Goal: Task Accomplishment & Management: Manage account settings

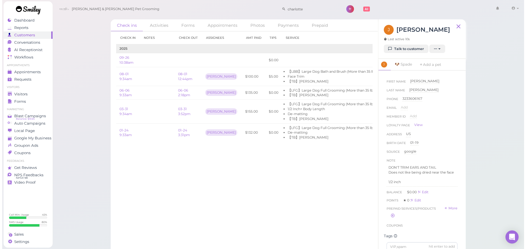
scroll to position [76, 0]
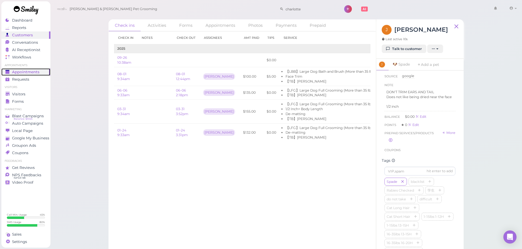
click at [39, 73] on div "Appointments" at bounding box center [24, 72] width 39 height 5
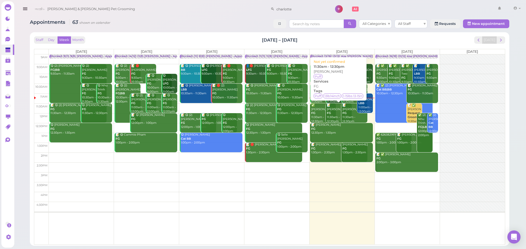
click at [336, 111] on div "📝 Rachel Jia FG 11:30am - 12:30pm" at bounding box center [338, 113] width 25 height 20
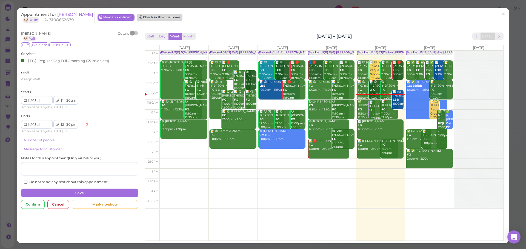
click at [145, 14] on button "Check in this customer" at bounding box center [159, 17] width 45 height 7
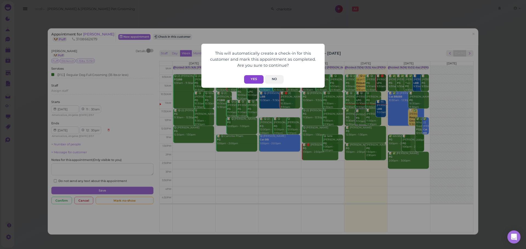
click at [255, 81] on button "Yes" at bounding box center [253, 79] width 19 height 8
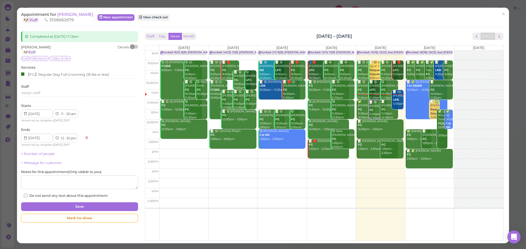
click at [226, 33] on div "Staff Day Week Month Sep 22 – 28, 2025 Today" at bounding box center [324, 36] width 358 height 7
click at [67, 12] on span "[PERSON_NAME]" at bounding box center [75, 14] width 36 height 5
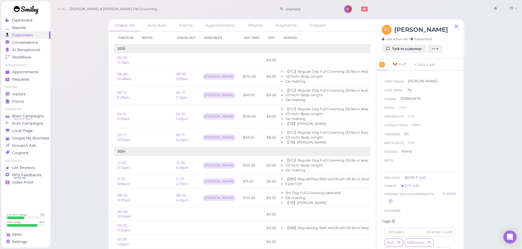
click at [94, 101] on div "Check ins Activities Forms Appointments Photos Payments Prepaid Check in Notes …" at bounding box center [286, 126] width 472 height 253
click at [99, 142] on div "Check ins Activities Forms Appointments Photos Payments Prepaid Check in Notes …" at bounding box center [286, 126] width 472 height 253
click at [28, 76] on link "Requests 0" at bounding box center [25, 79] width 49 height 7
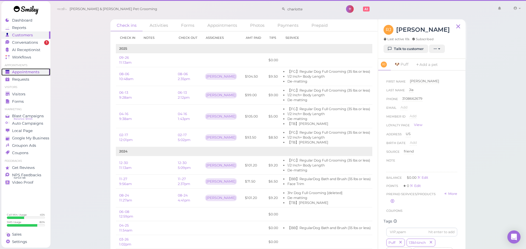
click at [29, 72] on div "Dashboard Reports Customers Conversations 1 AI Receptionist" at bounding box center [263, 126] width 526 height 253
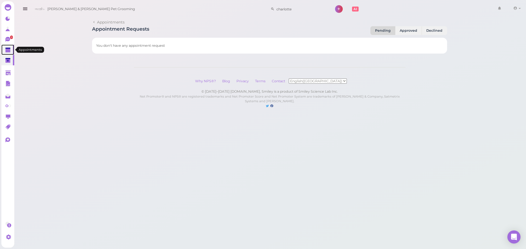
click at [8, 49] on polygon at bounding box center [7, 51] width 5 height 4
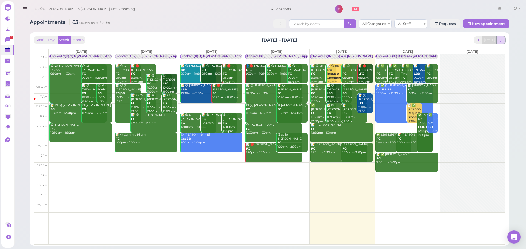
click at [500, 40] on span "next" at bounding box center [500, 40] width 5 height 5
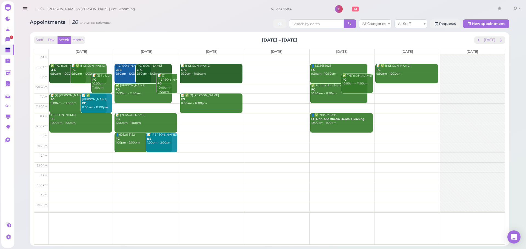
click at [149, 107] on td at bounding box center [277, 108] width 456 height 10
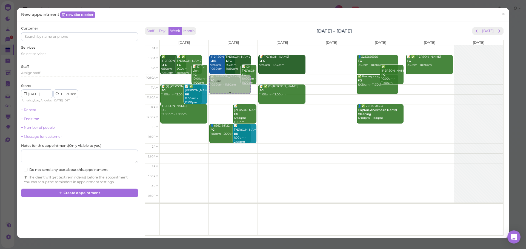
click at [220, 45] on div "11:30am Diana Moreno LBB 9:30am - 10:30am Jeska Stone LFG 9:30am - 10:30am 📝 (2…" at bounding box center [233, 45] width 49 height 0
select select "10"
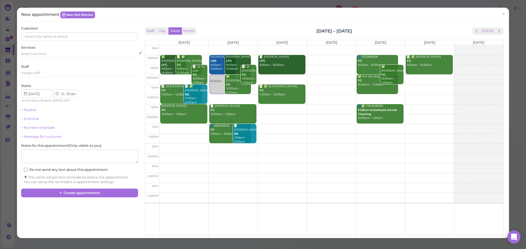
click at [45, 56] on div "Select services" at bounding box center [79, 53] width 117 height 5
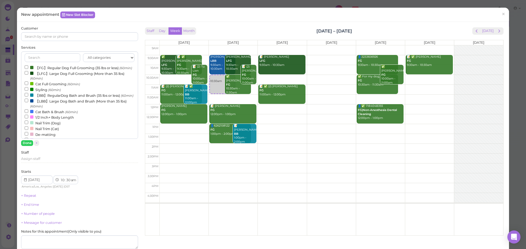
click at [41, 67] on label "【FG】Regular Dog Full Grooming (35 lbs or less) (60min)" at bounding box center [78, 68] width 107 height 6
click at [28, 67] on input "【FG】Regular Dog Full Grooming (35 lbs or less) (60min)" at bounding box center [27, 67] width 4 height 4
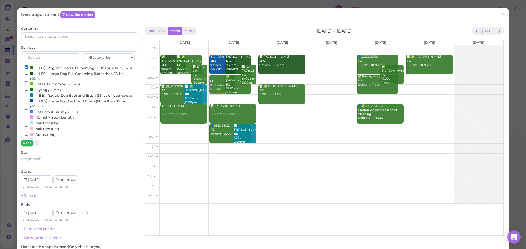
click at [23, 142] on button "Done" at bounding box center [27, 143] width 12 height 6
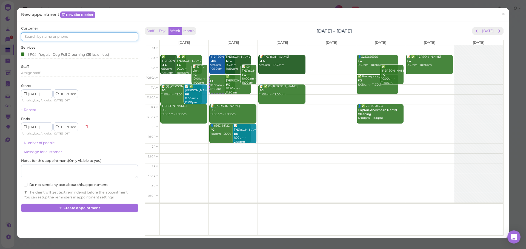
click at [85, 35] on input at bounding box center [79, 36] width 117 height 9
type input "3233568214"
click at [71, 46] on small "3233568214" at bounding box center [69, 47] width 18 height 4
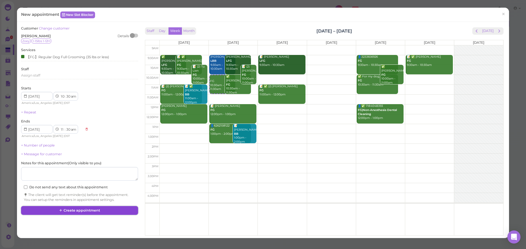
click at [89, 209] on button "Create appointment" at bounding box center [79, 210] width 117 height 9
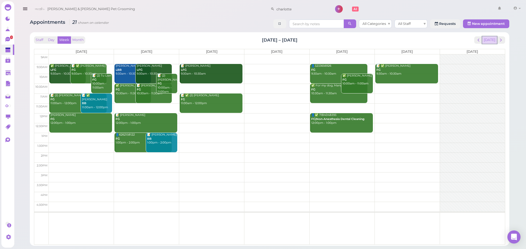
click at [493, 38] on button "[DATE]" at bounding box center [489, 39] width 15 height 7
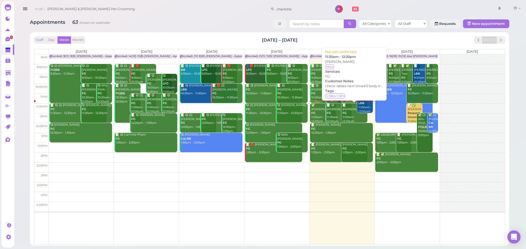
click at [349, 113] on div "📝 Yadira Medina FG 11:30am - 12:30pm" at bounding box center [354, 113] width 25 height 20
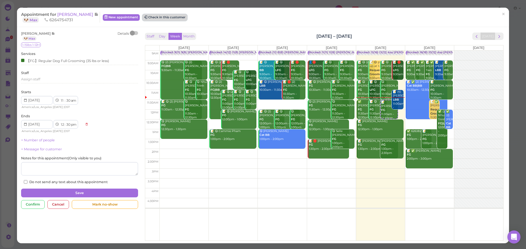
click at [154, 17] on button "Check in this customer" at bounding box center [164, 17] width 45 height 7
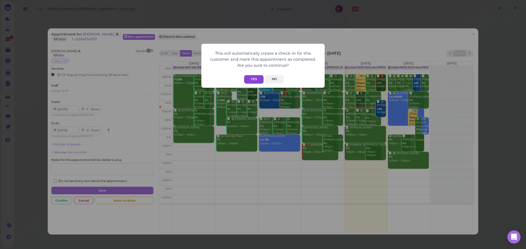
click at [249, 80] on button "Yes" at bounding box center [253, 79] width 19 height 8
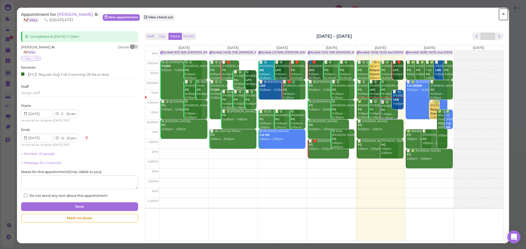
click at [501, 17] on span "×" at bounding box center [503, 14] width 4 height 8
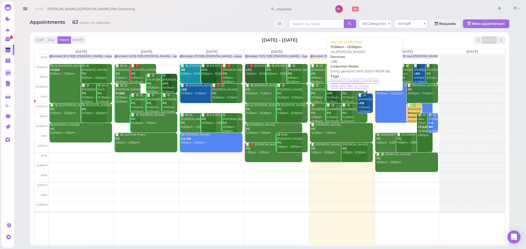
click at [369, 108] on div "📝 (4) Charlotte Lee LBB 11:00am - 12:00pm" at bounding box center [365, 104] width 15 height 20
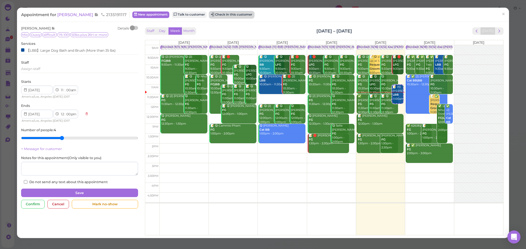
click at [223, 17] on button "Check in this customer" at bounding box center [231, 14] width 45 height 7
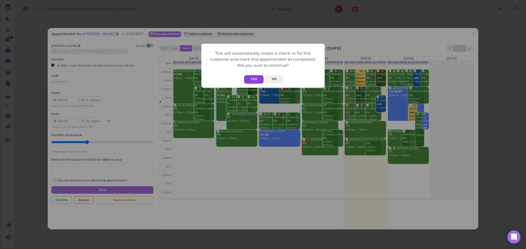
click at [257, 78] on button "Yes" at bounding box center [253, 79] width 19 height 8
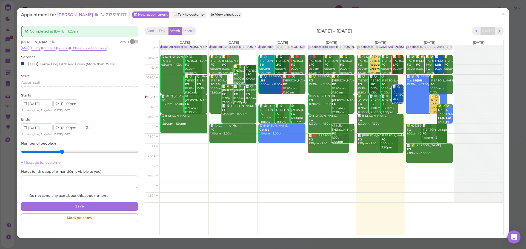
drag, startPoint x: 377, startPoint y: 30, endPoint x: 288, endPoint y: 29, distance: 89.0
click at [288, 29] on div "Staff Day Week Month Sep 22 – 28, 2025 Today" at bounding box center [324, 30] width 358 height 7
drag, startPoint x: 288, startPoint y: 29, endPoint x: 368, endPoint y: 31, distance: 80.0
click at [368, 31] on div "Staff Day Week Month Sep 22 – 28, 2025 Today" at bounding box center [324, 30] width 358 height 7
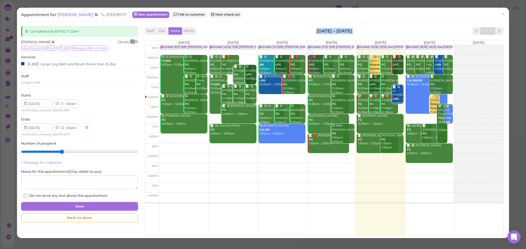
click at [368, 31] on div "Staff Day Week Month Sep 22 – 28, 2025 Today" at bounding box center [324, 30] width 358 height 7
drag, startPoint x: 372, startPoint y: 30, endPoint x: 266, endPoint y: 29, distance: 106.5
click at [266, 29] on div "Staff Day Week Month Sep 22 – 28, 2025 Today" at bounding box center [324, 30] width 358 height 7
click at [501, 14] on link "×" at bounding box center [503, 14] width 10 height 13
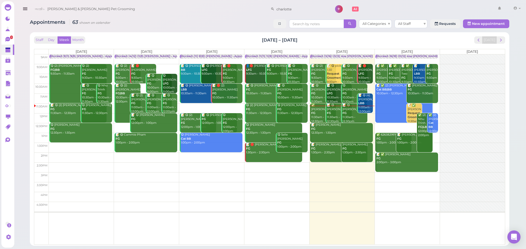
drag, startPoint x: 263, startPoint y: 39, endPoint x: 326, endPoint y: 39, distance: 62.7
click at [326, 39] on div "Staff Day Week Month Sep 22 – 28, 2025 Today" at bounding box center [269, 39] width 471 height 7
drag, startPoint x: 267, startPoint y: 40, endPoint x: 223, endPoint y: 36, distance: 44.5
click at [223, 36] on div "Staff Day Week Month Sep 22 – 28, 2025 Today" at bounding box center [269, 39] width 471 height 7
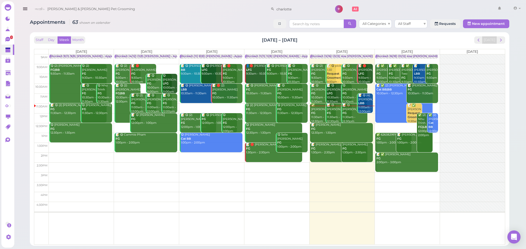
click at [223, 36] on div "Staff Day Week Month Sep 22 – 28, 2025 Today" at bounding box center [269, 39] width 471 height 7
drag, startPoint x: 346, startPoint y: 41, endPoint x: 356, endPoint y: 41, distance: 9.9
click at [356, 41] on div "Staff Day Week Month Sep 22 – 28, 2025 Today" at bounding box center [269, 39] width 471 height 7
click at [345, 41] on div "Staff Day Week Month Sep 22 – 28, 2025 Today" at bounding box center [269, 39] width 471 height 7
drag, startPoint x: 240, startPoint y: 41, endPoint x: 335, endPoint y: 41, distance: 95.0
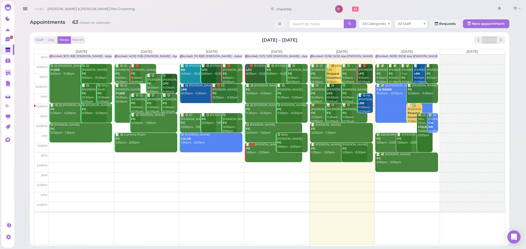
click at [335, 41] on div "Staff Day Week Month Sep 22 – 28, 2025 Today" at bounding box center [269, 39] width 471 height 7
click at [324, 55] on div "Blocked: 13(16) 13(12) Asa Helen Rebecca • Appointment" at bounding box center [366, 56] width 111 height 4
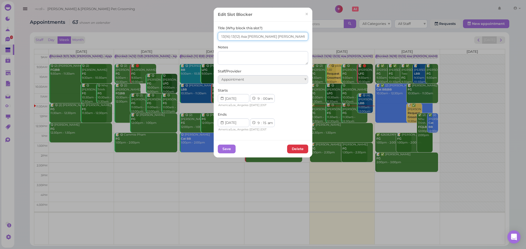
click at [221, 37] on input "13(16) 13(12) Asa Helen Rebecca" at bounding box center [263, 36] width 90 height 9
type input "17(16) 13(12) Asa Helen Rebecca"
click at [219, 151] on button "Save" at bounding box center [227, 149] width 18 height 9
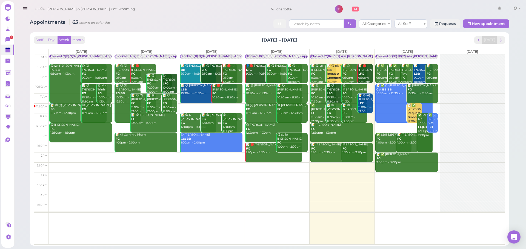
drag, startPoint x: 247, startPoint y: 37, endPoint x: 319, endPoint y: 37, distance: 71.5
click at [319, 37] on div "Staff Day Week Month Sep 22 – 28, 2025 Today" at bounding box center [269, 39] width 471 height 7
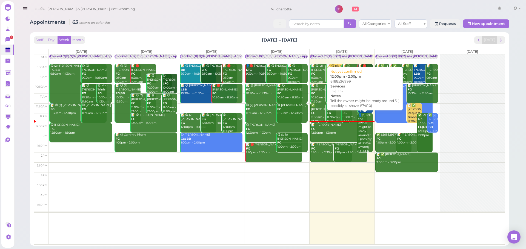
click at [364, 135] on div "👤(3) Tell the owner might be ready around 5 ( possibly all shave #7/#10) FG|LFG…" at bounding box center [365, 137] width 15 height 48
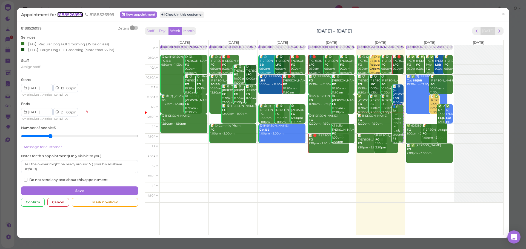
click at [67, 13] on span "8188526999" at bounding box center [70, 14] width 26 height 5
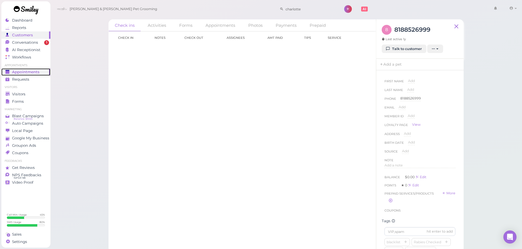
click at [26, 70] on span "Appointments" at bounding box center [25, 72] width 27 height 5
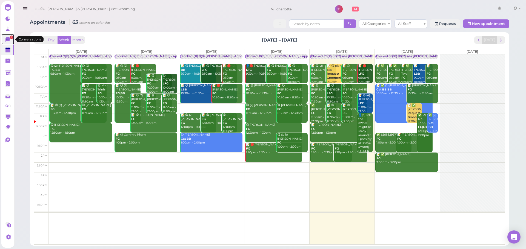
click at [8, 42] on icon at bounding box center [8, 40] width 6 height 6
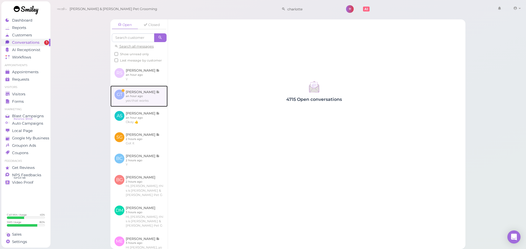
click at [146, 97] on link at bounding box center [138, 96] width 57 height 21
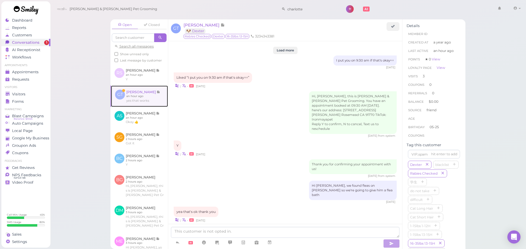
scroll to position [740, 0]
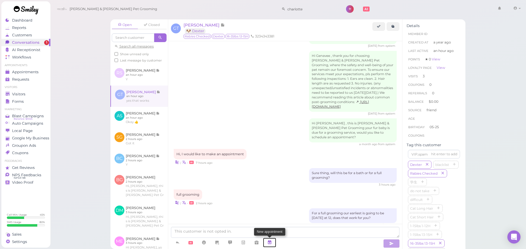
click at [275, 241] on link at bounding box center [269, 243] width 13 height 10
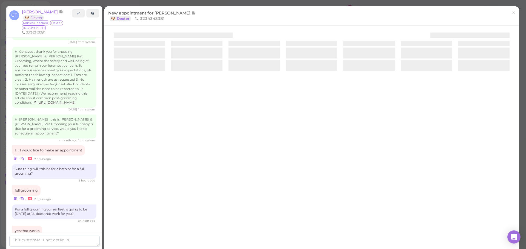
scroll to position [772, 0]
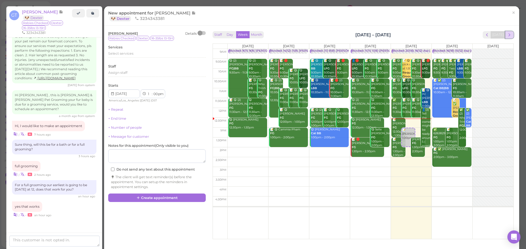
click at [506, 36] on span "next" at bounding box center [508, 34] width 5 height 5
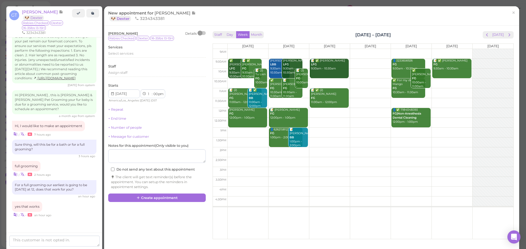
click at [278, 103] on td at bounding box center [370, 103] width 286 height 10
type input "2025-09-30"
select select "11"
select select "30"
select select "am"
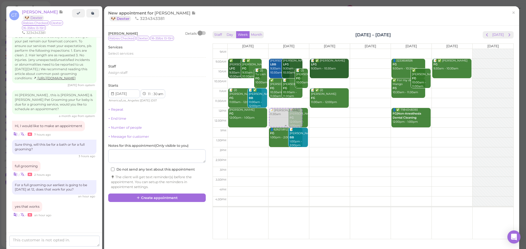
click at [278, 49] on div "📝 Genavee Tapia 11:30am Diana Moreno LBB 9:30am - 10:30am Jeska Stone LFG 9:30a…" at bounding box center [288, 49] width 41 height 0
select select "12"
select select "00"
select select "pm"
click at [128, 58] on div "Select services" at bounding box center [156, 55] width 97 height 9
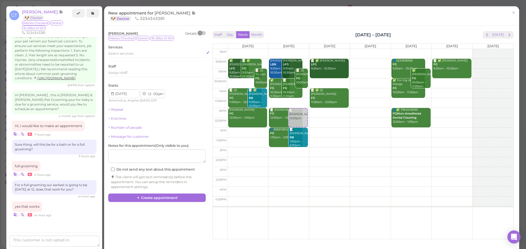
click at [128, 56] on span "Select services" at bounding box center [120, 53] width 25 height 4
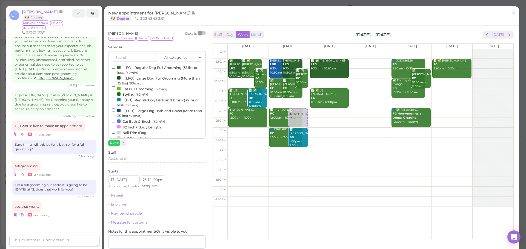
click at [128, 65] on label "【FG】Regular Dog Full Grooming (35 lbs or less) (60min)" at bounding box center [157, 70] width 90 height 11
click at [115, 65] on input "【FG】Regular Dog Full Grooming (35 lbs or less) (60min)" at bounding box center [114, 67] width 4 height 4
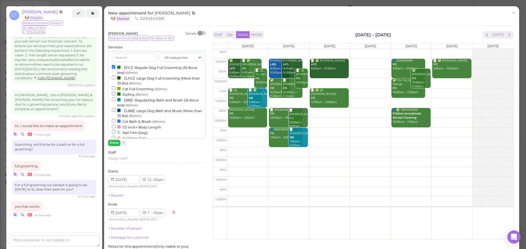
click at [114, 145] on button "Done" at bounding box center [114, 143] width 12 height 6
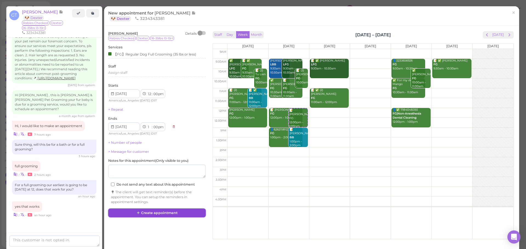
click at [140, 214] on icon at bounding box center [139, 213] width 4 height 4
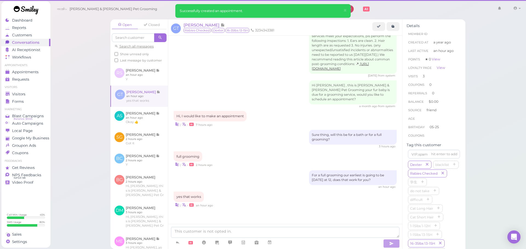
scroll to position [740, 0]
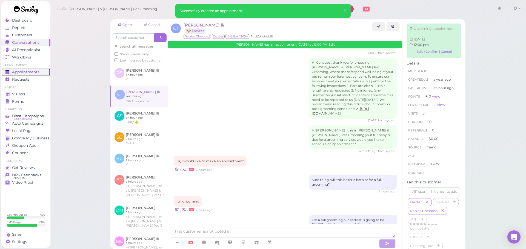
click at [25, 70] on span "Appointments" at bounding box center [25, 72] width 27 height 5
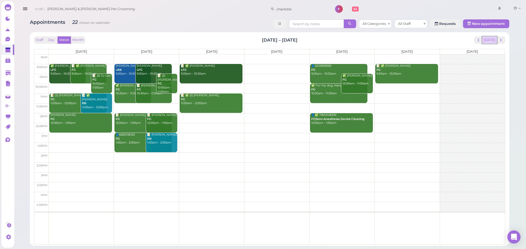
click at [487, 40] on button "[DATE]" at bounding box center [489, 39] width 15 height 7
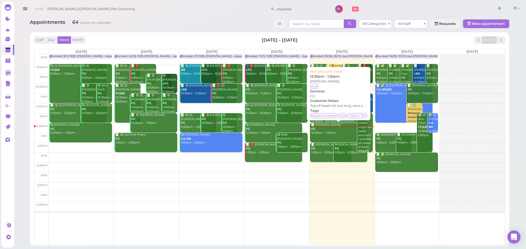
click at [331, 139] on link "📝 Angela Hashizume FG 12:30pm - 1:30pm" at bounding box center [338, 132] width 57 height 19
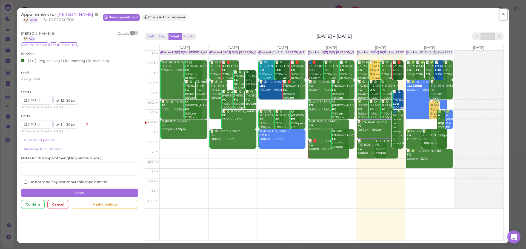
click at [501, 13] on span "×" at bounding box center [503, 14] width 4 height 8
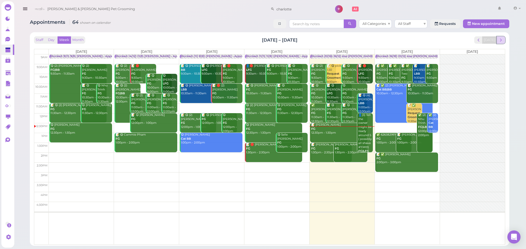
click at [496, 41] on button "next" at bounding box center [500, 39] width 8 height 7
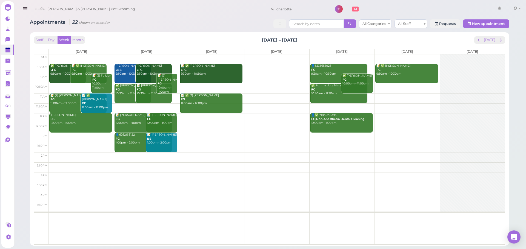
click at [217, 41] on div "Staff Day Week Month Sep 29 – Oct 5, 2025 Today" at bounding box center [269, 39] width 471 height 7
click at [399, 90] on td at bounding box center [277, 89] width 456 height 10
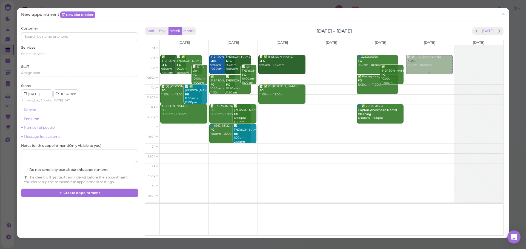
drag, startPoint x: 414, startPoint y: 96, endPoint x: 419, endPoint y: 69, distance: 27.3
click at [419, 45] on div "10:45am 📝 ✅ Nancy Park FG 9:30am - 10:30am 10:45am" at bounding box center [429, 45] width 49 height 0
select select "9"
select select "30"
click at [52, 57] on div "Select services" at bounding box center [79, 54] width 117 height 7
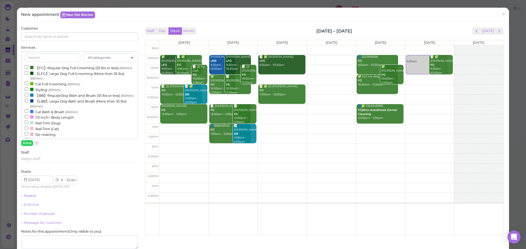
click at [46, 66] on label "【FG】Regular Dog Full Grooming (35 lbs or less) (60min)" at bounding box center [78, 68] width 107 height 6
click at [28, 66] on input "【FG】Regular Dog Full Grooming (35 lbs or less) (60min)" at bounding box center [27, 67] width 4 height 4
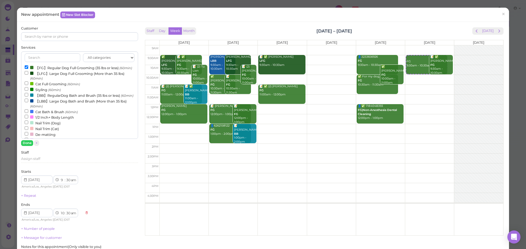
click at [45, 115] on label "Cat Bath & Brush (60min)" at bounding box center [51, 112] width 53 height 6
click at [28, 113] on input "Cat Bath & Brush (60min)" at bounding box center [27, 112] width 4 height 4
click at [38, 115] on label "Cat Bath & Brush (60min)" at bounding box center [51, 112] width 53 height 6
click at [28, 113] on input "Cat Bath & Brush (60min)" at bounding box center [27, 112] width 4 height 4
click at [43, 87] on label "Cat Full Grooming (60min)" at bounding box center [52, 84] width 55 height 6
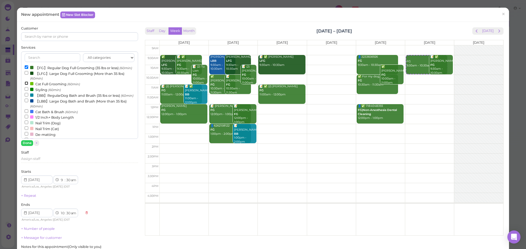
click at [28, 85] on input "Cat Full Grooming (60min)" at bounding box center [27, 84] width 4 height 4
select select "11"
click at [27, 141] on button "Done" at bounding box center [27, 143] width 12 height 6
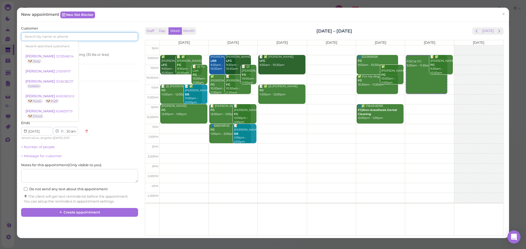
click at [67, 37] on input at bounding box center [79, 36] width 117 height 9
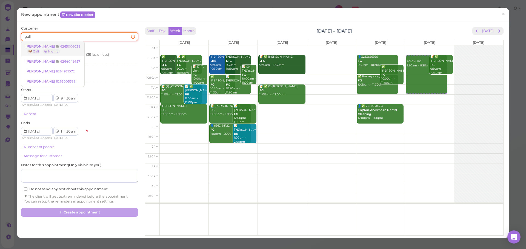
type input "gali"
drag, startPoint x: 51, startPoint y: 46, endPoint x: 51, endPoint y: 51, distance: 5.5
click at [60, 46] on small "6265006028" at bounding box center [70, 47] width 20 height 4
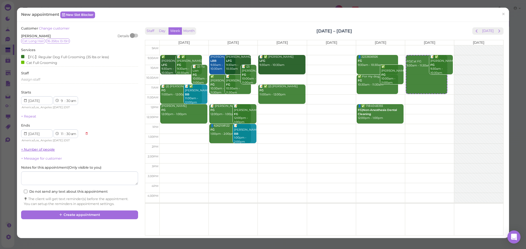
click at [43, 151] on link "+ Number of people" at bounding box center [38, 150] width 34 height 4
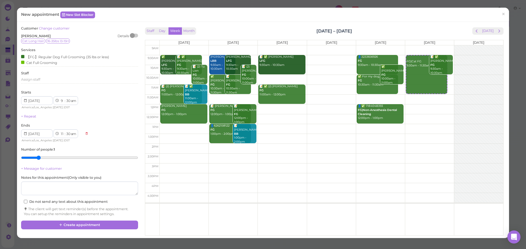
type input "2"
click at [39, 155] on input "range" at bounding box center [79, 158] width 117 height 9
click at [54, 224] on button "Create appointment" at bounding box center [79, 225] width 117 height 9
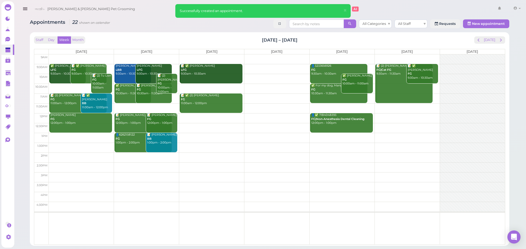
click at [489, 45] on div "Staff Day Week Month Sep 29 – Oct 5, 2025 Today Mon 9/29 Tue 9/30 Wed 10/1 Thu …" at bounding box center [269, 140] width 471 height 209
click at [488, 42] on button "[DATE]" at bounding box center [489, 39] width 15 height 7
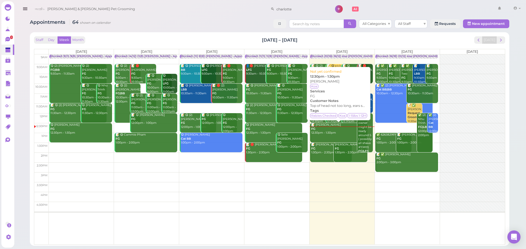
click at [339, 136] on link "📝 Angela Hashizume FG 12:30pm - 1:30pm" at bounding box center [338, 132] width 57 height 19
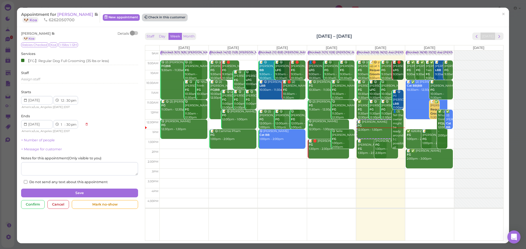
click at [177, 17] on button "Check in this customer" at bounding box center [164, 17] width 45 height 7
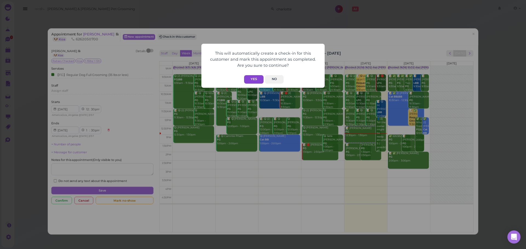
click at [251, 79] on button "Yes" at bounding box center [253, 79] width 19 height 8
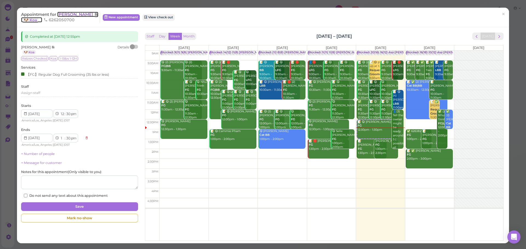
click at [76, 13] on span "[PERSON_NAME]" at bounding box center [75, 14] width 37 height 5
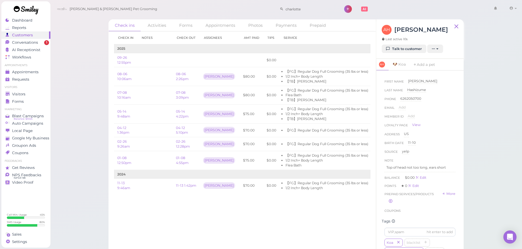
click at [488, 156] on div "Check ins Activities Forms Appointments Photos Payments Prepaid Check in Notes …" at bounding box center [286, 126] width 472 height 253
click at [22, 73] on span "Appointments" at bounding box center [25, 72] width 27 height 5
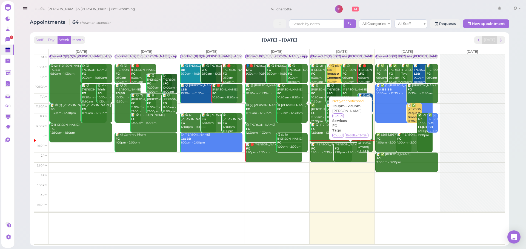
click at [342, 152] on div "Jay Kong FG 1:30pm - 2:30pm" at bounding box center [350, 149] width 33 height 12
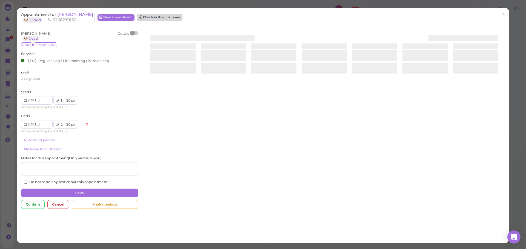
click at [157, 19] on button "Check in this customer" at bounding box center [159, 17] width 45 height 7
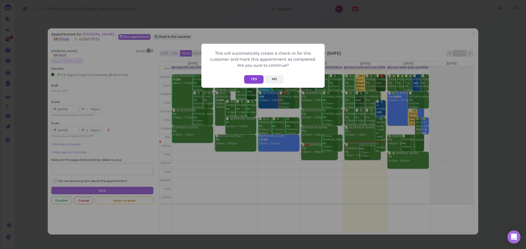
click at [257, 83] on button "Yes" at bounding box center [253, 79] width 19 height 8
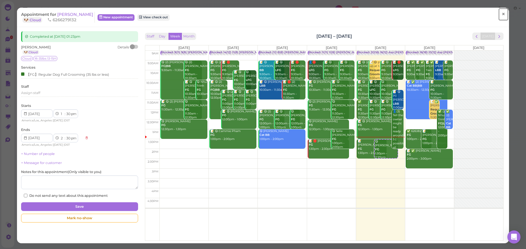
click at [501, 13] on span "×" at bounding box center [503, 14] width 4 height 8
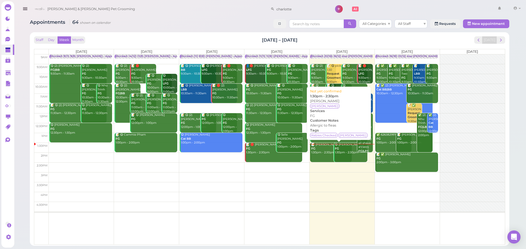
click at [321, 158] on link "📝 Mariza Campos FG 1:30pm - 2:30pm" at bounding box center [331, 152] width 42 height 19
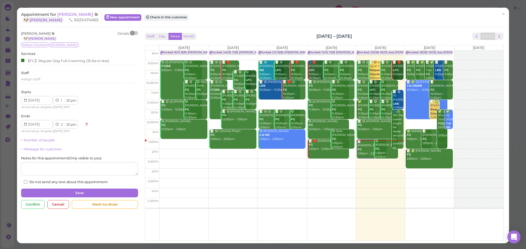
click at [159, 5] on div "Appointment for Mariza Campos 🐶 Maggie 5625474665 New appointment Check in this…" at bounding box center [263, 124] width 526 height 249
click at [166, 15] on button "Check in this customer" at bounding box center [166, 17] width 45 height 7
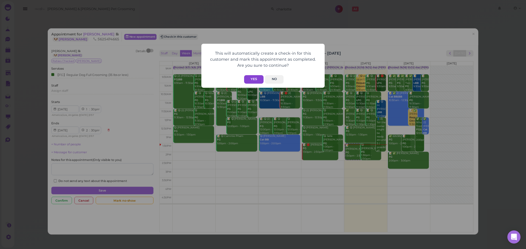
click at [250, 78] on button "Yes" at bounding box center [253, 79] width 19 height 8
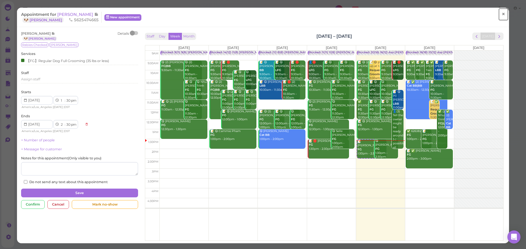
click at [501, 12] on span "×" at bounding box center [503, 14] width 4 height 8
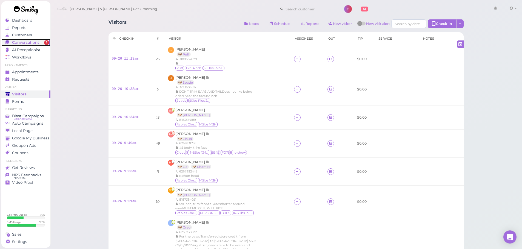
click at [34, 43] on span "Conversations" at bounding box center [25, 42] width 27 height 5
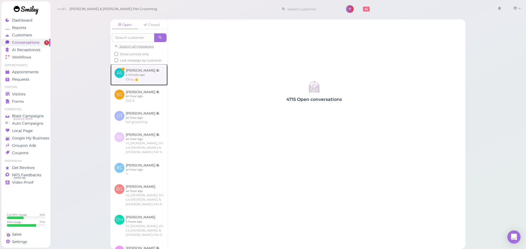
click at [119, 79] on link at bounding box center [138, 74] width 57 height 21
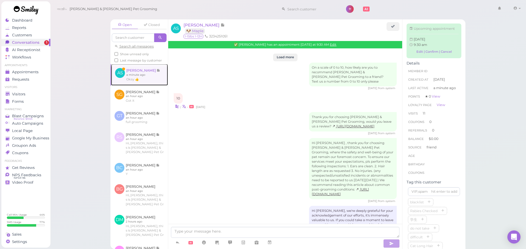
scroll to position [764, 0]
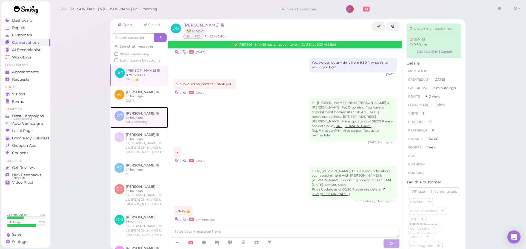
click at [130, 126] on link at bounding box center [138, 117] width 57 height 21
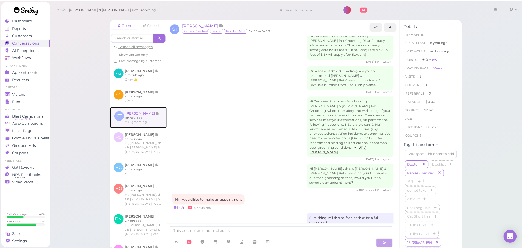
scroll to position [763, 0]
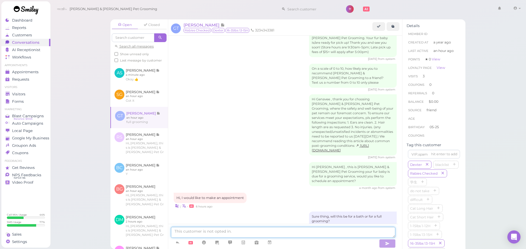
click at [254, 230] on textarea at bounding box center [283, 232] width 224 height 11
type textarea "For a full grooming our earliest is going to be Tuesday at 12, does that work f…"
click at [24, 94] on span "Visitors" at bounding box center [19, 94] width 15 height 5
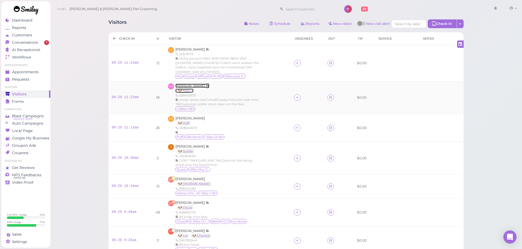
click at [188, 85] on span "[PERSON_NAME]" at bounding box center [190, 86] width 30 height 4
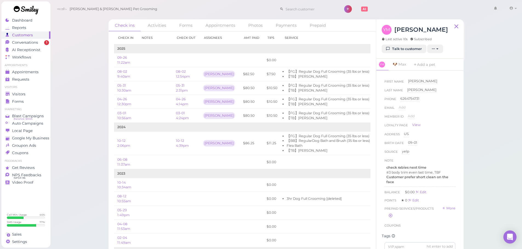
click at [72, 109] on div "Check ins Activities Forms Appointments Photos Payments Prepaid Check in Notes …" at bounding box center [286, 126] width 472 height 253
click at [494, 158] on div "Check ins Activities Forms Appointments Photos Payments Prepaid Check in Notes …" at bounding box center [286, 126] width 472 height 253
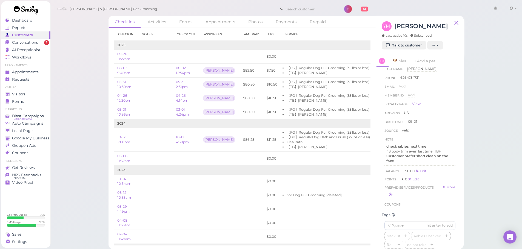
scroll to position [27, 0]
drag, startPoint x: 486, startPoint y: 159, endPoint x: 468, endPoint y: 170, distance: 21.0
click at [471, 168] on div "Check ins Activities Forms Appointments Photos Payments Prepaid Check in Notes …" at bounding box center [286, 122] width 472 height 253
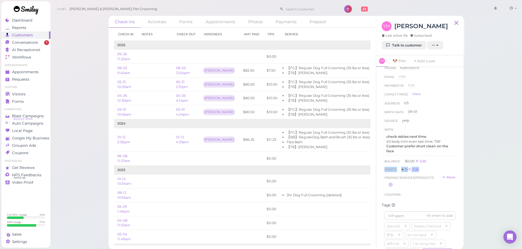
click at [493, 167] on div "Check ins Activities Forms Appointments Photos Payments Prepaid Check in Notes …" at bounding box center [286, 122] width 472 height 253
click at [152, 58] on td at bounding box center [154, 57] width 35 height 14
click at [29, 92] on div "Visitors" at bounding box center [24, 94] width 39 height 5
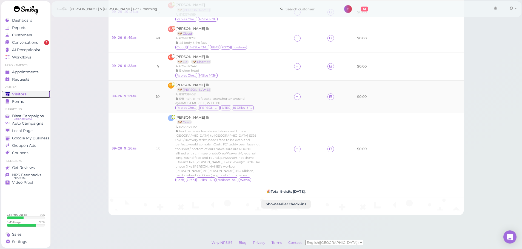
scroll to position [147, 0]
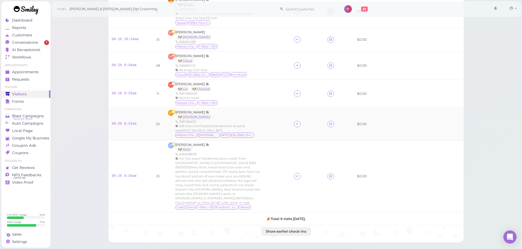
click at [280, 99] on div "HT Helen Truong 🐶 Lia 🐶 Chamot 6267822443 Bichon head Rabies Checked 1-15lbs 1-…" at bounding box center [227, 94] width 119 height 24
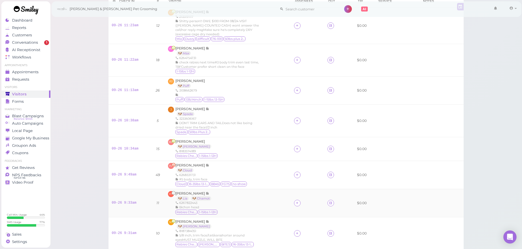
scroll to position [10, 0]
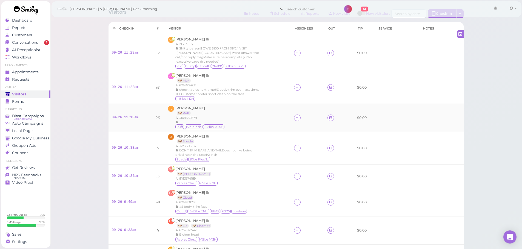
click at [267, 124] on div "[PERSON_NAME] 🐶 Puff 3108662679 Puff 13lb14inch 1-15lbs 13-15H" at bounding box center [227, 118] width 119 height 24
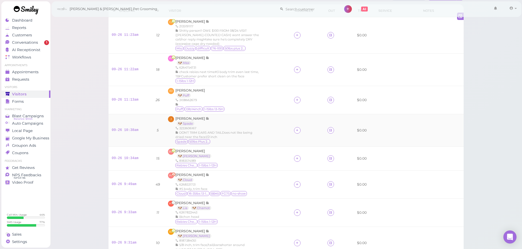
scroll to position [38, 0]
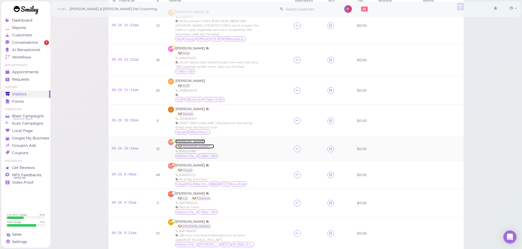
click at [195, 142] on span "[PERSON_NAME]" at bounding box center [190, 142] width 30 height 4
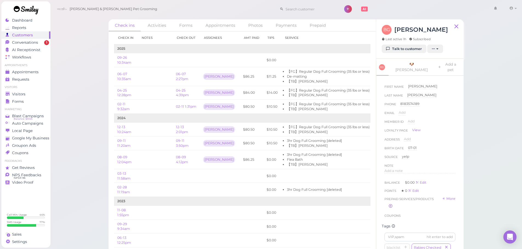
click at [6, 90] on ul "Visitors Visitors Forms" at bounding box center [25, 95] width 49 height 20
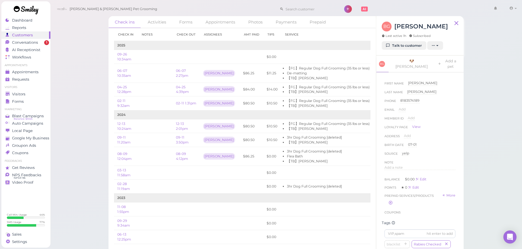
scroll to position [4, 0]
click at [13, 91] on link "Visitors" at bounding box center [25, 94] width 49 height 7
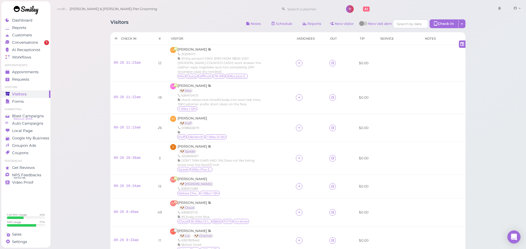
click at [105, 100] on div "Visitors Notes Schedule Reports New visitor New visit alert Check-in Customer c…" at bounding box center [287, 202] width 368 height 375
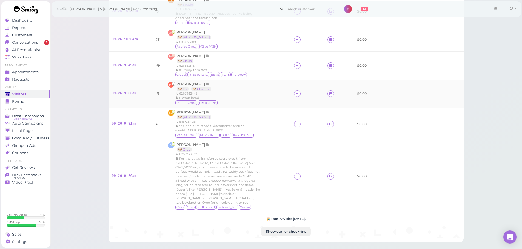
scroll to position [120, 0]
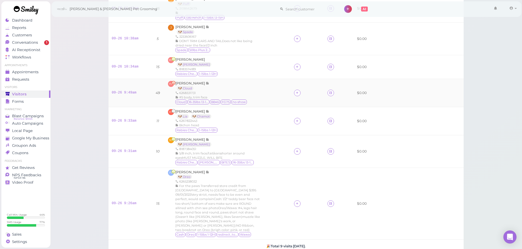
click at [248, 92] on div "HC Humberto Cobian 🐶 Cloud 6268331731 #5 body, trim face Cloud 16-35lbs 13-15H …" at bounding box center [227, 93] width 119 height 24
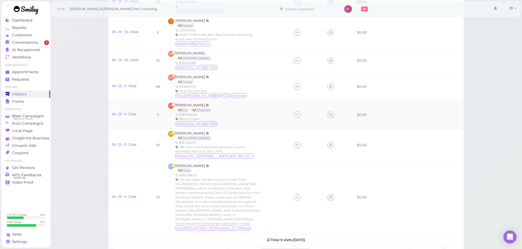
scroll to position [202, 0]
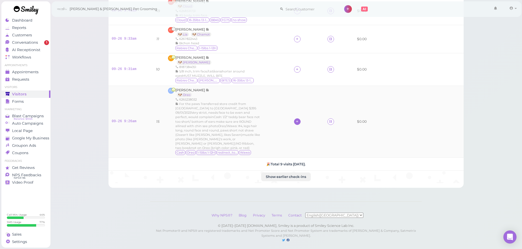
click at [294, 119] on div at bounding box center [297, 122] width 7 height 7
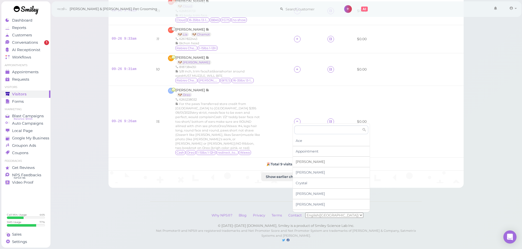
click at [305, 163] on div "[PERSON_NAME]" at bounding box center [331, 162] width 77 height 11
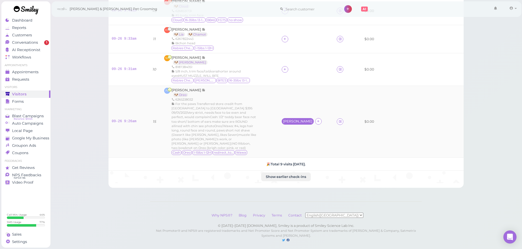
click at [297, 120] on div "[PERSON_NAME]" at bounding box center [297, 122] width 29 height 4
click at [300, 140] on span "Select pets" at bounding box center [305, 141] width 19 height 6
click at [239, 102] on div "For the paws Transferred store credit from Arcadia to Rosemead $395 09/01/2023V…" at bounding box center [213, 126] width 85 height 48
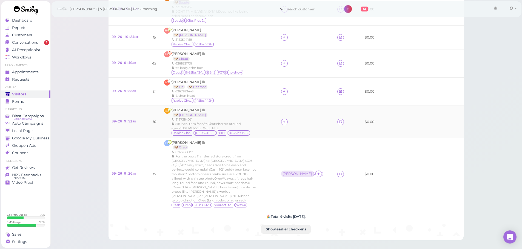
scroll to position [147, 0]
click at [274, 133] on div "SG Stephanie Garcia 🐶 Chloe 8187384051 5/8 inch, trim face/tail/earsshorter aro…" at bounding box center [219, 124] width 110 height 28
click at [286, 123] on icon at bounding box center [284, 124] width 4 height 4
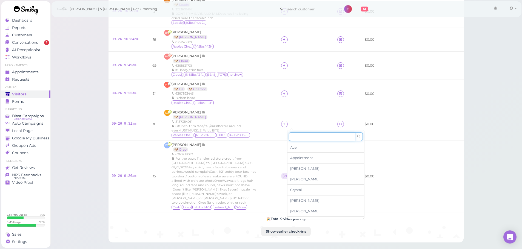
click at [306, 134] on input at bounding box center [322, 136] width 66 height 9
type input "re"
click at [302, 147] on span "[PERSON_NAME]" at bounding box center [304, 148] width 29 height 4
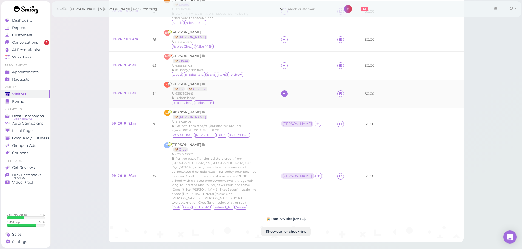
click at [286, 93] on icon at bounding box center [284, 94] width 4 height 4
click at [303, 106] on input at bounding box center [322, 106] width 66 height 9
type input "asa"
drag, startPoint x: 297, startPoint y: 117, endPoint x: 297, endPoint y: 106, distance: 10.1
click at [297, 116] on div "[PERSON_NAME]" at bounding box center [325, 117] width 77 height 10
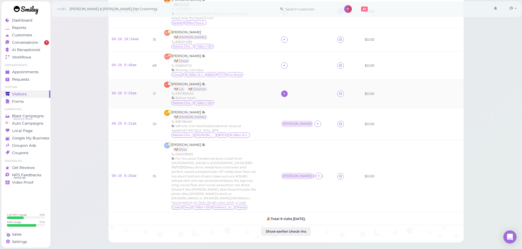
drag, startPoint x: 292, startPoint y: 95, endPoint x: 295, endPoint y: 97, distance: 3.9
click at [287, 95] on div at bounding box center [284, 94] width 7 height 7
click at [307, 105] on input at bounding box center [322, 106] width 66 height 9
type input "he"
click at [298, 117] on span "[PERSON_NAME]" at bounding box center [304, 117] width 29 height 4
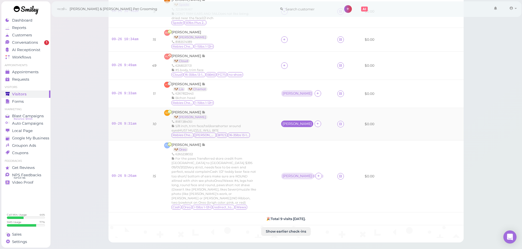
click at [294, 123] on div "[PERSON_NAME]" at bounding box center [296, 124] width 29 height 4
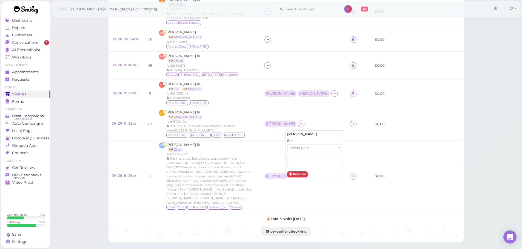
click at [299, 146] on span "Select pets" at bounding box center [298, 148] width 19 height 6
click at [258, 101] on div "HT Helen Truong 🐶 Lia 🐶 Chamot 6267822443 Bichon head Rabies Checked 1-15lbs 1-…" at bounding box center [208, 94] width 99 height 24
click at [283, 91] on div "[PERSON_NAME]" at bounding box center [280, 93] width 32 height 7
click at [286, 114] on div "Select pets" at bounding box center [310, 117] width 55 height 7
click at [309, 70] on td at bounding box center [304, 65] width 86 height 28
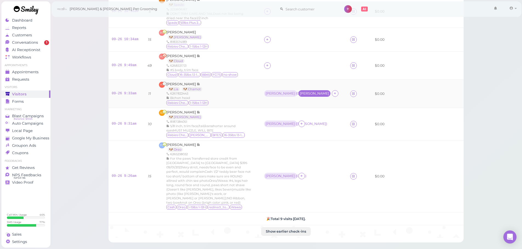
click at [313, 93] on div "[PERSON_NAME]" at bounding box center [313, 94] width 29 height 4
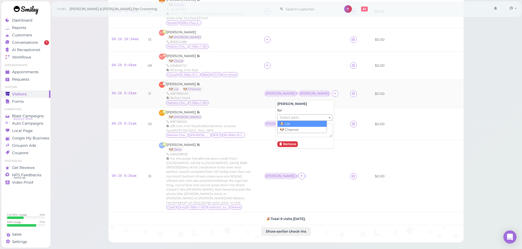
click at [304, 119] on ul "Select pets" at bounding box center [302, 118] width 50 height 6
click at [257, 111] on div "SG Stephanie Garcia 🐶 Chloe 8187384051 5/8 inch, trim face/tail/earsshorter aro…" at bounding box center [208, 124] width 99 height 28
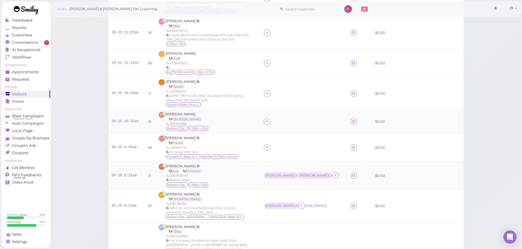
scroll to position [38, 0]
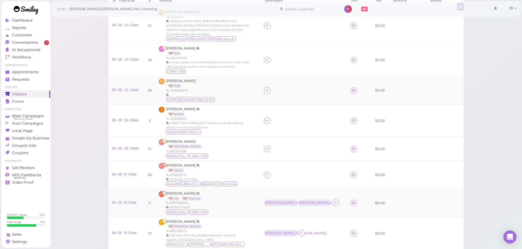
click at [257, 100] on div "RJ Rachel Jia 🐶 Puff 3108662679 Puff 13lb14inch 1-15lbs 13-15H" at bounding box center [208, 91] width 98 height 24
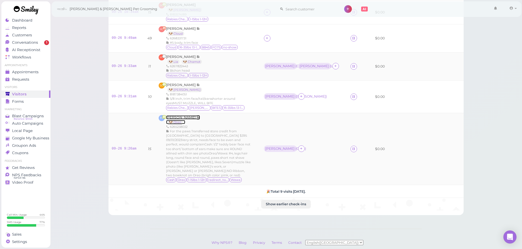
click at [182, 117] on span "[PERSON_NAME]" at bounding box center [181, 118] width 30 height 4
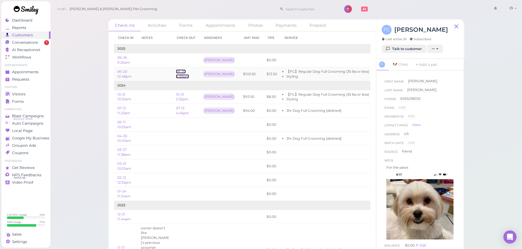
click at [178, 72] on link "06-20 4:00pm" at bounding box center [182, 74] width 13 height 9
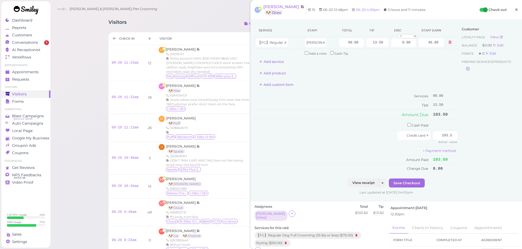
click at [511, 10] on link "×" at bounding box center [516, 10] width 10 height 13
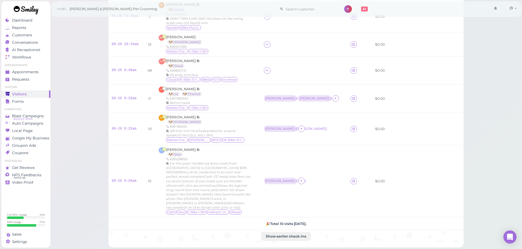
scroll to position [82, 0]
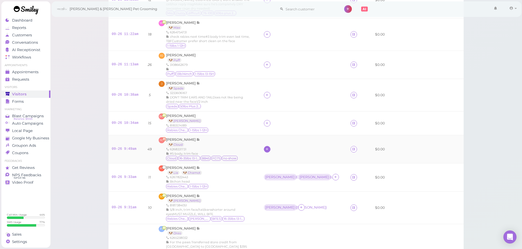
click at [269, 149] on icon at bounding box center [267, 149] width 4 height 4
click at [279, 157] on div "Ace Appointment Asa [PERSON_NAME] [PERSON_NAME] Elon [PERSON_NAME] [PERSON_NAME]" at bounding box center [309, 199] width 77 height 89
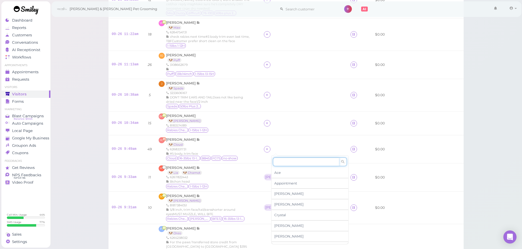
click at [278, 162] on input at bounding box center [306, 162] width 66 height 9
type input "he"
click at [284, 174] on span "[PERSON_NAME]" at bounding box center [288, 173] width 29 height 4
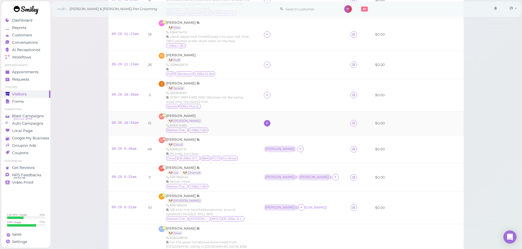
click at [269, 121] on icon at bounding box center [267, 123] width 4 height 4
click at [304, 133] on input at bounding box center [306, 136] width 66 height 9
type input "asa"
click at [290, 145] on div "[PERSON_NAME]" at bounding box center [309, 147] width 77 height 10
click at [270, 96] on div at bounding box center [267, 95] width 7 height 7
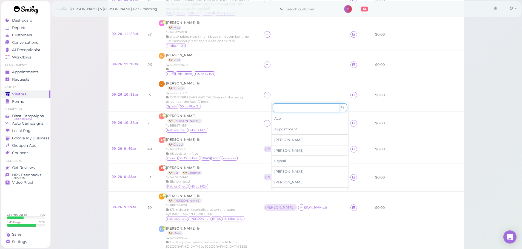
click at [280, 109] on input at bounding box center [306, 107] width 66 height 9
type input "re"
click at [281, 117] on span "[PERSON_NAME]" at bounding box center [288, 119] width 29 height 4
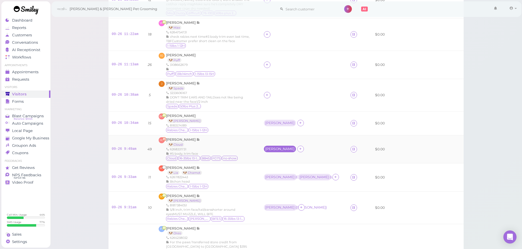
click at [280, 149] on div "[PERSON_NAME]" at bounding box center [279, 149] width 29 height 4
click at [293, 169] on div "for Select pets" at bounding box center [300, 178] width 55 height 29
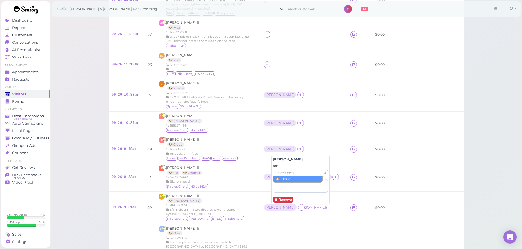
click at [292, 175] on span "Select pets" at bounding box center [284, 173] width 19 height 6
click at [277, 133] on td "[PERSON_NAME]" at bounding box center [303, 124] width 87 height 24
click at [277, 126] on div "[PERSON_NAME]" at bounding box center [280, 123] width 32 height 7
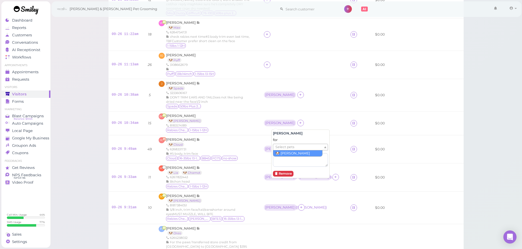
click at [282, 150] on span "Select pets" at bounding box center [284, 147] width 19 height 6
click at [281, 115] on td "[PERSON_NAME] ( [PERSON_NAME] )" at bounding box center [303, 124] width 87 height 24
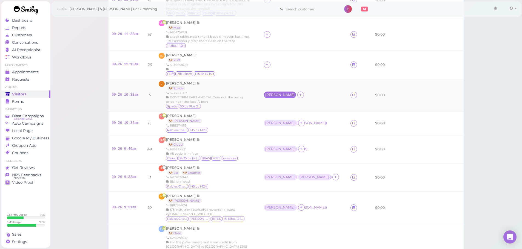
click at [283, 95] on div "[PERSON_NAME]" at bounding box center [279, 95] width 29 height 4
click at [282, 119] on span "Select pets" at bounding box center [284, 119] width 19 height 6
click at [247, 67] on div "[PERSON_NAME] 🐶 Puff 3108662679 Puff 13lb14inch 1-15lbs 13-15H" at bounding box center [208, 65] width 98 height 24
click at [269, 67] on icon at bounding box center [267, 65] width 4 height 4
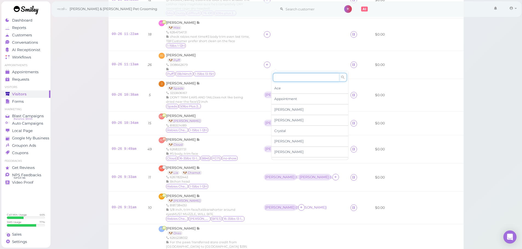
click at [280, 78] on input at bounding box center [306, 77] width 66 height 9
type input "re"
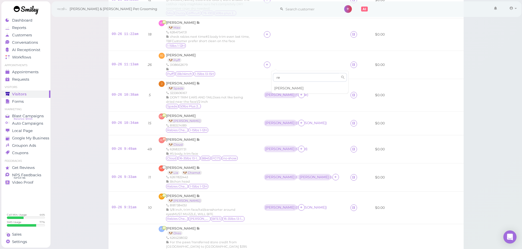
click at [284, 86] on span "[PERSON_NAME]" at bounding box center [288, 88] width 29 height 4
click at [276, 73] on td "[PERSON_NAME]" at bounding box center [303, 65] width 87 height 28
click at [283, 59] on td "[PERSON_NAME]" at bounding box center [303, 65] width 87 height 28
click at [283, 67] on div "[PERSON_NAME]" at bounding box center [279, 65] width 29 height 4
click at [284, 84] on div "for Select pets" at bounding box center [300, 93] width 55 height 29
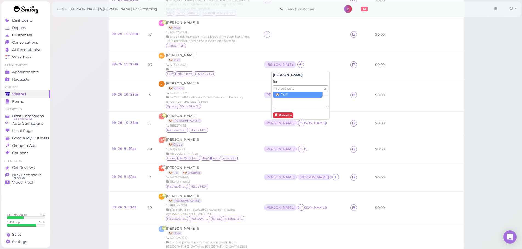
click at [283, 88] on span "Select pets" at bounding box center [284, 89] width 19 height 6
click at [257, 92] on div "J [PERSON_NAME] 🐶 Spade 3233606167 DON'T TRIM EARS AND TAILDoes not like being …" at bounding box center [208, 95] width 98 height 28
click at [269, 89] on td "[PERSON_NAME] ( Spade )" at bounding box center [303, 95] width 87 height 33
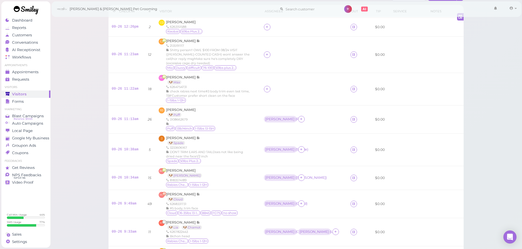
scroll to position [0, 0]
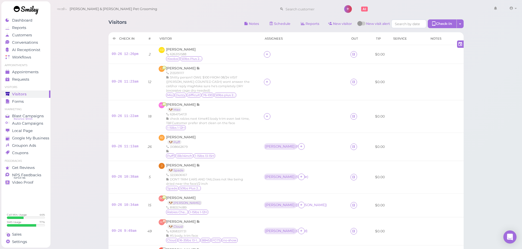
click at [88, 80] on div "Visitors Notes Schedule Reports New visitor New visit alert Check-in Customer c…" at bounding box center [286, 237] width 472 height 475
click at [142, 19] on div "Visitors Notes Schedule Reports New visitor New visit alert Check-in Customer c…" at bounding box center [286, 211] width 368 height 393
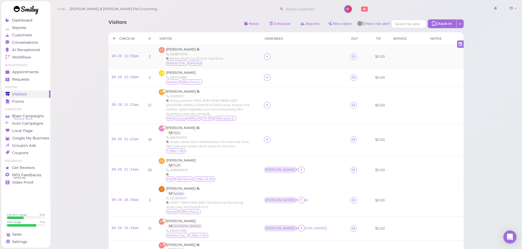
click at [230, 58] on div "CY Connie Yau 6268075761 #4 too short, try 1/2 inch next time Rabies Checked Ah…" at bounding box center [208, 56] width 98 height 19
click at [178, 50] on span "[PERSON_NAME]" at bounding box center [181, 49] width 30 height 4
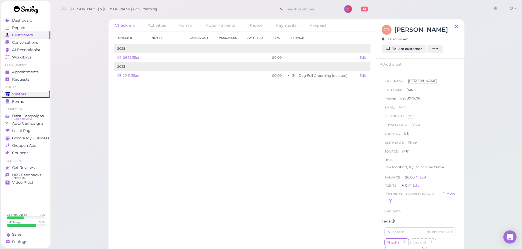
click at [18, 91] on link "Visitors" at bounding box center [25, 94] width 49 height 7
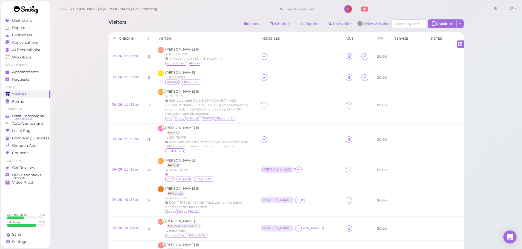
click at [232, 25] on div "Visitors Notes Schedule Reports New visitor New visit alert Check-in Customer c…" at bounding box center [285, 24] width 355 height 10
click at [270, 74] on td at bounding box center [299, 77] width 85 height 19
click at [266, 77] on icon at bounding box center [264, 78] width 4 height 4
click at [294, 62] on td at bounding box center [299, 56] width 85 height 23
click at [266, 56] on icon at bounding box center [264, 56] width 4 height 4
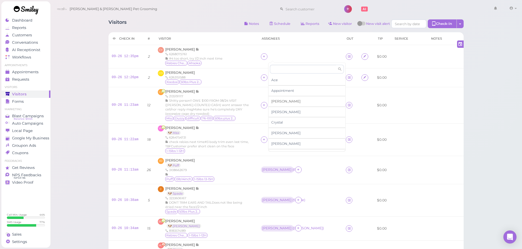
click at [278, 99] on div "[PERSON_NAME]" at bounding box center [306, 101] width 77 height 11
click at [117, 59] on div "09-26 12:35pm" at bounding box center [126, 56] width 28 height 5
click at [119, 57] on link "09-26 12:35pm" at bounding box center [125, 56] width 27 height 4
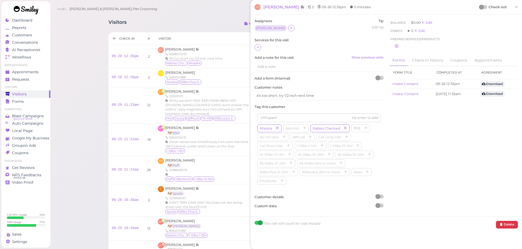
click at [252, 48] on div "Assignees Asa Tip Edit tip 0 Services for this visit Add a note for this visit …" at bounding box center [319, 116] width 134 height 194
click at [259, 48] on icon at bounding box center [258, 47] width 4 height 4
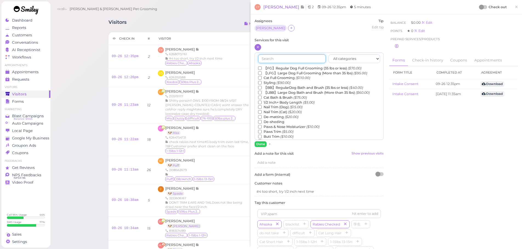
click at [273, 58] on input "text" at bounding box center [292, 58] width 68 height 9
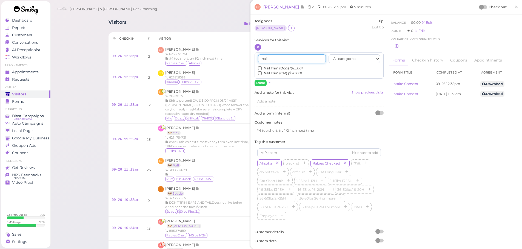
type input "nail"
click at [259, 68] on input "Nail Trim (Dog) ($15.00)" at bounding box center [260, 69] width 4 height 4
click at [262, 82] on button "Done" at bounding box center [260, 83] width 12 height 6
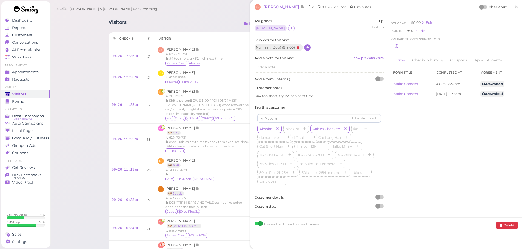
click at [481, 6] on div at bounding box center [483, 7] width 8 height 4
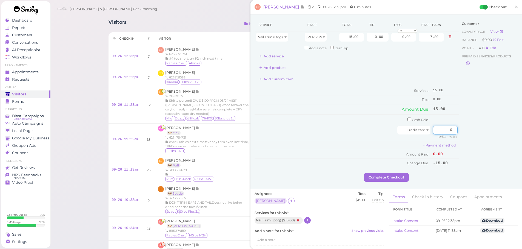
drag, startPoint x: 430, startPoint y: 128, endPoint x: 500, endPoint y: 137, distance: 70.9
click at [496, 136] on div "Service Staff Total Tip Disc Staff earn Nail Trim (Dog) Asa 15.00 0.00 0.00 0 1…" at bounding box center [385, 96] width 263 height 155
type input "15"
click at [387, 178] on button "Complete Checkout" at bounding box center [386, 177] width 45 height 9
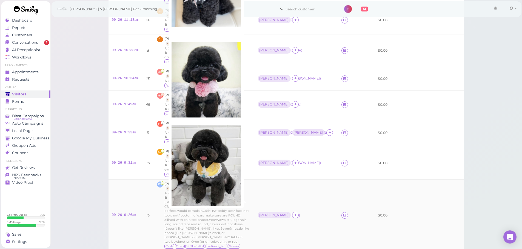
scroll to position [192, 0]
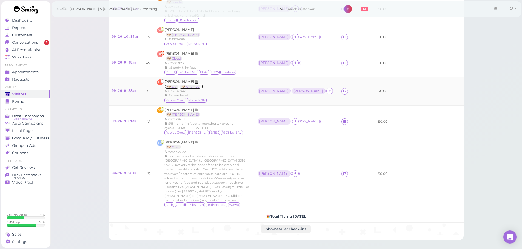
click at [180, 80] on span "[PERSON_NAME]" at bounding box center [179, 82] width 30 height 4
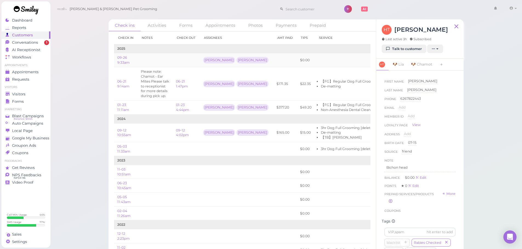
click at [160, 59] on td at bounding box center [154, 60] width 35 height 14
click at [185, 87] on link "06-21 1:47pm" at bounding box center [182, 83] width 12 height 9
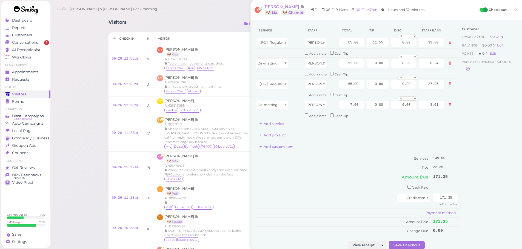
click at [363, 132] on div "Add product" at bounding box center [356, 135] width 204 height 9
click at [515, 8] on link "×" at bounding box center [516, 10] width 10 height 13
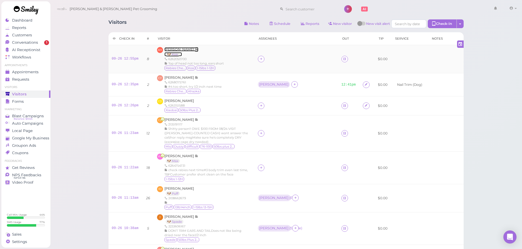
click at [185, 50] on span "[PERSON_NAME]" at bounding box center [179, 49] width 30 height 4
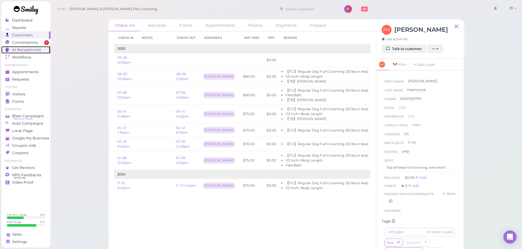
click at [23, 47] on link "AI Receptionist" at bounding box center [25, 49] width 49 height 7
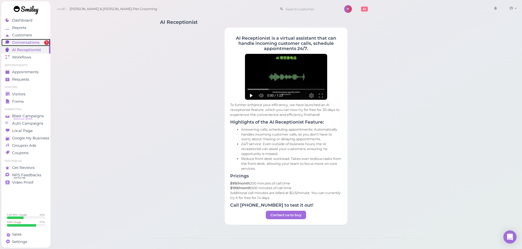
click at [33, 41] on span "Conversations" at bounding box center [25, 42] width 27 height 5
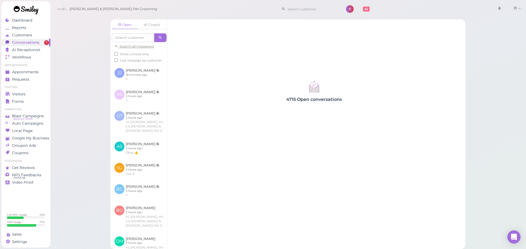
click at [126, 54] on span "Show unread only" at bounding box center [134, 54] width 29 height 4
click at [118, 54] on input "Show unread only" at bounding box center [116, 54] width 4 height 4
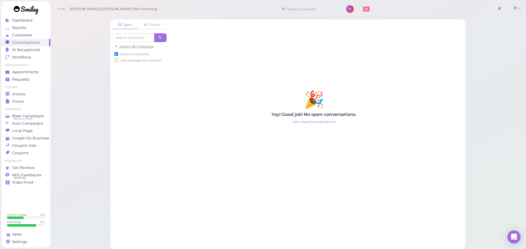
click at [126, 54] on span "Show unread only" at bounding box center [134, 54] width 29 height 4
click at [118, 54] on input "Show unread only" at bounding box center [116, 54] width 4 height 4
checkbox input "false"
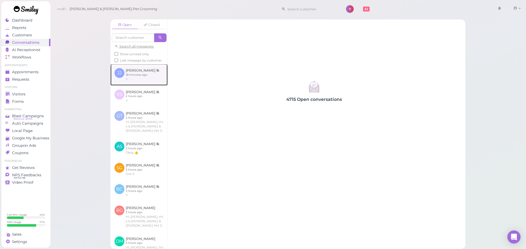
click at [132, 83] on link at bounding box center [138, 74] width 57 height 21
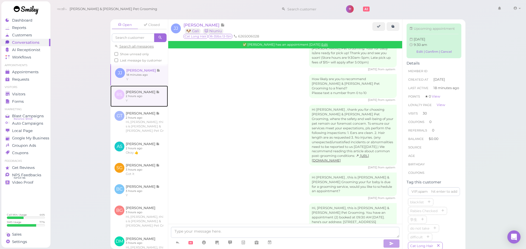
click at [137, 104] on link at bounding box center [138, 96] width 57 height 21
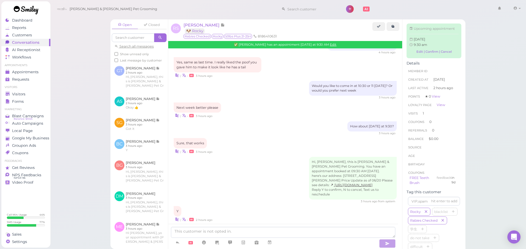
scroll to position [55, 0]
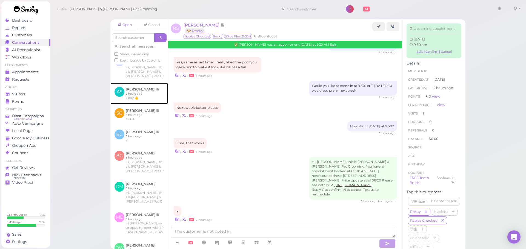
click at [137, 104] on link at bounding box center [138, 93] width 57 height 21
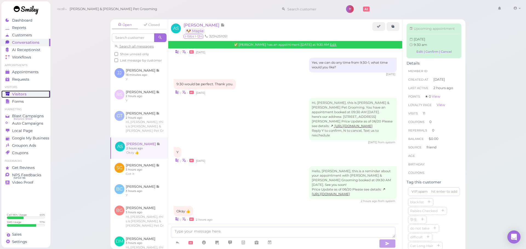
click at [16, 91] on link "Visitors" at bounding box center [25, 94] width 49 height 7
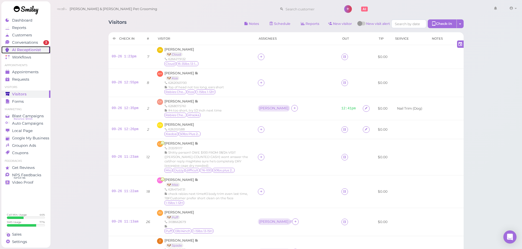
click at [30, 46] on link "AI Receptionist" at bounding box center [25, 49] width 49 height 7
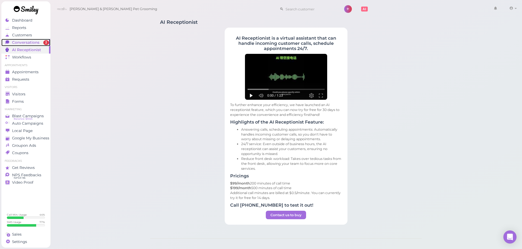
click at [32, 43] on span "Conversations" at bounding box center [25, 42] width 27 height 5
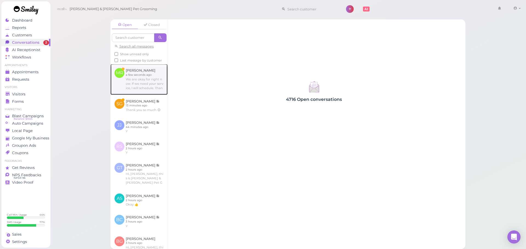
click at [144, 93] on link at bounding box center [138, 79] width 57 height 31
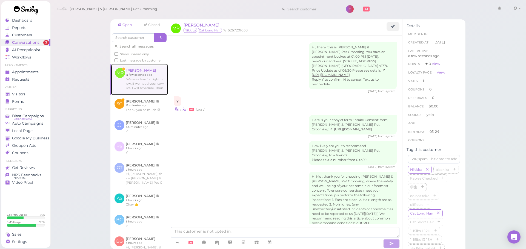
scroll to position [74, 0]
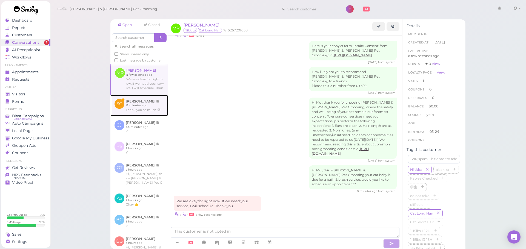
click at [152, 116] on link at bounding box center [138, 105] width 57 height 21
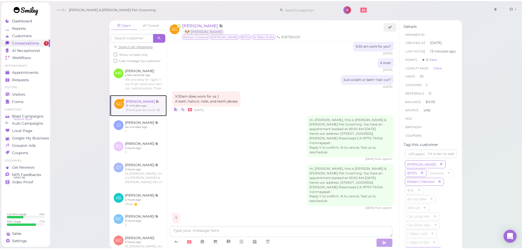
scroll to position [708, 0]
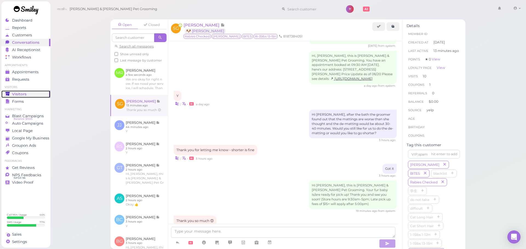
click at [39, 93] on div "Visitors" at bounding box center [24, 94] width 39 height 5
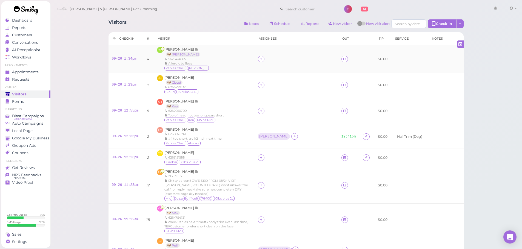
click at [182, 47] on div "Mariza Campos 🐶 Maggie 5625474665 Allergic to fleas Rabies Checked Maggie" at bounding box center [186, 59] width 45 height 24
click at [183, 49] on span "[PERSON_NAME]" at bounding box center [179, 49] width 30 height 4
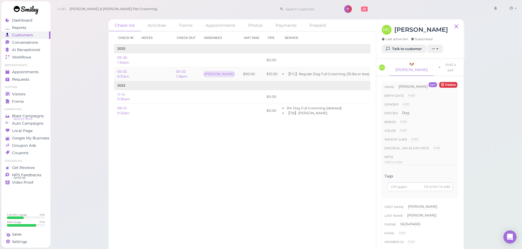
click at [161, 79] on td at bounding box center [154, 74] width 35 height 14
click at [185, 76] on link "05-02 1:18pm" at bounding box center [181, 74] width 11 height 9
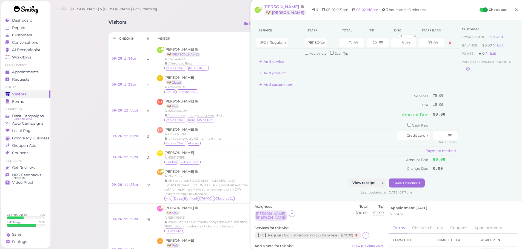
click at [514, 12] on span "×" at bounding box center [516, 10] width 4 height 8
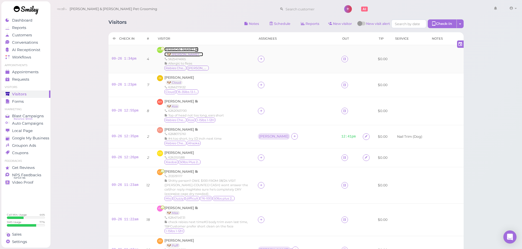
click at [171, 49] on span "[PERSON_NAME]" at bounding box center [179, 49] width 30 height 4
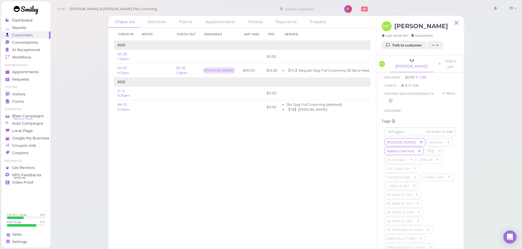
scroll to position [274, 0]
click at [415, 146] on icon "button" at bounding box center [416, 144] width 3 height 4
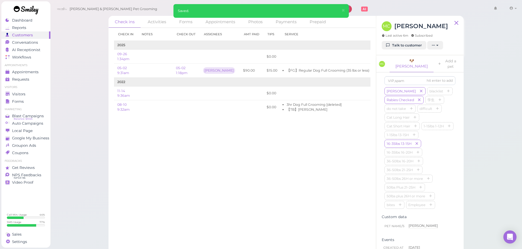
click at [260, 153] on div "Check in Notes Check out Assignees Amt Paid Tips Service 2025 09-26 1:34pm $0.0…" at bounding box center [241, 137] width 267 height 218
click at [28, 93] on div "Visitors" at bounding box center [24, 94] width 39 height 5
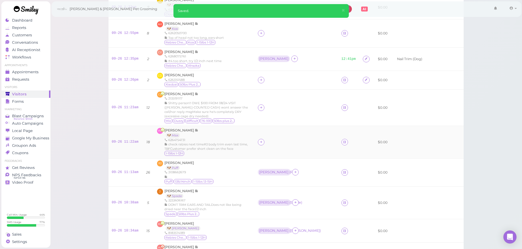
click at [301, 140] on div at bounding box center [296, 142] width 77 height 7
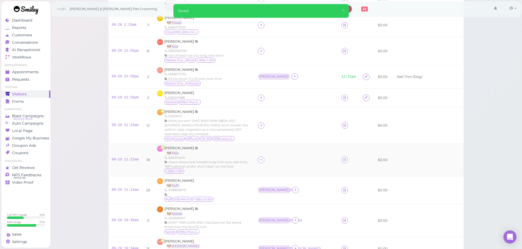
scroll to position [50, 0]
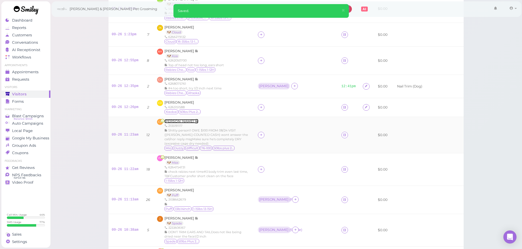
click at [182, 122] on span "Charlotte Lee" at bounding box center [179, 121] width 30 height 4
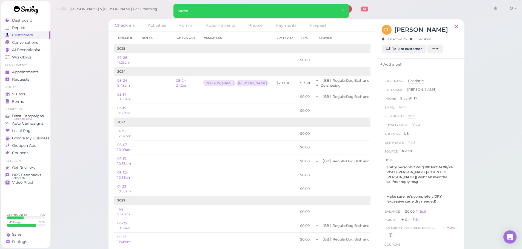
click at [386, 67] on link "Add a pet" at bounding box center [390, 64] width 29 height 11
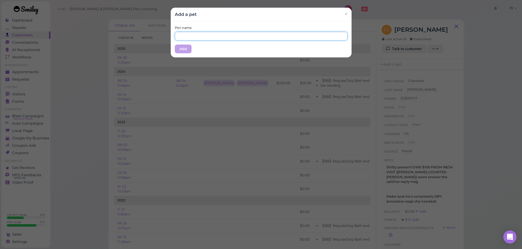
click at [214, 38] on input "text" at bounding box center [261, 36] width 172 height 9
type input "Duzzy"
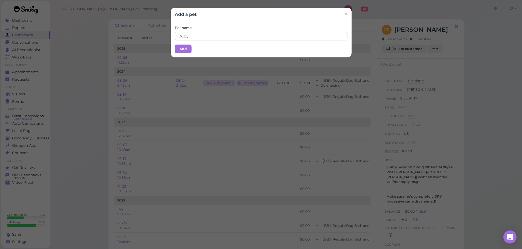
click at [233, 26] on div "Pet name Duzzy" at bounding box center [261, 32] width 172 height 15
click at [184, 50] on button "Add" at bounding box center [183, 49] width 17 height 9
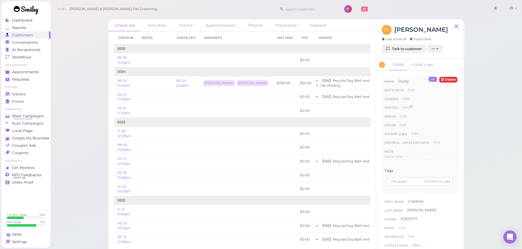
click at [406, 107] on span "Add" at bounding box center [405, 107] width 7 height 4
click at [412, 110] on select "Dog Cat Bird Other" at bounding box center [428, 109] width 53 height 8
select select "Dog"
click at [402, 105] on select "Dog Cat Bird Other" at bounding box center [428, 109] width 53 height 8
click at [408, 118] on button "Done" at bounding box center [408, 117] width 12 height 6
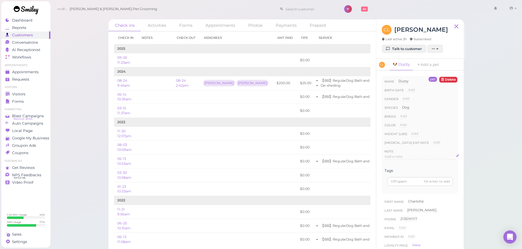
click at [408, 155] on div "Add a note" at bounding box center [419, 156] width 71 height 5
click at [391, 208] on button "Done" at bounding box center [390, 210] width 12 height 6
click at [417, 67] on icon at bounding box center [418, 64] width 4 height 5
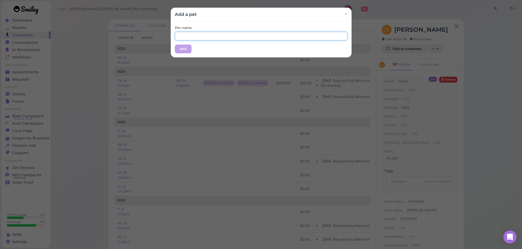
click at [194, 38] on input "text" at bounding box center [261, 36] width 172 height 9
type input "Bboya"
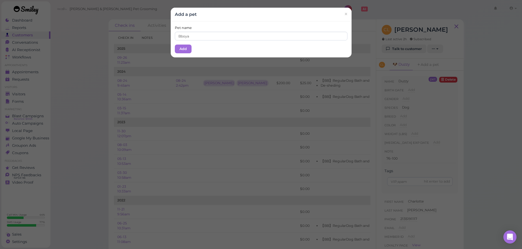
drag, startPoint x: 194, startPoint y: 54, endPoint x: 183, endPoint y: 49, distance: 12.0
click at [194, 54] on div "Pet name Bboya Add" at bounding box center [261, 39] width 181 height 36
drag, startPoint x: 183, startPoint y: 49, endPoint x: 345, endPoint y: 88, distance: 166.5
click at [185, 49] on button "Add" at bounding box center [183, 49] width 17 height 9
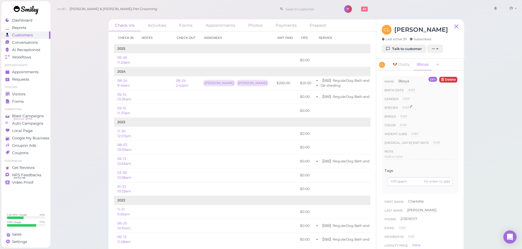
click at [403, 107] on span "Add" at bounding box center [405, 107] width 7 height 4
click at [424, 111] on select "Dog Cat Bird Other" at bounding box center [428, 109] width 53 height 8
select select "Dog"
click at [402, 105] on select "Dog Cat Bird Other" at bounding box center [428, 109] width 53 height 8
click at [409, 116] on button "Done" at bounding box center [408, 117] width 12 height 6
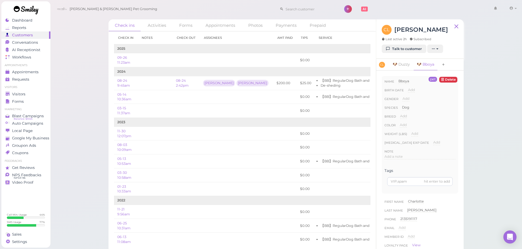
click at [445, 66] on icon at bounding box center [443, 64] width 4 height 5
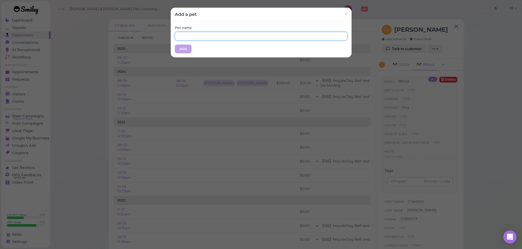
click at [204, 39] on input "text" at bounding box center [261, 36] width 172 height 9
type input "Ddoya"
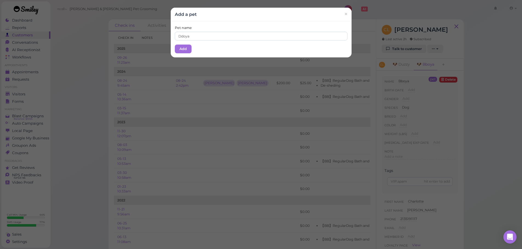
drag, startPoint x: 211, startPoint y: 26, endPoint x: 176, endPoint y: 47, distance: 40.7
click at [208, 30] on div "Pet name Ddoya" at bounding box center [261, 32] width 172 height 15
drag, startPoint x: 175, startPoint y: 47, endPoint x: 220, endPoint y: 57, distance: 46.1
click at [176, 47] on button "Add" at bounding box center [183, 49] width 17 height 9
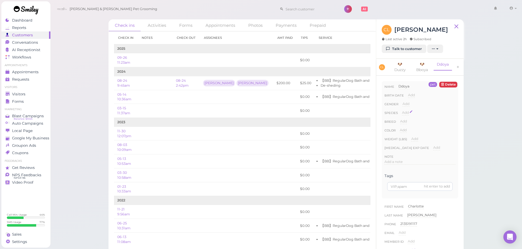
click at [406, 113] on span "Add" at bounding box center [405, 113] width 7 height 4
drag, startPoint x: 415, startPoint y: 115, endPoint x: 417, endPoint y: 118, distance: 4.3
click at [416, 117] on select "Dog Cat Bird Other" at bounding box center [428, 114] width 53 height 8
select select "Dog"
click at [402, 110] on select "Dog Cat Bird Other" at bounding box center [428, 114] width 53 height 8
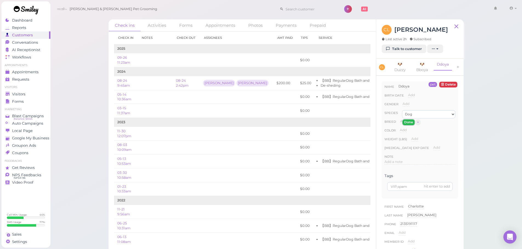
click at [407, 124] on button "Done" at bounding box center [408, 123] width 12 height 6
click at [453, 66] on link at bounding box center [457, 67] width 10 height 17
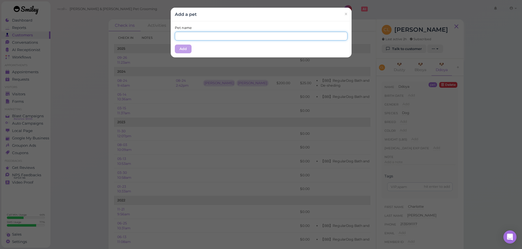
click at [261, 32] on input "text" at bounding box center [261, 36] width 172 height 9
type input "Choya"
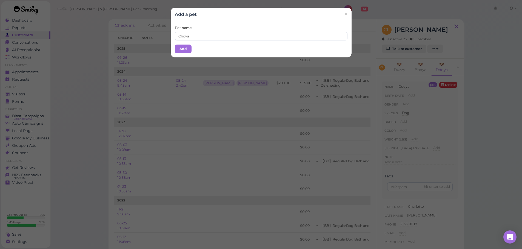
click at [256, 26] on div "Pet name Choya" at bounding box center [261, 32] width 172 height 15
click at [178, 46] on button "Add" at bounding box center [183, 49] width 17 height 9
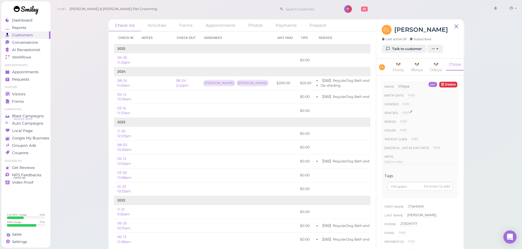
click at [403, 115] on span "Add" at bounding box center [405, 113] width 7 height 4
click at [0, 0] on select "Dog Cat Bird Other" at bounding box center [0, 0] width 0 height 0
select select "Dog"
click at [402, 114] on select "Dog Cat Bird Other" at bounding box center [428, 114] width 53 height 8
click at [410, 125] on button "Done" at bounding box center [408, 123] width 12 height 6
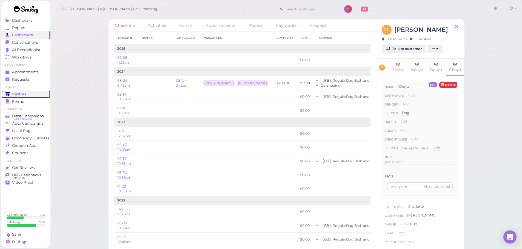
click at [14, 94] on span "Visitors" at bounding box center [19, 94] width 15 height 5
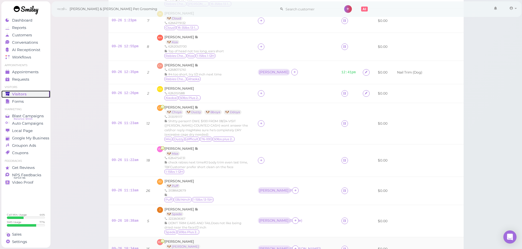
scroll to position [55, 0]
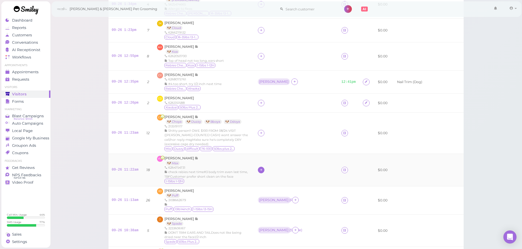
click at [263, 168] on icon at bounding box center [261, 170] width 4 height 4
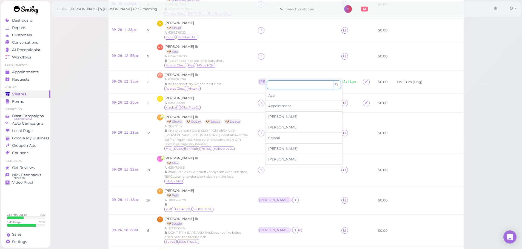
click at [278, 81] on input at bounding box center [300, 84] width 66 height 9
type input "he"
click at [274, 159] on div "[PERSON_NAME]" at bounding box center [303, 162] width 77 height 10
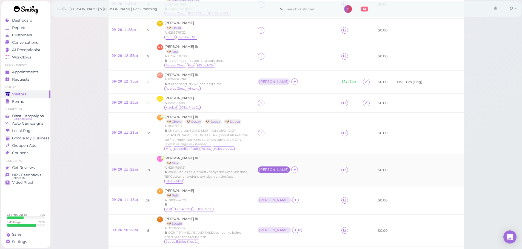
click at [270, 169] on div "[PERSON_NAME]" at bounding box center [273, 170] width 29 height 4
click at [278, 197] on span "Select pets" at bounding box center [278, 194] width 19 height 6
click at [294, 148] on td at bounding box center [295, 133] width 83 height 41
click at [263, 135] on icon at bounding box center [261, 133] width 4 height 4
click at [287, 130] on div at bounding box center [296, 133] width 77 height 7
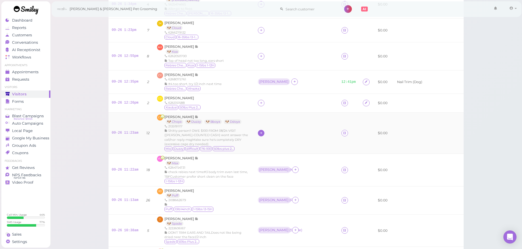
click at [264, 133] on div at bounding box center [261, 133] width 7 height 7
click at [278, 145] on input at bounding box center [300, 146] width 66 height 9
type input "[PERSON_NAME]"
click at [281, 156] on div "[PERSON_NAME]" at bounding box center [303, 157] width 77 height 10
click at [269, 134] on div at bounding box center [296, 133] width 77 height 7
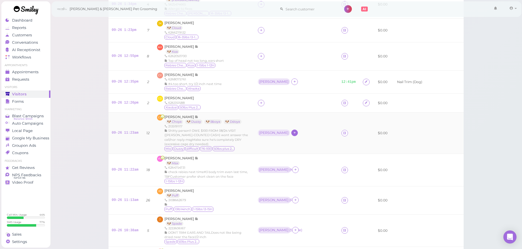
click at [293, 133] on icon at bounding box center [295, 133] width 4 height 4
click at [288, 145] on input at bounding box center [310, 146] width 66 height 9
type input "re"
click at [287, 154] on div "[PERSON_NAME]" at bounding box center [313, 157] width 77 height 10
click at [326, 133] on icon at bounding box center [328, 133] width 4 height 4
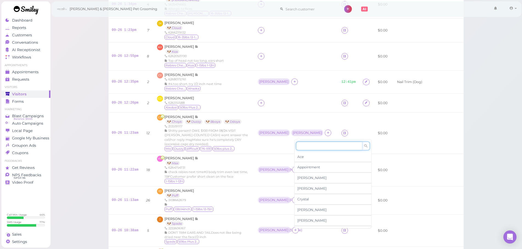
click at [305, 146] on input at bounding box center [329, 146] width 66 height 9
type input "he"
click at [304, 155] on span "[PERSON_NAME]" at bounding box center [311, 157] width 29 height 4
click at [274, 125] on td "Asa Rebecca" at bounding box center [295, 133] width 83 height 41
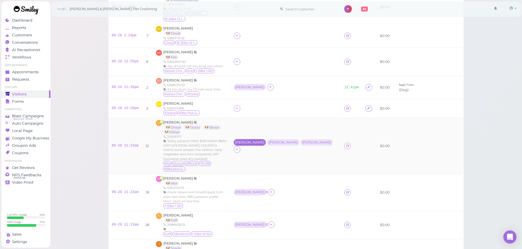
click at [266, 139] on div "[PERSON_NAME]" at bounding box center [250, 142] width 32 height 7
click at [277, 155] on span "Select pets" at bounding box center [278, 157] width 19 height 6
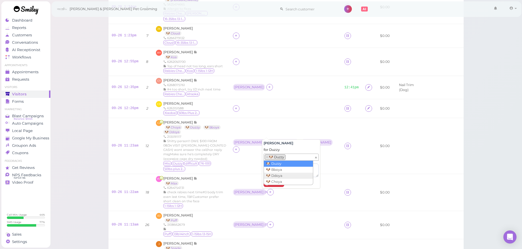
click at [298, 159] on ul "× 🐶 Duzzy" at bounding box center [289, 157] width 50 height 7
click at [288, 110] on td at bounding box center [284, 108] width 111 height 19
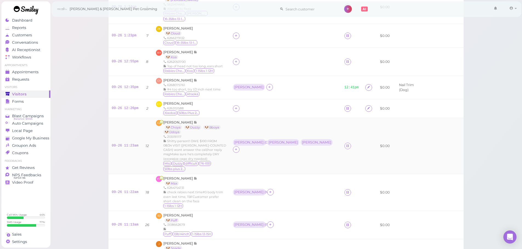
click at [296, 139] on td "Asa ( Duzzy ) Rebecca Helen" at bounding box center [284, 146] width 111 height 56
click at [297, 141] on div "[PERSON_NAME]" at bounding box center [282, 143] width 29 height 4
click at [296, 157] on ul "Select pets" at bounding box center [284, 157] width 50 height 6
click at [308, 105] on div at bounding box center [285, 108] width 105 height 7
click at [320, 141] on div "[PERSON_NAME]" at bounding box center [316, 143] width 29 height 4
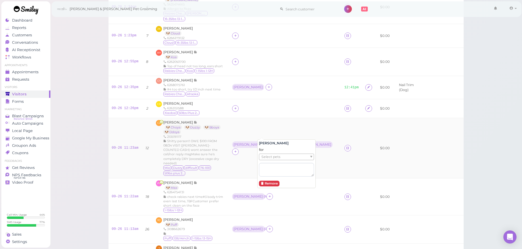
click at [282, 157] on div "Select pets" at bounding box center [286, 157] width 55 height 7
click at [282, 91] on td "[PERSON_NAME]" at bounding box center [285, 87] width 112 height 23
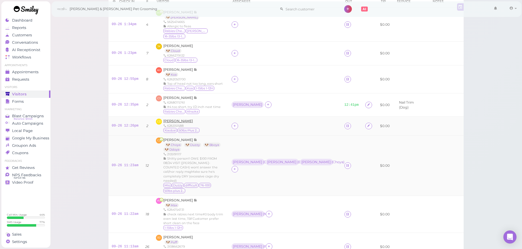
scroll to position [27, 0]
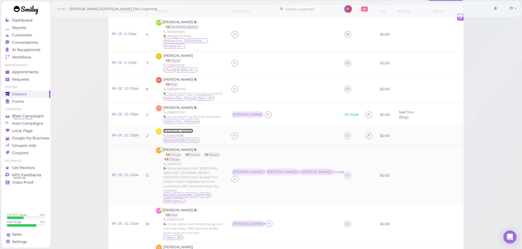
click at [178, 129] on span "[PERSON_NAME]" at bounding box center [178, 131] width 30 height 4
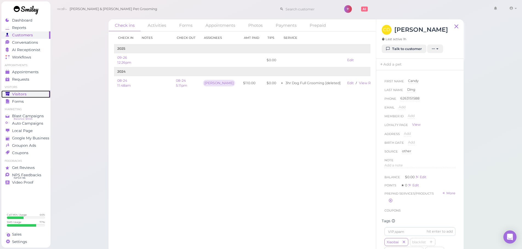
click at [25, 91] on link "Visitors" at bounding box center [25, 94] width 49 height 7
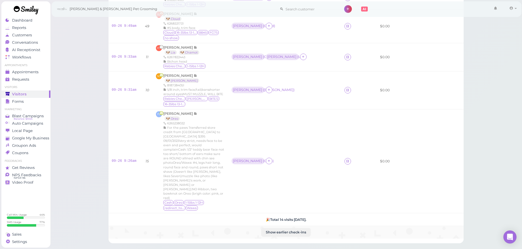
scroll to position [358, 0]
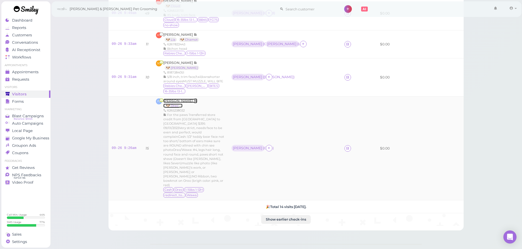
click at [166, 99] on span "[PERSON_NAME]" at bounding box center [178, 101] width 30 height 4
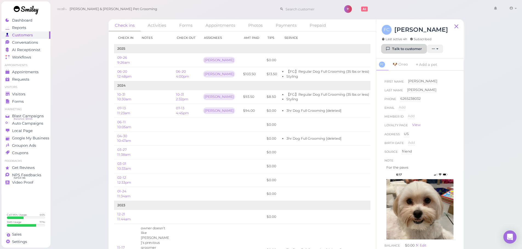
click at [390, 48] on icon at bounding box center [388, 49] width 4 height 4
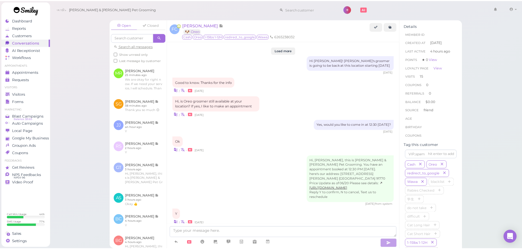
scroll to position [642, 0]
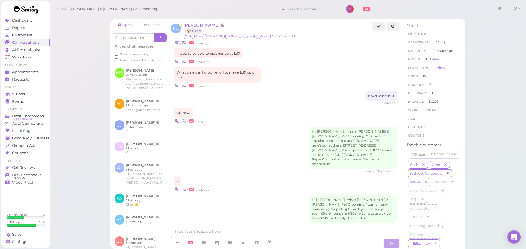
drag, startPoint x: 236, startPoint y: 113, endPoint x: 49, endPoint y: 89, distance: 188.2
click at [13, 94] on span "Visitors" at bounding box center [19, 94] width 15 height 5
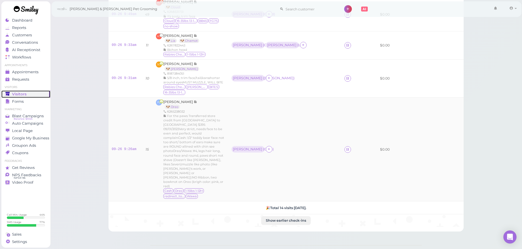
scroll to position [358, 0]
click at [120, 146] on link "09-26 9:26am" at bounding box center [124, 148] width 25 height 4
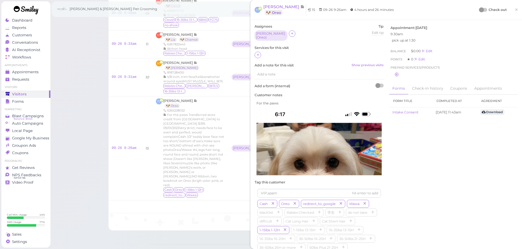
click at [253, 56] on div "Assignees Asa ( Oreo ) Tip Edit tip 0 Services for this visit Add a note for th…" at bounding box center [319, 156] width 134 height 264
click at [254, 55] on div at bounding box center [318, 55] width 129 height 7
click at [256, 55] on icon at bounding box center [258, 55] width 4 height 4
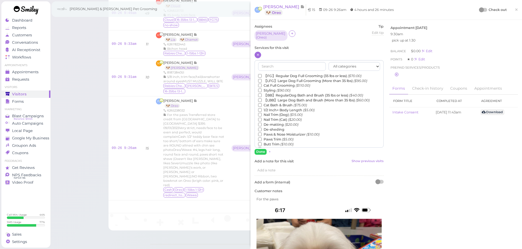
click at [273, 74] on label "【FG】Regular Dog Full Grooming (35 lbs or less) ($70.00)" at bounding box center [309, 76] width 103 height 5
click at [261, 74] on input "【FG】Regular Dog Full Grooming (35 lbs or less) ($70.00)" at bounding box center [260, 76] width 4 height 4
click at [275, 89] on label "Styling ($90.00)" at bounding box center [274, 90] width 32 height 5
click at [261, 89] on input "Styling ($90.00)" at bounding box center [260, 91] width 4 height 4
click at [275, 124] on label "De-matting ($20.00)" at bounding box center [278, 124] width 40 height 5
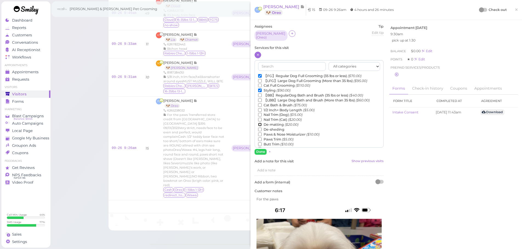
click at [261, 124] on input "De-matting ($20.00)" at bounding box center [260, 125] width 4 height 4
click at [260, 152] on button "Done" at bounding box center [260, 152] width 12 height 6
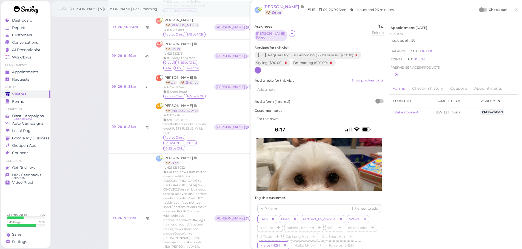
scroll to position [391, 0]
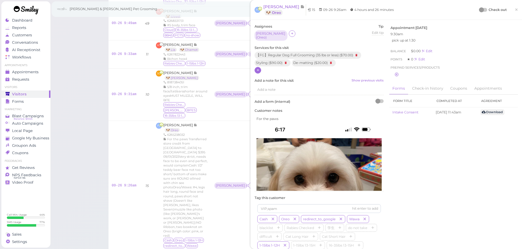
click at [488, 8] on label "Check out" at bounding box center [497, 9] width 18 height 5
click at [479, 9] on div at bounding box center [481, 9] width 5 height 5
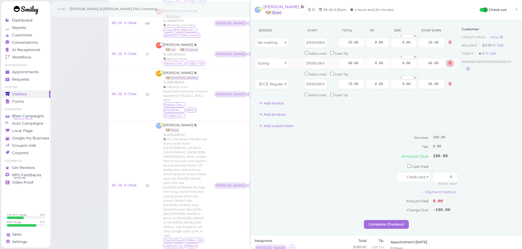
click at [448, 65] on button at bounding box center [449, 64] width 7 height 6
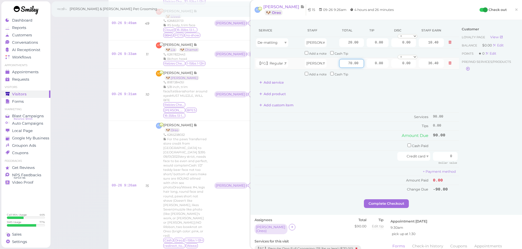
click at [340, 65] on input "70.00" at bounding box center [351, 63] width 25 height 9
type input "90.00"
type input "46.80"
click at [342, 43] on input "20.00" at bounding box center [351, 42] width 25 height 9
type input "8.00"
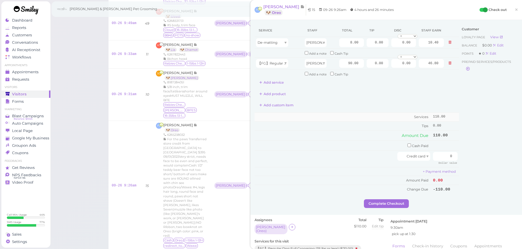
type input "4.16"
click at [343, 116] on td "Services" at bounding box center [342, 117] width 177 height 9
drag, startPoint x: 367, startPoint y: 64, endPoint x: 439, endPoint y: 73, distance: 71.8
click at [431, 70] on tbody "De-matting Asa 8.00 0.00 0.00 0 10% off 15% off 20% off 25% off 30% off 50% off" at bounding box center [356, 57] width 204 height 41
type input "9.8"
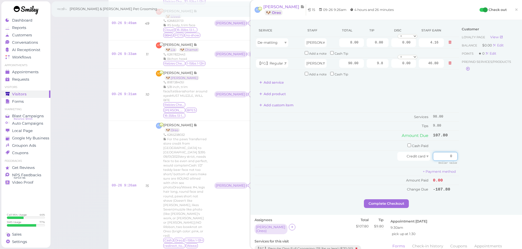
drag, startPoint x: 440, startPoint y: 155, endPoint x: 481, endPoint y: 157, distance: 41.1
click at [476, 156] on div "Service Staff Total Tip Disc Staff earn De-matting Asa 8.00 0.00 0.00 0 10% off…" at bounding box center [385, 111] width 263 height 175
type input "107.8"
click at [475, 158] on div "Customer Loyalty page View Balance $0.00 Edit Points ★ 0 Edit Prepaid services/…" at bounding box center [488, 111] width 59 height 175
click at [394, 201] on button "Complete Checkout" at bounding box center [386, 204] width 45 height 9
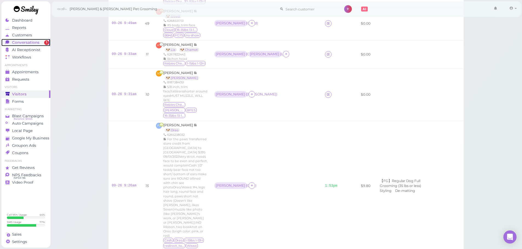
click at [39, 42] on div "Conversations" at bounding box center [24, 42] width 39 height 5
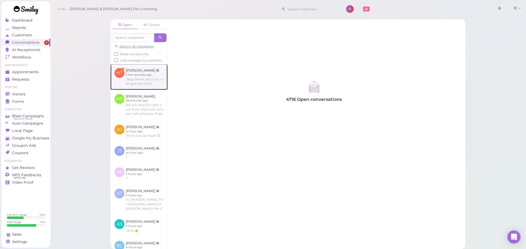
click at [156, 84] on link at bounding box center [138, 77] width 57 height 26
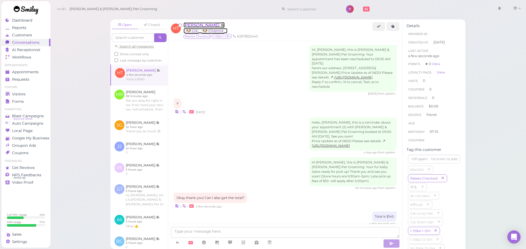
scroll to position [739, 0]
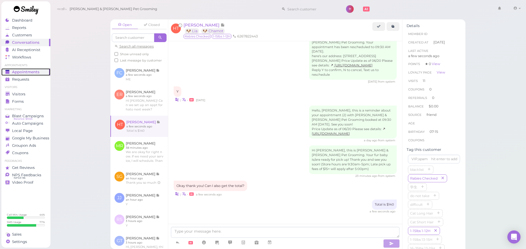
drag, startPoint x: 26, startPoint y: 70, endPoint x: 31, endPoint y: 68, distance: 5.6
click at [26, 70] on span "Appointments" at bounding box center [25, 72] width 27 height 5
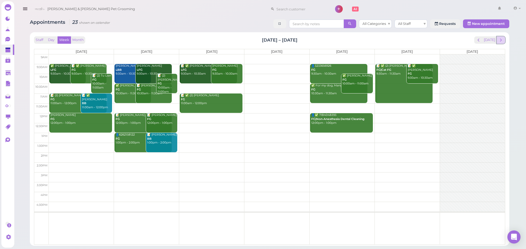
click at [500, 38] on span "next" at bounding box center [500, 40] width 5 height 5
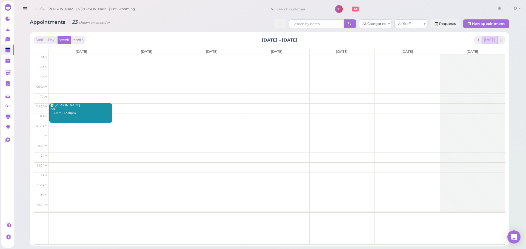
click at [489, 40] on button "[DATE]" at bounding box center [489, 39] width 15 height 7
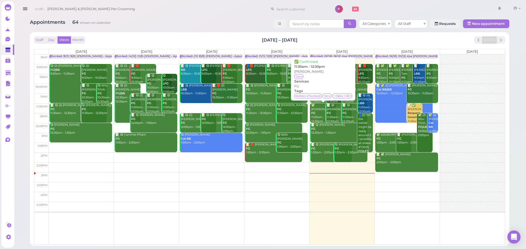
click at [319, 113] on div "✅ Kenneth Ng FG 11:30am - 12:30pm" at bounding box center [323, 113] width 25 height 20
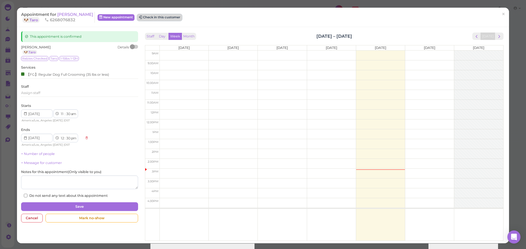
click at [139, 15] on icon at bounding box center [140, 17] width 3 height 4
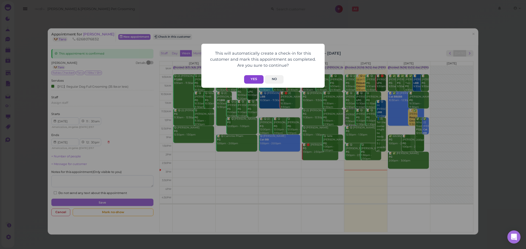
click at [247, 80] on button "Yes" at bounding box center [253, 79] width 19 height 8
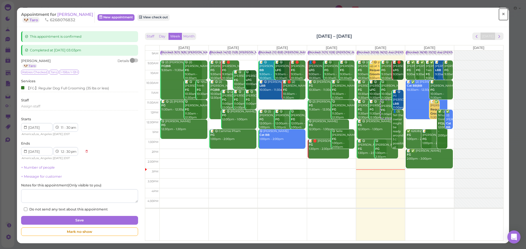
click at [501, 15] on span "×" at bounding box center [503, 14] width 4 height 8
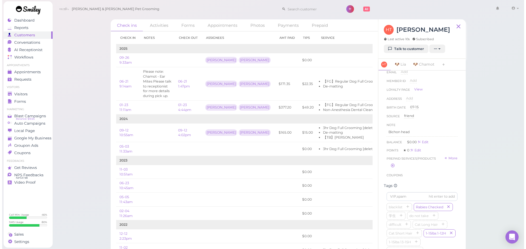
scroll to position [137, 0]
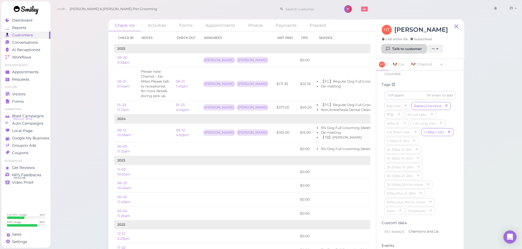
click at [402, 50] on link "Talk to customer" at bounding box center [403, 49] width 45 height 9
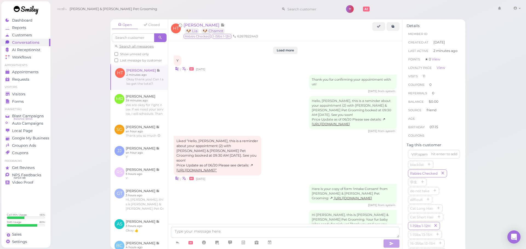
scroll to position [726, 0]
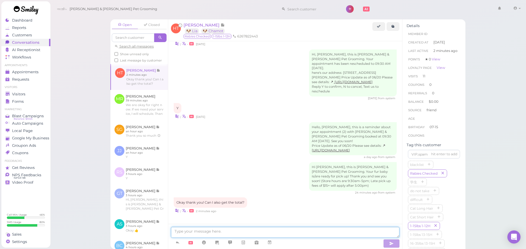
click at [259, 235] on textarea at bounding box center [285, 232] width 228 height 11
type textarea "Total is $140"
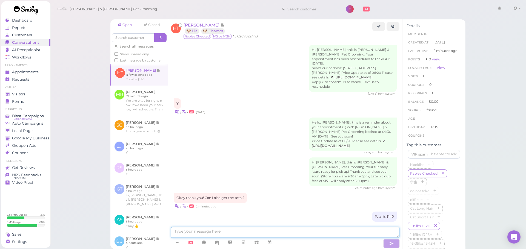
scroll to position [739, 0]
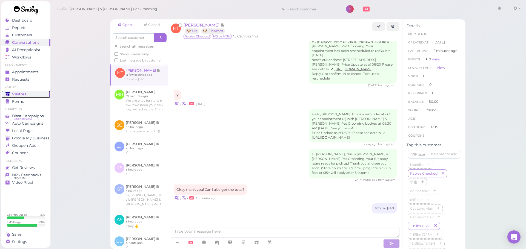
click at [8, 91] on link "Visitors" at bounding box center [25, 94] width 49 height 7
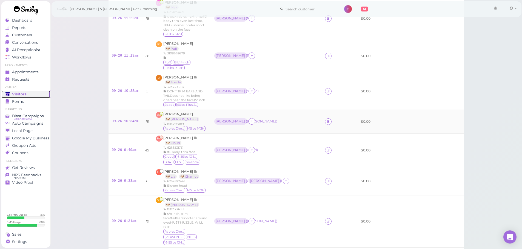
scroll to position [254, 0]
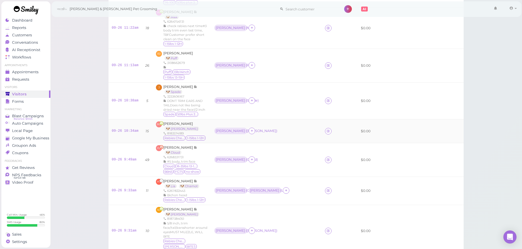
click at [293, 128] on div "[PERSON_NAME] ( [PERSON_NAME] )" at bounding box center [266, 131] width 104 height 7
click at [181, 122] on span "[PERSON_NAME]" at bounding box center [178, 124] width 30 height 4
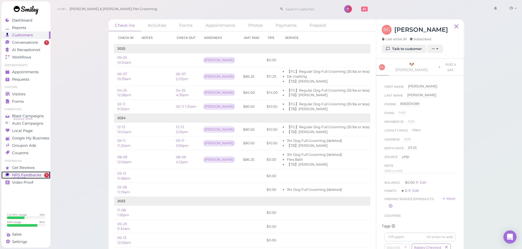
click at [37, 177] on span "NPS Feedbacks" at bounding box center [26, 175] width 29 height 5
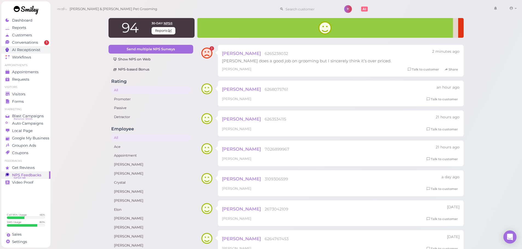
click at [34, 50] on span "AI Receptionist" at bounding box center [26, 50] width 28 height 5
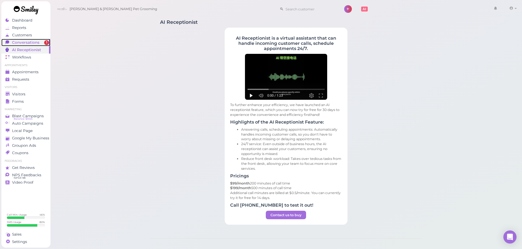
click at [37, 42] on span "Conversations" at bounding box center [25, 42] width 27 height 5
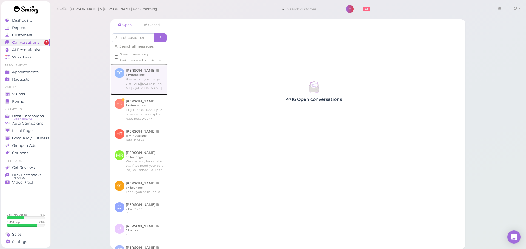
click at [145, 94] on link at bounding box center [138, 79] width 57 height 31
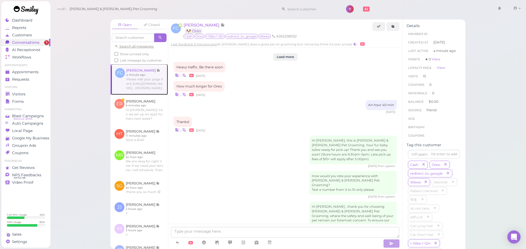
scroll to position [638, 0]
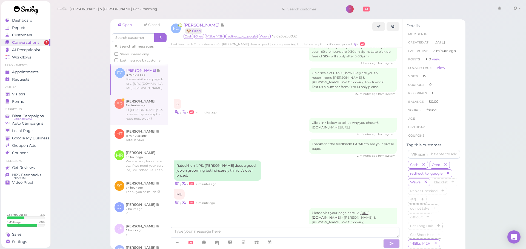
click at [145, 122] on link at bounding box center [138, 110] width 57 height 30
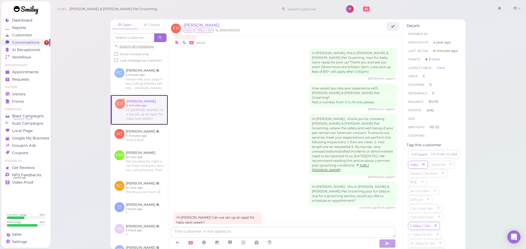
scroll to position [638, 0]
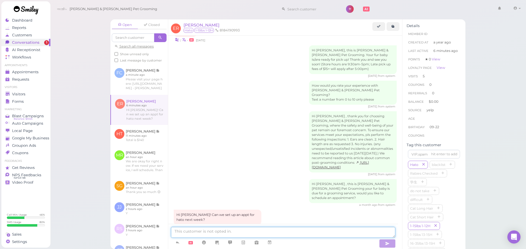
click at [258, 234] on textarea at bounding box center [283, 232] width 224 height 11
type textarea "Yes, would [DATE] at 9:30 work for you?"
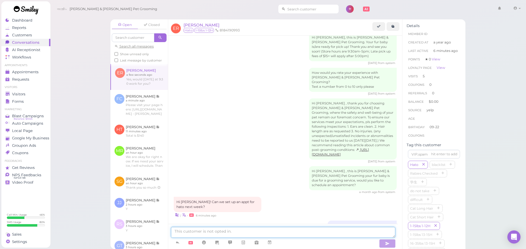
scroll to position [673, 0]
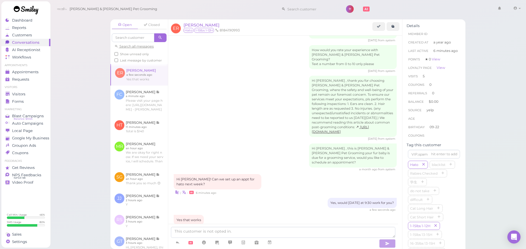
click at [273, 248] on div at bounding box center [269, 243] width 13 height 10
click at [272, 246] on icon at bounding box center [269, 242] width 4 height 5
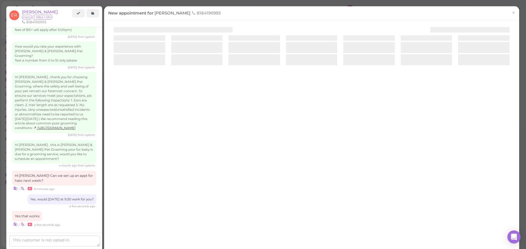
scroll to position [706, 0]
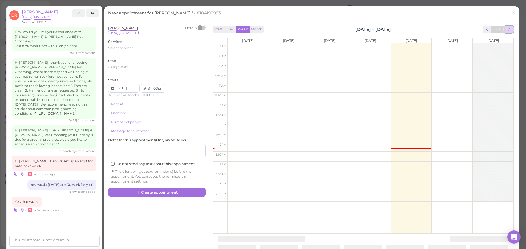
click at [506, 28] on span "next" at bounding box center [508, 29] width 5 height 5
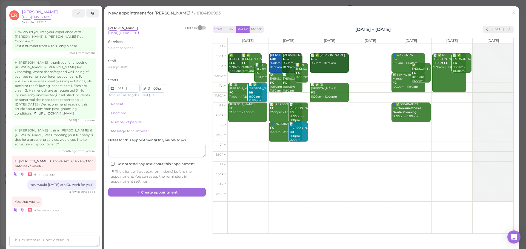
click at [356, 57] on td at bounding box center [370, 58] width 286 height 10
type input "[DATE]"
select select "9"
select select "30"
select select "am"
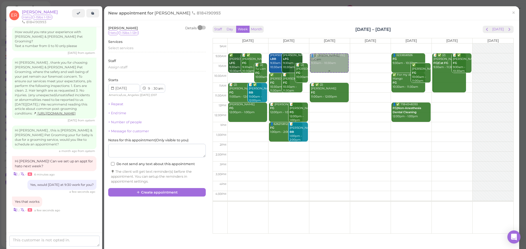
drag, startPoint x: 358, startPoint y: 65, endPoint x: 333, endPoint y: 63, distance: 24.5
click at [333, 44] on tr "✅ [PERSON_NAME] LFG 9:30am - 10:30am 📝 ✅ [PERSON_NAME] FG 9:30am - 10:30am 📝 (2…" at bounding box center [363, 44] width 300 height 0
type input "[DATE]"
click at [155, 47] on div "Select services" at bounding box center [156, 48] width 97 height 5
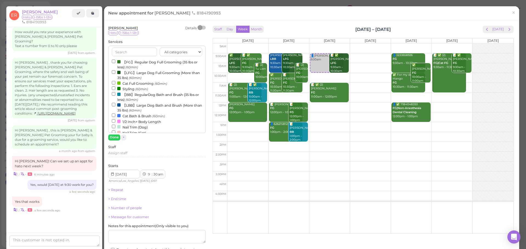
click at [142, 65] on label "【FG】Regular Dog Full Grooming (35 lbs or less) (60min)" at bounding box center [157, 64] width 90 height 11
click at [115, 63] on input "【FG】Regular Dog Full Grooming (35 lbs or less) (60min)" at bounding box center [114, 62] width 4 height 4
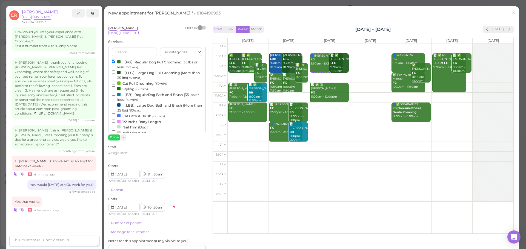
click at [118, 141] on div "Erica Rojo Details Hato 1-15lbs 1-12H Services All categories Full Grooming Bat…" at bounding box center [156, 156] width 97 height 260
click at [115, 140] on button "Done" at bounding box center [114, 138] width 12 height 6
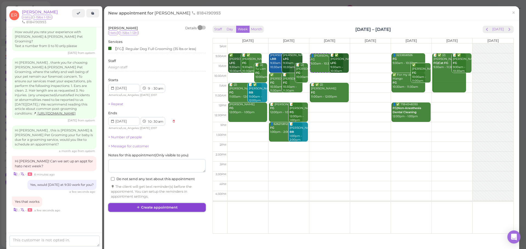
click at [164, 212] on button "Create appointment" at bounding box center [156, 207] width 97 height 9
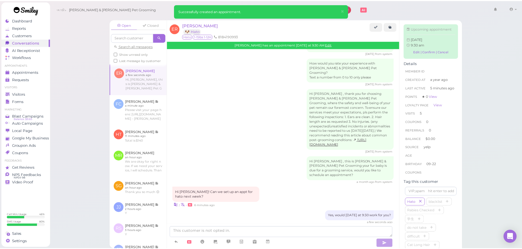
scroll to position [730, 0]
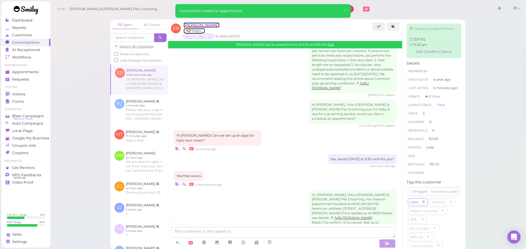
click at [201, 27] on span "[PERSON_NAME]" at bounding box center [201, 24] width 36 height 5
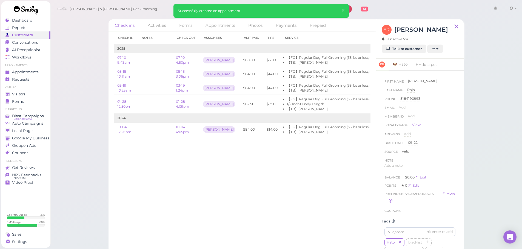
scroll to position [55, 0]
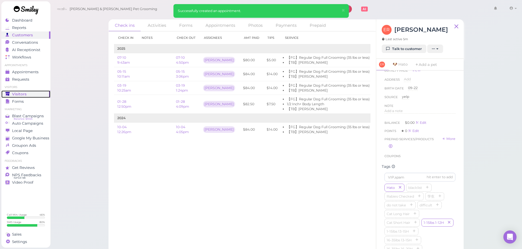
click at [32, 96] on div "Visitors" at bounding box center [24, 94] width 39 height 5
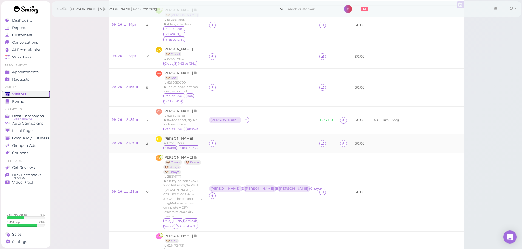
scroll to position [82, 0]
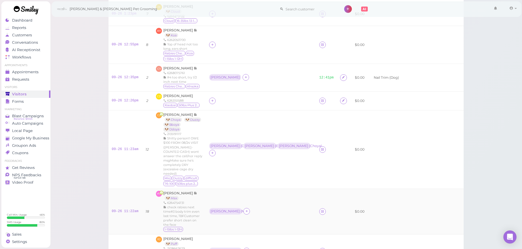
click at [278, 208] on div "Helen ( Max )" at bounding box center [260, 211] width 103 height 7
drag, startPoint x: 221, startPoint y: 92, endPoint x: 223, endPoint y: 96, distance: 4.3
click at [215, 98] on div at bounding box center [212, 101] width 7 height 7
click at [224, 141] on span "Asa" at bounding box center [233, 140] width 29 height 4
click at [214, 99] on icon at bounding box center [213, 101] width 4 height 4
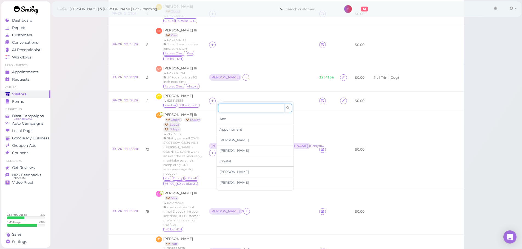
click at [231, 110] on input at bounding box center [251, 108] width 66 height 9
type input "he"
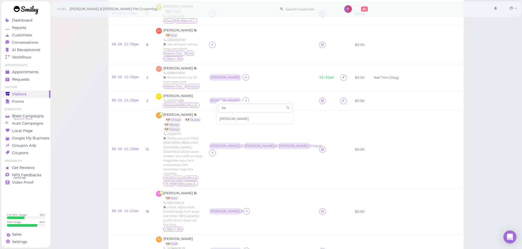
click at [228, 116] on div "Helen" at bounding box center [255, 119] width 77 height 10
click at [244, 99] on div "Helen" at bounding box center [258, 101] width 29 height 4
click at [276, 97] on div at bounding box center [279, 100] width 7 height 7
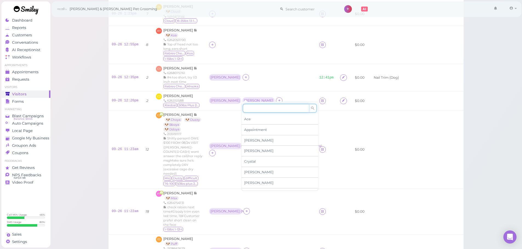
click at [246, 111] on input at bounding box center [276, 108] width 66 height 9
type input "re"
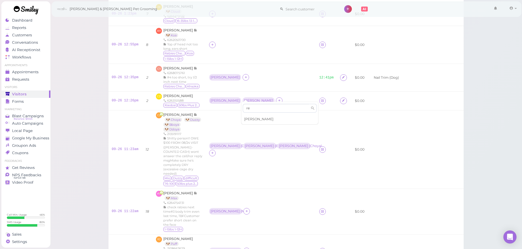
click at [251, 117] on span "Rebecca" at bounding box center [258, 119] width 29 height 4
click at [251, 65] on td "Asa" at bounding box center [261, 78] width 110 height 28
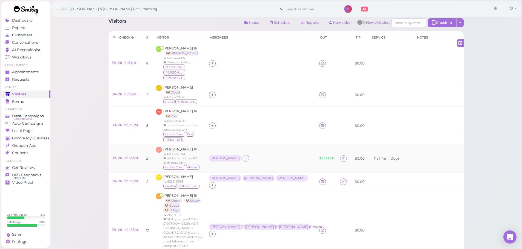
scroll to position [0, 0]
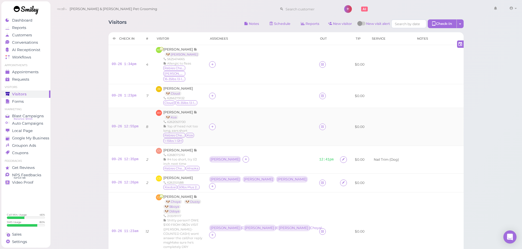
click at [218, 125] on td at bounding box center [261, 127] width 110 height 38
click at [214, 125] on icon at bounding box center [213, 127] width 4 height 4
click at [226, 133] on input at bounding box center [251, 134] width 66 height 9
type input "he"
click at [228, 143] on span "Helen" at bounding box center [233, 145] width 29 height 4
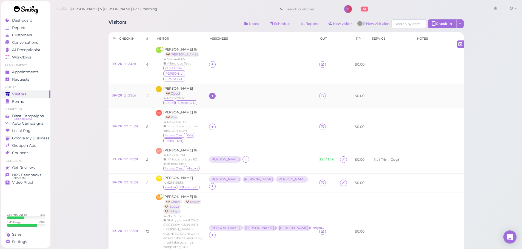
click at [214, 94] on icon at bounding box center [213, 96] width 4 height 4
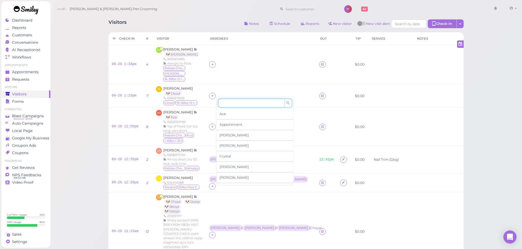
click at [232, 104] on input at bounding box center [251, 103] width 66 height 9
type input "asa"
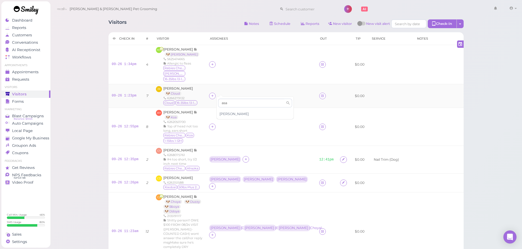
drag, startPoint x: 226, startPoint y: 113, endPoint x: 226, endPoint y: 93, distance: 20.0
click at [226, 112] on div "Asa" at bounding box center [255, 114] width 77 height 10
click at [214, 62] on icon at bounding box center [213, 64] width 4 height 4
click at [233, 79] on input at bounding box center [251, 74] width 66 height 9
type input "re"
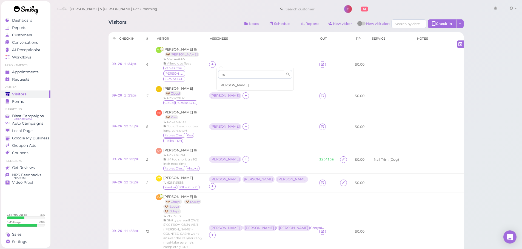
click at [233, 85] on span "Rebecca" at bounding box center [233, 85] width 29 height 4
click at [219, 125] on div "Helen" at bounding box center [224, 127] width 29 height 4
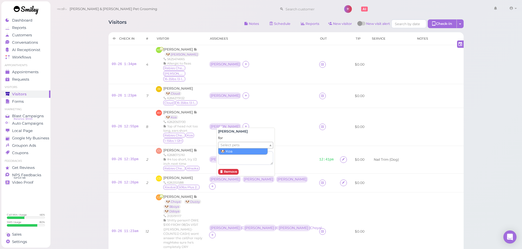
click at [229, 148] on span "Select pets" at bounding box center [229, 145] width 19 height 6
drag, startPoint x: 221, startPoint y: 103, endPoint x: 222, endPoint y: 94, distance: 9.1
click at [221, 108] on td "Helen ( Koa )" at bounding box center [261, 127] width 110 height 38
click at [222, 94] on td "[PERSON_NAME]" at bounding box center [261, 96] width 110 height 24
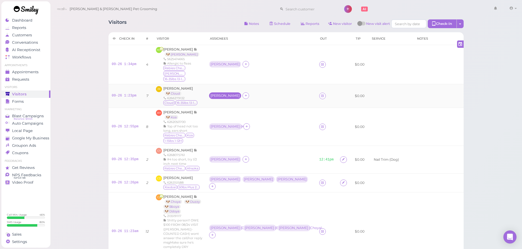
click at [222, 94] on div "[PERSON_NAME]" at bounding box center [224, 96] width 29 height 4
click at [224, 116] on span "Select pets" at bounding box center [229, 114] width 19 height 6
click at [263, 84] on td "Asa ( Cloud )" at bounding box center [261, 96] width 110 height 24
click at [226, 62] on div "[PERSON_NAME]" at bounding box center [224, 64] width 29 height 4
click at [230, 87] on span "Select pets" at bounding box center [229, 86] width 19 height 6
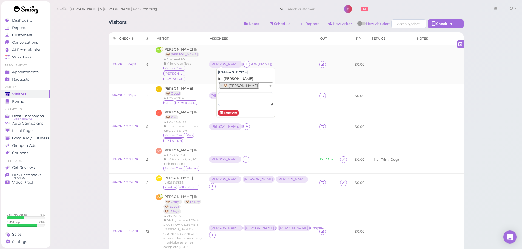
click at [278, 49] on td "Rebecca ( Maggie )" at bounding box center [261, 64] width 110 height 39
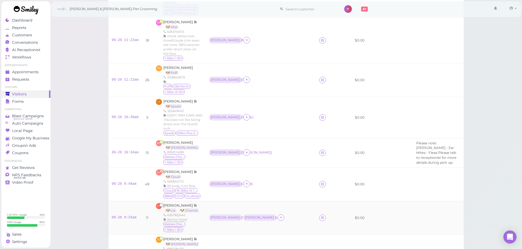
scroll to position [301, 0]
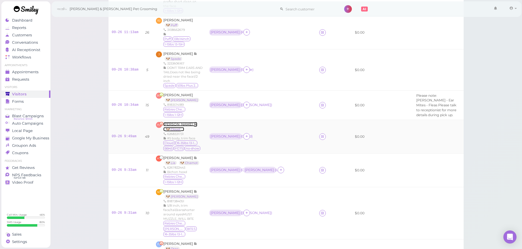
click at [173, 122] on span "[PERSON_NAME]" at bounding box center [178, 124] width 30 height 4
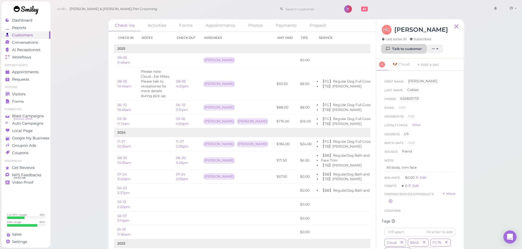
click at [395, 47] on link "Talk to customer" at bounding box center [403, 49] width 45 height 9
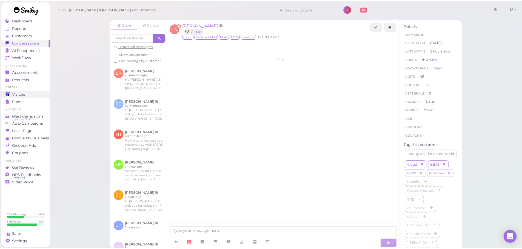
scroll to position [731, 0]
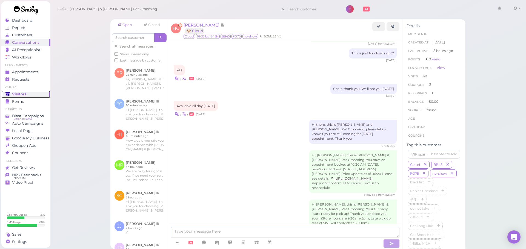
click at [19, 92] on span "Visitors" at bounding box center [19, 94] width 15 height 5
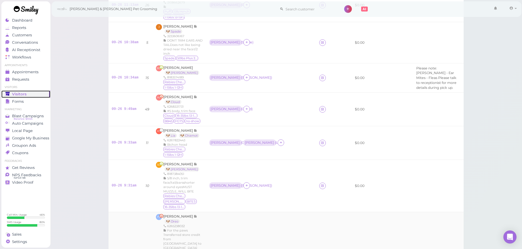
scroll to position [301, 0]
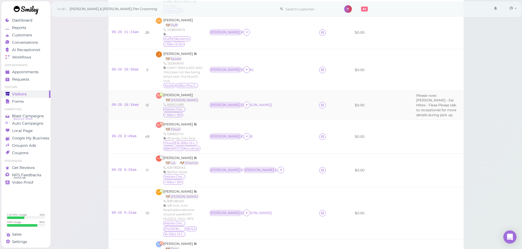
click at [263, 91] on td "Asa ( Zoe )" at bounding box center [261, 105] width 110 height 29
drag, startPoint x: 132, startPoint y: 70, endPoint x: 184, endPoint y: 62, distance: 52.9
click at [132, 103] on link "09-26 10:34am" at bounding box center [125, 105] width 27 height 4
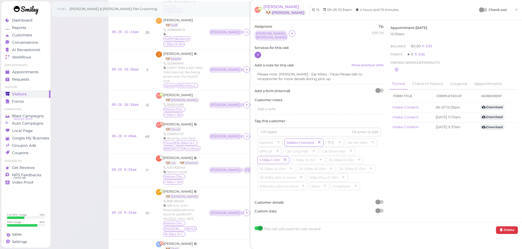
click at [258, 53] on icon at bounding box center [258, 55] width 4 height 4
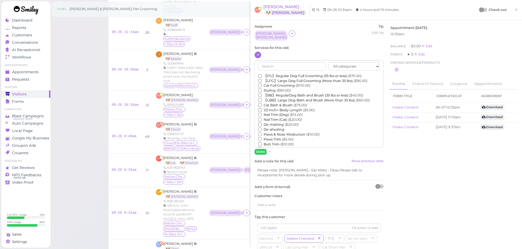
click at [283, 74] on label "【FG】Regular Dog Full Grooming (35 lbs or less) ($70.00)" at bounding box center [309, 76] width 103 height 5
click at [261, 74] on input "【FG】Regular Dog Full Grooming (35 lbs or less) ($70.00)" at bounding box center [260, 76] width 4 height 4
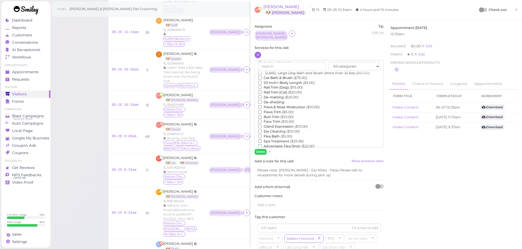
click at [274, 136] on label "Flea Bath ($5.00)" at bounding box center [275, 136] width 34 height 5
click at [261, 136] on input "Flea Bath ($5.00)" at bounding box center [260, 137] width 4 height 4
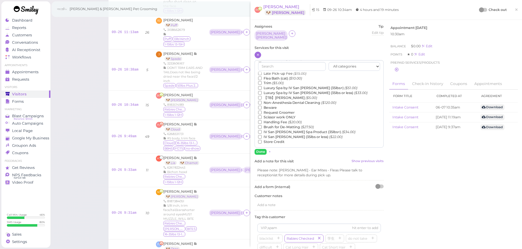
click at [271, 96] on label "【TB】Teeth Brushing ($5.00)" at bounding box center [287, 98] width 59 height 5
click at [261, 96] on input "【TB】Teeth Brushing ($5.00)" at bounding box center [260, 98] width 4 height 4
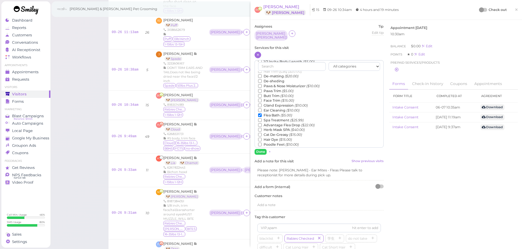
scroll to position [0, 0]
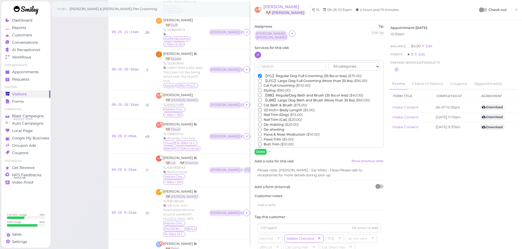
click at [267, 123] on label "De-matting ($20.00)" at bounding box center [278, 124] width 40 height 5
click at [261, 123] on input "De-matting ($20.00)" at bounding box center [260, 125] width 4 height 4
click at [257, 149] on button "Done" at bounding box center [260, 152] width 12 height 6
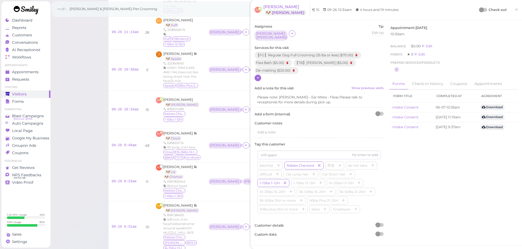
click at [480, 10] on div at bounding box center [483, 10] width 8 height 4
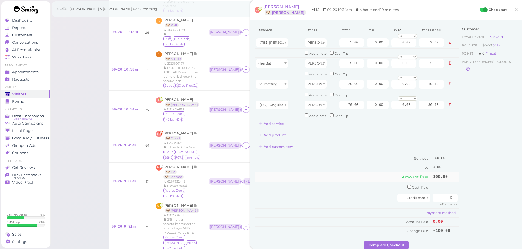
click at [361, 174] on td "Amount Due" at bounding box center [342, 177] width 177 height 10
drag, startPoint x: 450, startPoint y: 200, endPoint x: 486, endPoint y: 198, distance: 35.9
click at [486, 198] on div "Service Staff Total Tip Disc Staff earn 【TB】Teeth Brushing Asa 5.00 0.00 0.00 0…" at bounding box center [385, 132] width 263 height 217
type input "105.6"
click at [480, 172] on div "Customer Loyalty page View Balance $0.00 Edit Points ★ 0 Edit Prepaid services/…" at bounding box center [488, 132] width 59 height 217
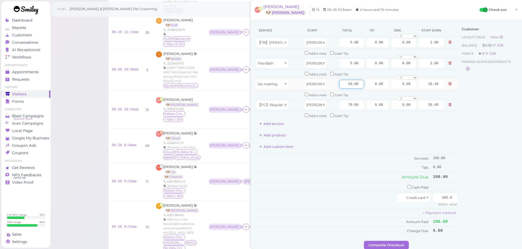
click at [342, 84] on input "20.00" at bounding box center [351, 84] width 25 height 9
type input "8.00"
type input "4.16"
click at [348, 162] on td "Services" at bounding box center [342, 158] width 177 height 9
drag, startPoint x: 370, startPoint y: 103, endPoint x: 423, endPoint y: 103, distance: 52.8
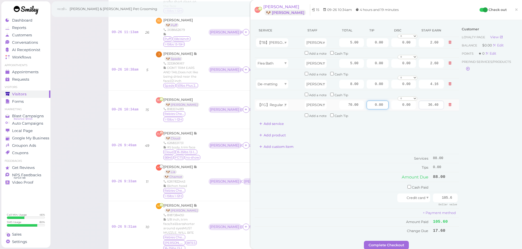
click at [420, 103] on tr "【FG】Regular Dog Full Grooming (35 lbs or less) Asa 70.00 0.00 0.00 0 10% off 15…" at bounding box center [356, 105] width 204 height 12
type input "17.6"
click at [365, 148] on div "Add custom item" at bounding box center [356, 147] width 204 height 9
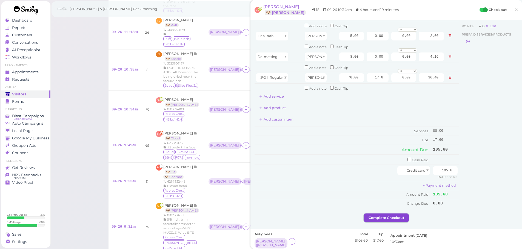
click at [385, 217] on button "Complete Checkout" at bounding box center [386, 218] width 45 height 9
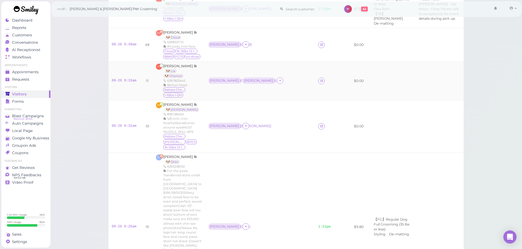
scroll to position [343, 0]
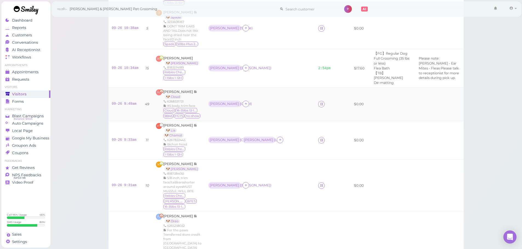
click at [123, 88] on td "09-26 9:49am" at bounding box center [124, 105] width 33 height 34
click at [120, 102] on link "09-26 9:49am" at bounding box center [124, 104] width 25 height 4
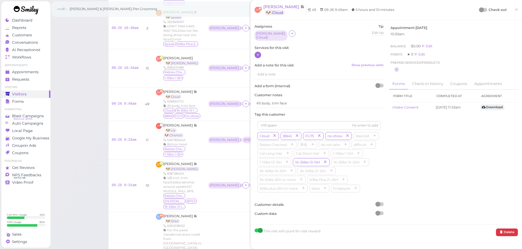
click at [255, 54] on div at bounding box center [257, 55] width 7 height 7
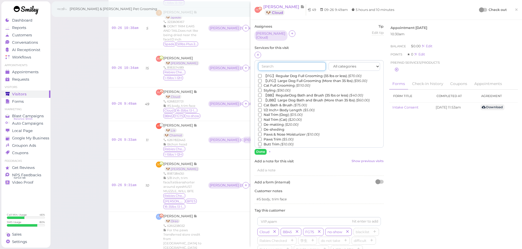
drag, startPoint x: 262, startPoint y: 68, endPoint x: 262, endPoint y: 72, distance: 4.4
click at [262, 69] on div "All categories Full Grooming Bath & Brush Add-ons Dental Work Special Request I…" at bounding box center [318, 104] width 129 height 88
click at [262, 74] on label "【FG】Regular Dog Full Grooming (35 lbs or less) ($70.00)" at bounding box center [309, 76] width 103 height 5
click at [261, 74] on input "【FG】Regular Dog Full Grooming (35 lbs or less) ($70.00)" at bounding box center [260, 76] width 4 height 4
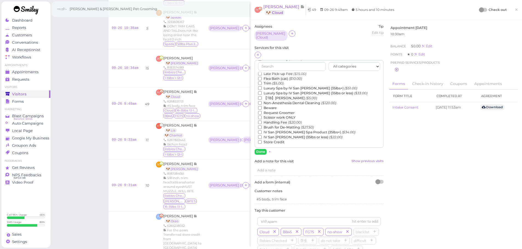
click at [275, 96] on label "【TB】Teeth Brushing ($5.00)" at bounding box center [287, 98] width 59 height 5
click at [261, 96] on input "【TB】Teeth Brushing ($5.00)" at bounding box center [260, 98] width 4 height 4
click at [261, 149] on button "Done" at bounding box center [260, 152] width 12 height 6
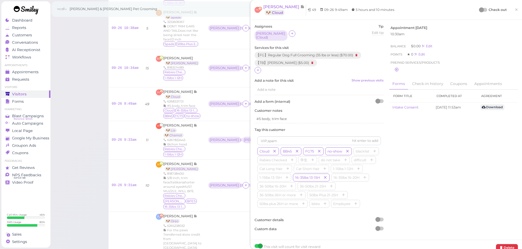
click at [479, 10] on div at bounding box center [481, 9] width 5 height 5
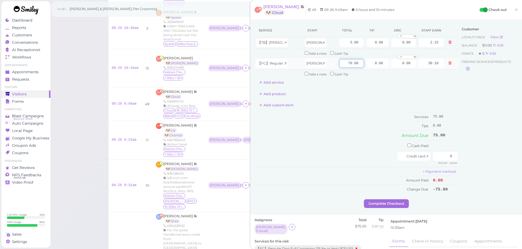
click at [342, 65] on input "70.00" at bounding box center [351, 63] width 25 height 9
type input "80.00"
type input "34.40"
drag, startPoint x: 344, startPoint y: 115, endPoint x: 358, endPoint y: 122, distance: 15.8
click at [353, 119] on td "Services" at bounding box center [342, 117] width 177 height 9
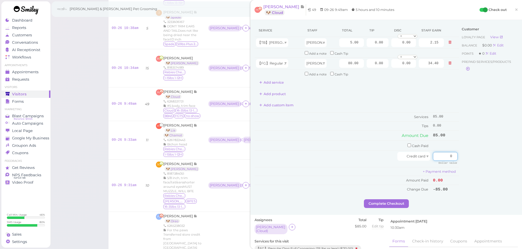
drag, startPoint x: 438, startPoint y: 160, endPoint x: 468, endPoint y: 158, distance: 29.3
click at [467, 158] on div "Service Staff Total Tip Disc Staff earn 【TB】Teeth Brushing Helen 5.00 0.00 0.00…" at bounding box center [385, 111] width 263 height 175
type input "93.5"
drag, startPoint x: 366, startPoint y: 64, endPoint x: 450, endPoint y: 77, distance: 85.3
click at [449, 77] on tbody "【TB】Teeth Brushing Helen 5.00 0.00 0.00 0 10% off 15% off 20% off 25% off 30% o…" at bounding box center [356, 57] width 204 height 41
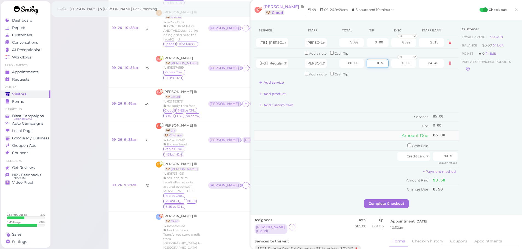
type input "8.5"
click at [382, 134] on td "Amount Due" at bounding box center [342, 136] width 177 height 10
click at [390, 205] on button "Complete Checkout" at bounding box center [386, 204] width 45 height 9
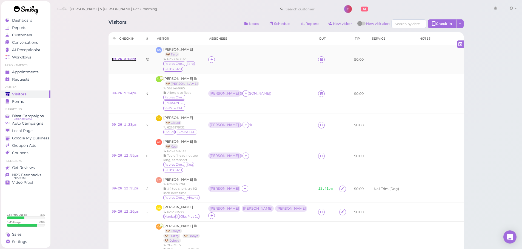
drag, startPoint x: 127, startPoint y: 61, endPoint x: 130, endPoint y: 61, distance: 3.1
click at [127, 61] on link "09-26 3:03pm" at bounding box center [124, 59] width 25 height 4
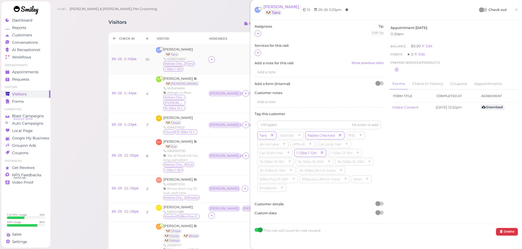
click at [222, 61] on div at bounding box center [259, 59] width 103 height 7
click at [213, 61] on icon at bounding box center [212, 59] width 4 height 4
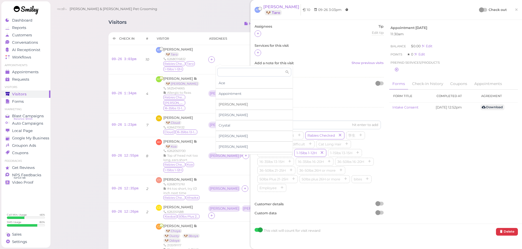
click at [227, 105] on div "Asa" at bounding box center [254, 104] width 77 height 11
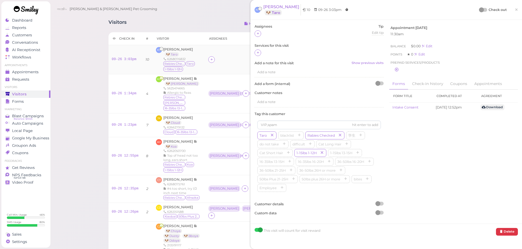
click at [234, 49] on td at bounding box center [260, 59] width 110 height 29
click at [221, 62] on div "Asa" at bounding box center [224, 59] width 32 height 7
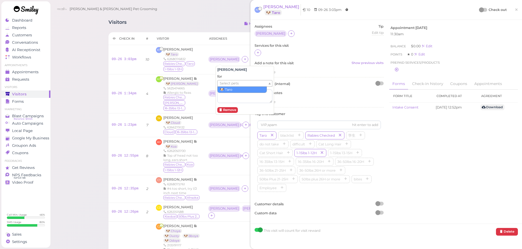
click at [224, 83] on span "Select pets" at bounding box center [229, 83] width 19 height 6
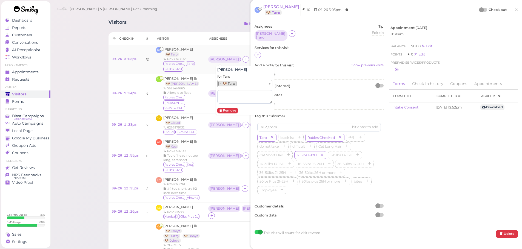
click at [201, 52] on div "Kenneth Ng 🐶 Taro 6268076832 Rabies Checked Taro 1-15lbs 1-12H" at bounding box center [182, 59] width 38 height 25
click at [172, 47] on div "Kenneth Ng 🐶 Taro 6268076832 Rabies Checked Taro 1-15lbs 1-12H" at bounding box center [182, 59] width 38 height 25
click at [172, 49] on span "[PERSON_NAME]" at bounding box center [178, 49] width 30 height 4
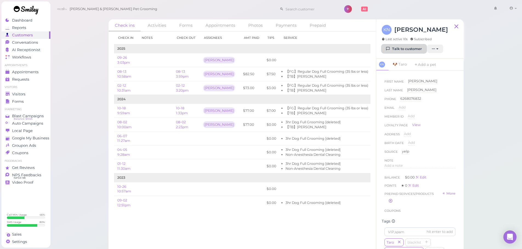
click at [390, 48] on icon at bounding box center [388, 49] width 4 height 4
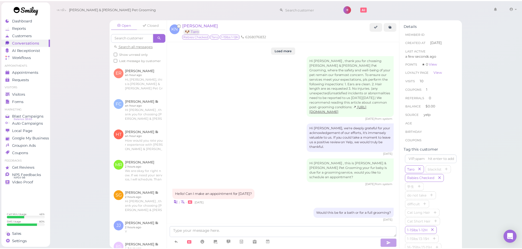
scroll to position [689, 0]
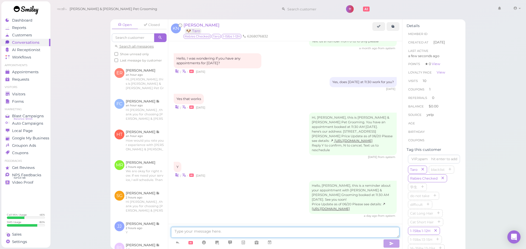
click at [243, 237] on textarea at bounding box center [285, 232] width 228 height 11
click at [243, 192] on div "Hello, Kenneth, this is a reminder about your appointment with Cody & Miley Pet…" at bounding box center [285, 199] width 223 height 37
click at [35, 96] on div "Visitors" at bounding box center [24, 94] width 39 height 5
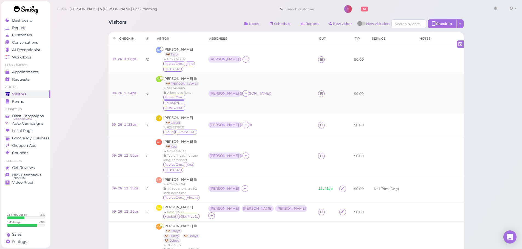
click at [213, 96] on td "Rebecca ( Maggie )" at bounding box center [260, 93] width 110 height 39
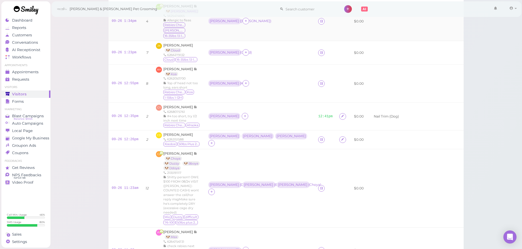
scroll to position [82, 0]
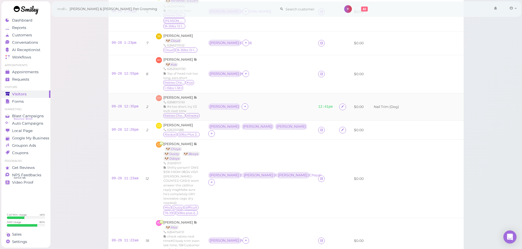
click at [272, 103] on div "Asa" at bounding box center [259, 106] width 103 height 7
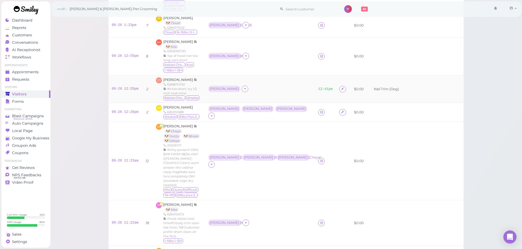
scroll to position [110, 0]
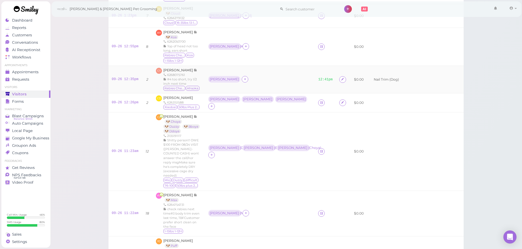
click at [272, 102] on td "Asa Helen Rebecca" at bounding box center [260, 102] width 110 height 19
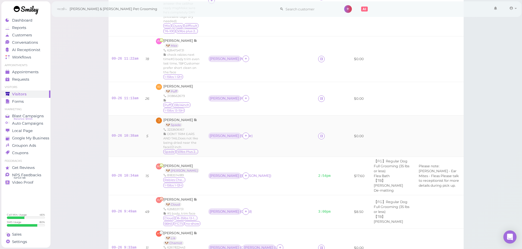
scroll to position [274, 0]
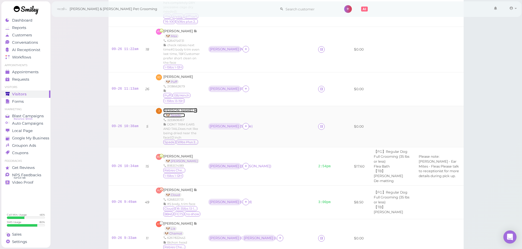
click at [191, 108] on span "Jacqueline Monterrosa" at bounding box center [178, 110] width 30 height 4
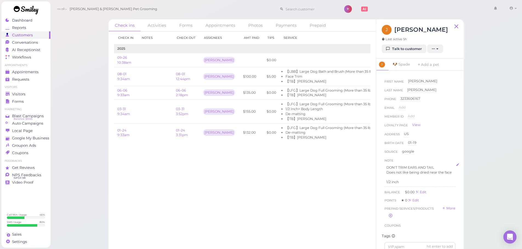
click at [439, 175] on p "Does not like being dried near the face" at bounding box center [419, 172] width 67 height 5
click at [434, 185] on p "1/2 inch" at bounding box center [419, 182] width 67 height 5
click at [390, 221] on button "Done" at bounding box center [390, 219] width 12 height 6
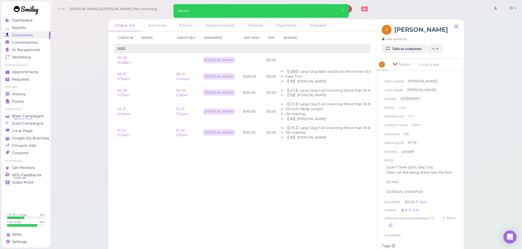
click at [320, 211] on div "Check in Notes Check out Assignees Amt Paid Tips Service 2025 09-26 10:38am Reb…" at bounding box center [241, 140] width 267 height 218
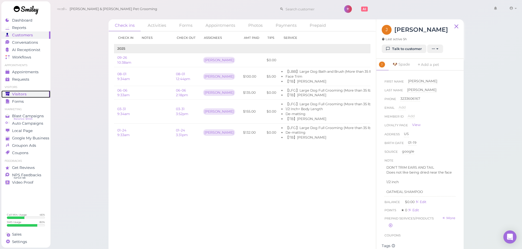
click at [36, 94] on div "Visitors" at bounding box center [24, 94] width 39 height 5
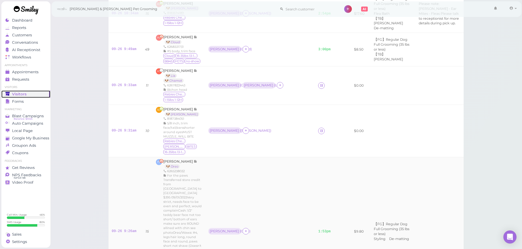
scroll to position [404, 0]
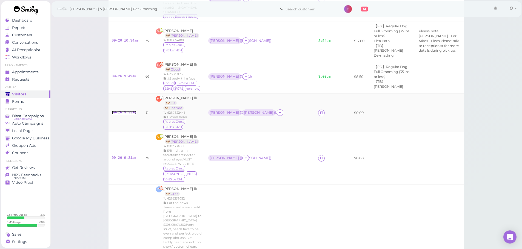
click at [125, 111] on link "09-26 9:33am" at bounding box center [124, 113] width 25 height 4
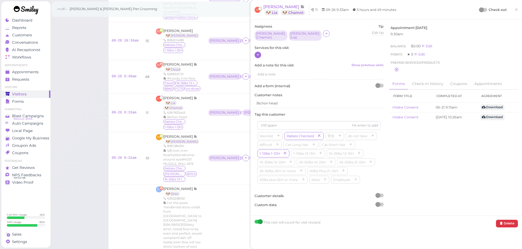
click at [255, 53] on div at bounding box center [257, 55] width 7 height 7
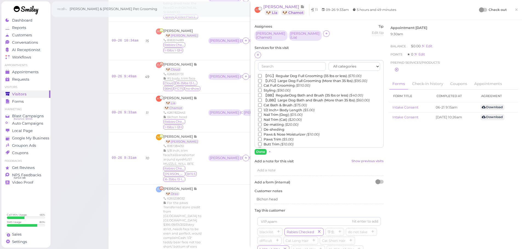
click at [266, 71] on div "All categories Full Grooming Bath & Brush Add-ons Dental Work Special Request I…" at bounding box center [318, 104] width 129 height 88
click at [266, 74] on label "【FG】Regular Dog Full Grooming (35 lbs or less) ($70.00)" at bounding box center [309, 76] width 103 height 5
click at [261, 74] on input "【FG】Regular Dog Full Grooming (35 lbs or less) ($70.00)" at bounding box center [260, 76] width 4 height 4
drag, startPoint x: 261, startPoint y: 149, endPoint x: 269, endPoint y: 137, distance: 15.0
click at [261, 149] on button "Done" at bounding box center [260, 152] width 12 height 6
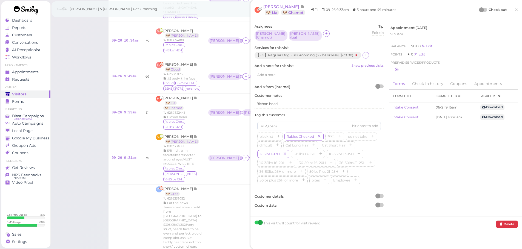
click at [479, 13] on div "Check out ×" at bounding box center [498, 9] width 38 height 11
click at [479, 9] on div at bounding box center [481, 9] width 5 height 5
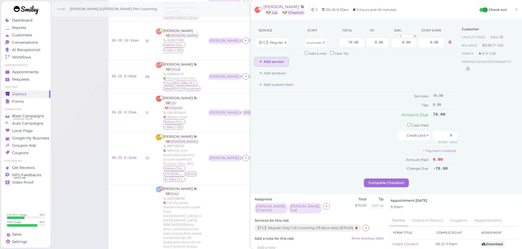
click at [278, 62] on button "Add service" at bounding box center [271, 61] width 34 height 9
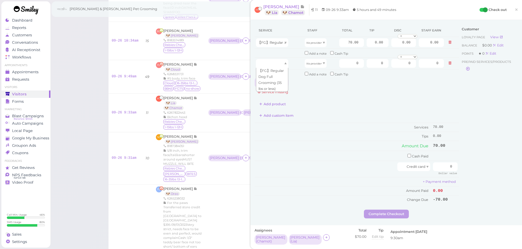
click at [277, 62] on div at bounding box center [272, 63] width 32 height 9
type input "70.00"
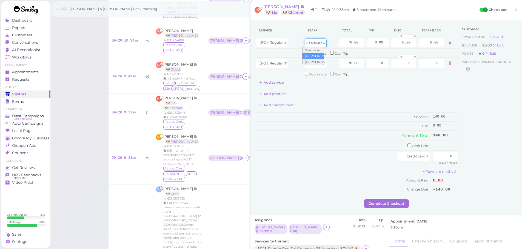
drag, startPoint x: 316, startPoint y: 46, endPoint x: 315, endPoint y: 57, distance: 11.5
type input "36.40"
drag, startPoint x: 314, startPoint y: 63, endPoint x: 315, endPoint y: 82, distance: 18.9
type input "30.10"
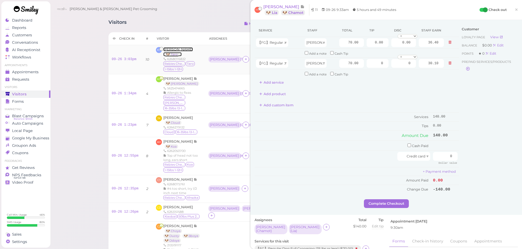
click at [178, 51] on span "[PERSON_NAME]" at bounding box center [178, 49] width 30 height 4
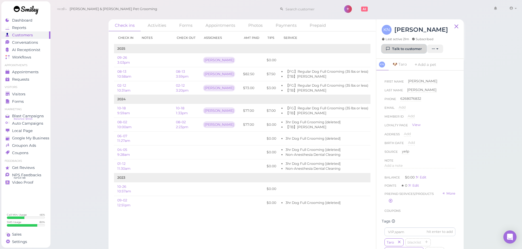
click at [408, 50] on link "Talk to customer" at bounding box center [403, 49] width 45 height 9
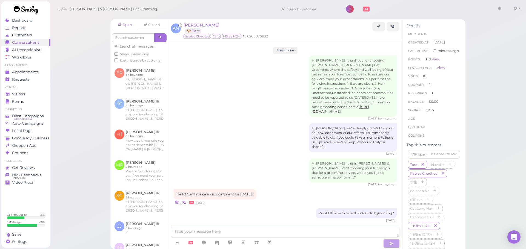
scroll to position [689, 0]
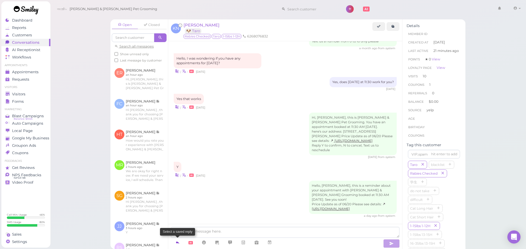
click at [176, 242] on icon at bounding box center [177, 242] width 4 height 5
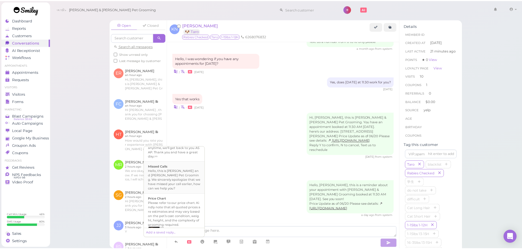
scroll to position [380, 0]
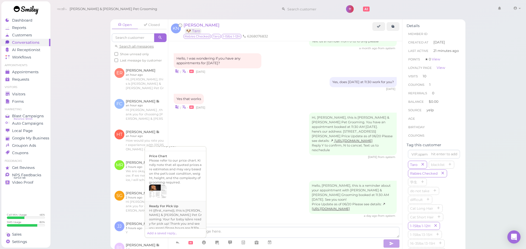
click at [182, 225] on div "Hi {{first_name}}, this is Cody & Miley Pet Grooming. Your fur baby is/are read…" at bounding box center [175, 224] width 53 height 31
type textarea "Hi {{first_name}}, this is Cody & Miley Pet Grooming. Your fur baby is/are read…"
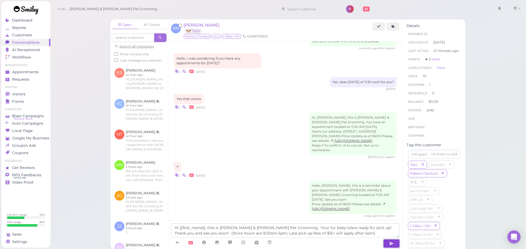
click at [385, 244] on button "button" at bounding box center [391, 244] width 16 height 9
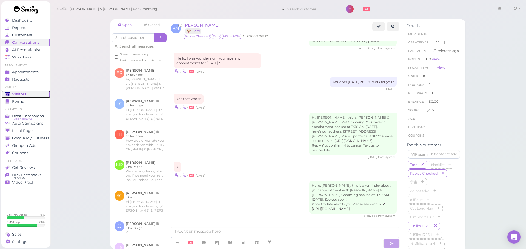
click at [31, 91] on link "Visitors" at bounding box center [25, 94] width 49 height 7
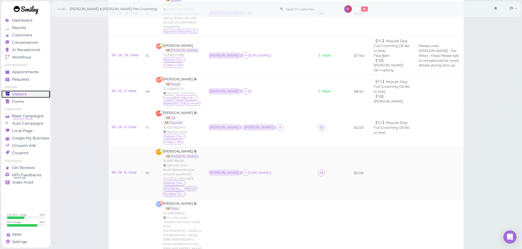
scroll to position [383, 0]
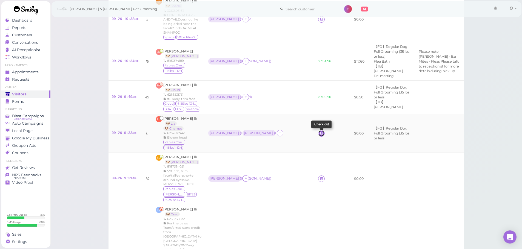
click at [319, 130] on link at bounding box center [321, 133] width 7 height 7
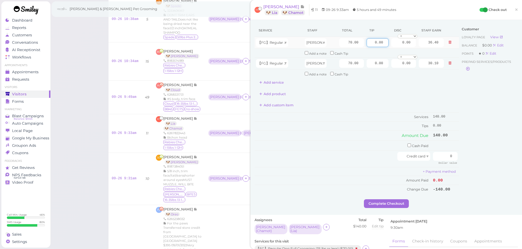
click at [367, 41] on input "0.00" at bounding box center [377, 42] width 22 height 9
type input "10.00"
click at [366, 60] on input "0.00" at bounding box center [377, 63] width 22 height 9
type input "10.00"
click at [436, 158] on input "0" at bounding box center [445, 156] width 25 height 9
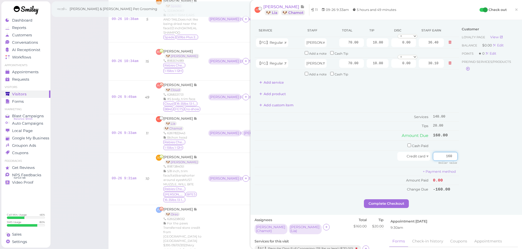
type input "160"
click at [483, 172] on div "Customer Loyalty page View Balance $0.00 Edit Points ★ 0 Edit Prepaid services/…" at bounding box center [488, 111] width 59 height 175
click at [383, 205] on button "Complete Checkout" at bounding box center [386, 204] width 45 height 9
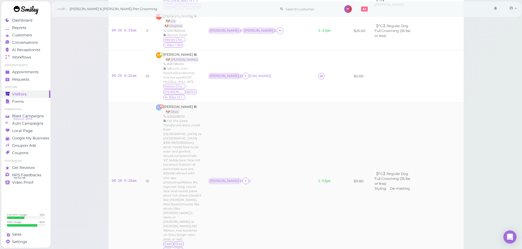
scroll to position [376, 0]
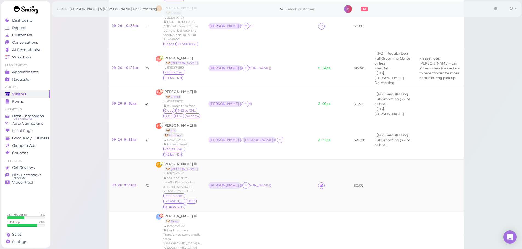
click at [278, 182] on div "Rebecca ( Chloe )" at bounding box center [259, 185] width 103 height 7
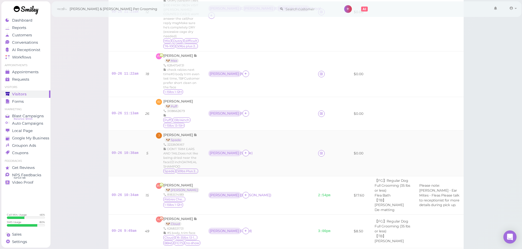
scroll to position [240, 0]
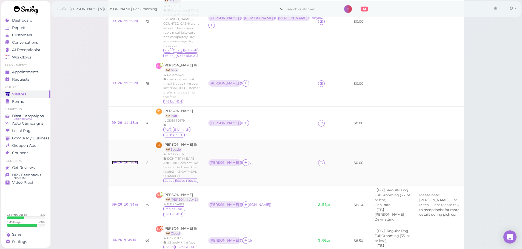
click at [121, 161] on link "09-26 10:38am" at bounding box center [125, 163] width 27 height 4
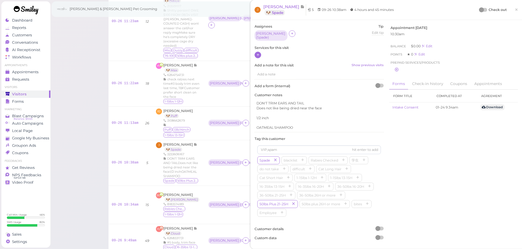
click at [259, 53] on icon at bounding box center [258, 55] width 4 height 4
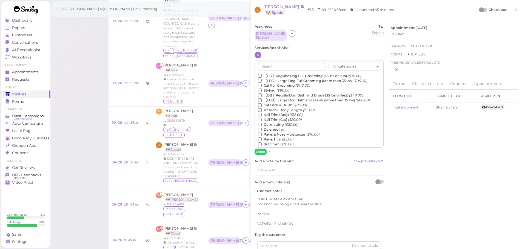
click at [272, 79] on label "【LFG】Large Dog Full Grooming (More than 35 lbs) ($95.00)" at bounding box center [312, 81] width 109 height 5
click at [261, 79] on input "【LFG】Large Dog Full Grooming (More than 35 lbs) ($95.00)" at bounding box center [260, 81] width 4 height 4
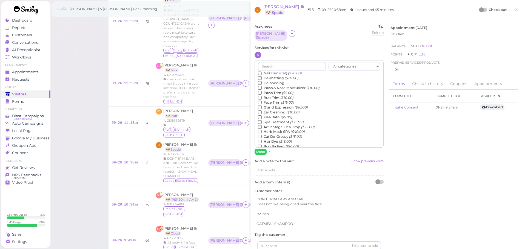
scroll to position [110, 0]
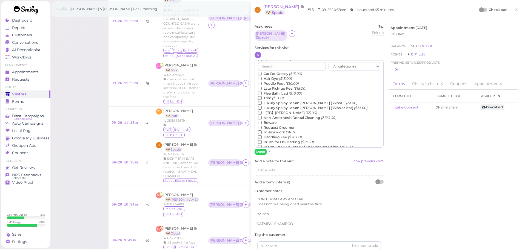
click at [268, 111] on label "【TB】Teeth Brushing ($5.00)" at bounding box center [287, 113] width 59 height 5
click at [261, 111] on input "【TB】Teeth Brushing ($5.00)" at bounding box center [260, 113] width 4 height 4
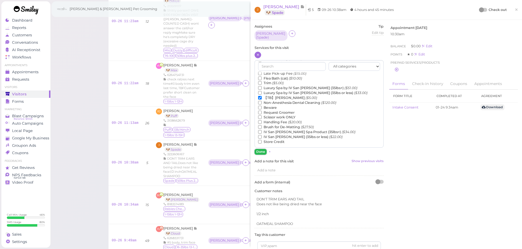
click at [259, 150] on button "Done" at bounding box center [260, 152] width 12 height 6
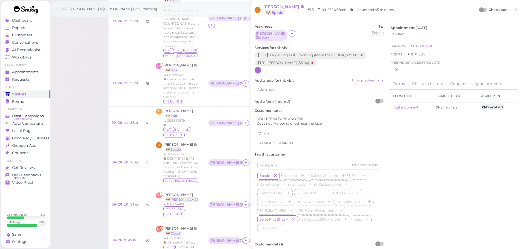
click at [482, 10] on div at bounding box center [483, 10] width 8 height 4
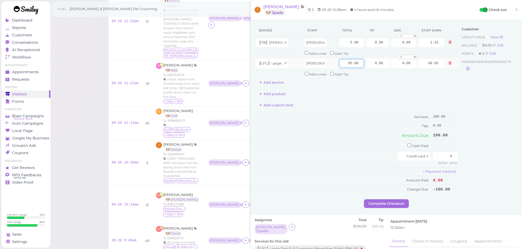
click at [339, 65] on input "95.00" at bounding box center [351, 63] width 25 height 9
type input "150.00"
type input "64.50"
click at [358, 125] on td "Tips" at bounding box center [342, 126] width 177 height 9
drag, startPoint x: 439, startPoint y: 156, endPoint x: 503, endPoint y: 169, distance: 66.1
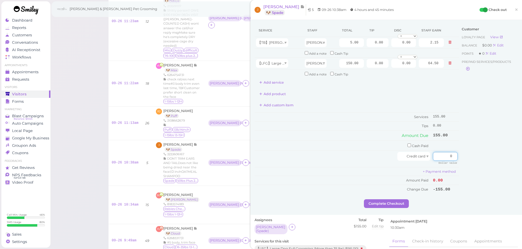
click at [498, 166] on div "Service Staff Total Tip Disc Staff earn 【TB】Teeth Brushing Rebecca 5.00 0.00 0.…" at bounding box center [385, 111] width 263 height 175
type input "155"
click at [396, 204] on button "Complete Checkout" at bounding box center [386, 204] width 45 height 9
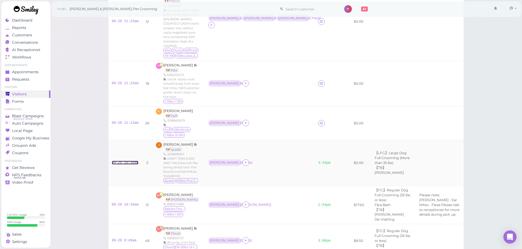
click at [130, 161] on link "09-26 10:38am" at bounding box center [125, 163] width 27 height 4
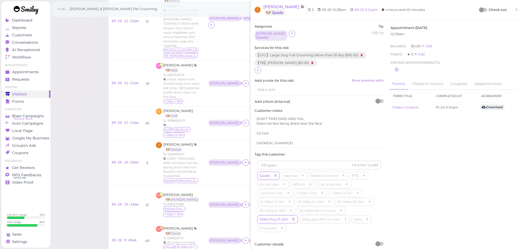
click at [253, 66] on div "Assignees Rebecca ( Spade ) Tip Edit tip 0 Services for this visit 【LFG】Large D…" at bounding box center [319, 142] width 134 height 236
click at [256, 68] on icon at bounding box center [258, 70] width 4 height 4
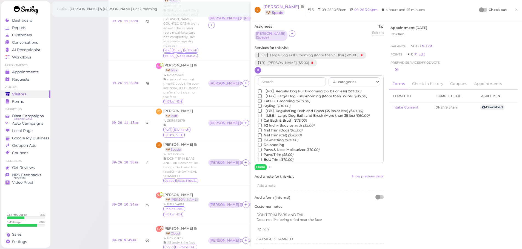
click at [267, 123] on label "1/2 Inch+ Body Length ($5.00)" at bounding box center [286, 125] width 56 height 5
click at [261, 124] on input "1/2 Inch+ Body Length ($5.00)" at bounding box center [260, 126] width 4 height 4
click at [263, 165] on button "Done" at bounding box center [260, 168] width 12 height 6
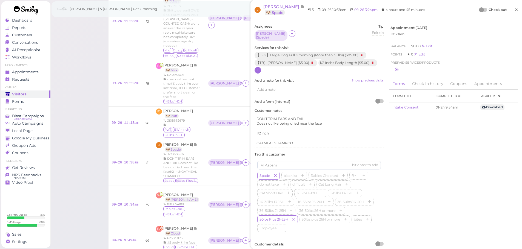
click at [514, 10] on span "×" at bounding box center [516, 10] width 4 height 8
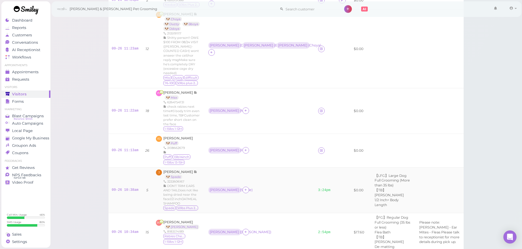
scroll to position [185, 0]
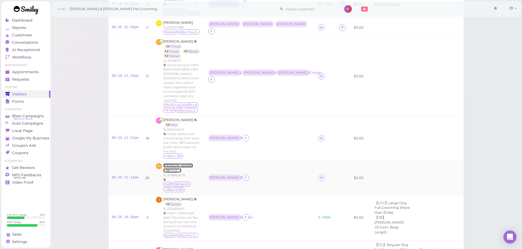
click at [175, 164] on span "Rachel Jia" at bounding box center [178, 166] width 30 height 4
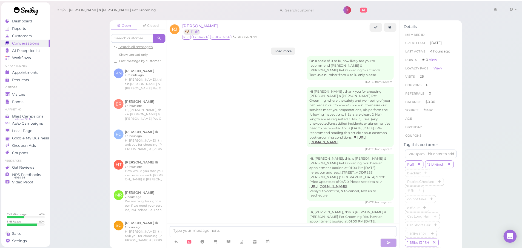
scroll to position [831, 0]
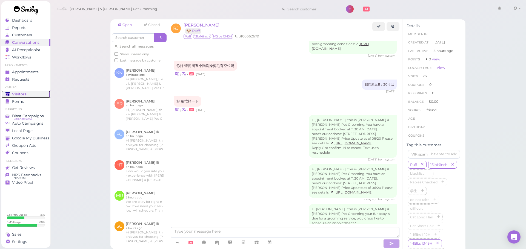
click at [1, 93] on link "Visitors" at bounding box center [25, 94] width 49 height 7
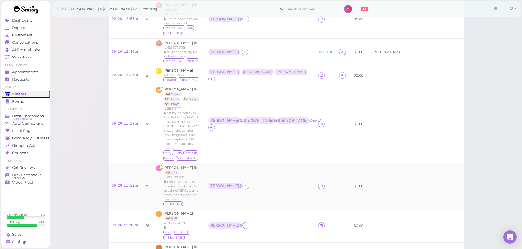
scroll to position [164, 0]
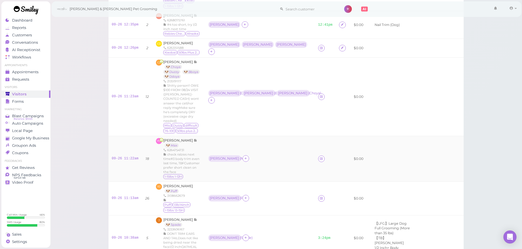
click at [267, 137] on td "Helen ( Max )" at bounding box center [260, 159] width 110 height 46
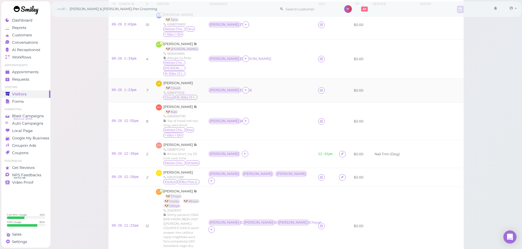
scroll to position [0, 0]
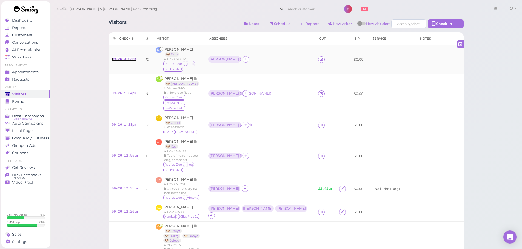
drag, startPoint x: 129, startPoint y: 61, endPoint x: 143, endPoint y: 59, distance: 14.0
click at [129, 61] on link "09-26 3:03pm" at bounding box center [124, 59] width 25 height 4
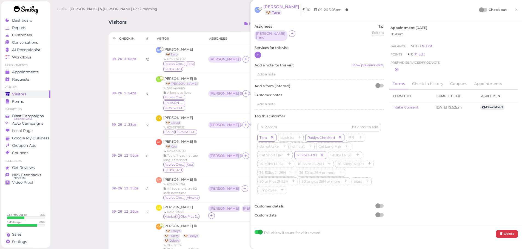
click at [259, 53] on icon at bounding box center [258, 55] width 4 height 4
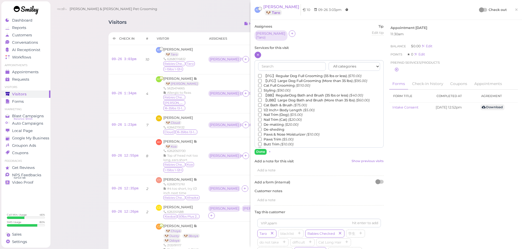
click at [262, 79] on label "【LFG】Large Dog Full Grooming (More than 35 lbs) ($95.00)" at bounding box center [312, 81] width 109 height 5
click at [261, 79] on input "【LFG】Large Dog Full Grooming (More than 35 lbs) ($95.00)" at bounding box center [260, 81] width 4 height 4
click at [263, 80] on label "【LFG】Large Dog Full Grooming (More than 35 lbs) ($95.00)" at bounding box center [312, 81] width 109 height 5
click at [261, 80] on input "【LFG】Large Dog Full Grooming (More than 35 lbs) ($95.00)" at bounding box center [260, 81] width 4 height 4
click at [264, 74] on label "【FG】Regular Dog Full Grooming (35 lbs or less) ($70.00)" at bounding box center [309, 76] width 103 height 5
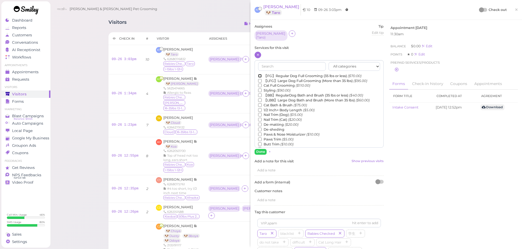
click at [261, 74] on input "【FG】Regular Dog Full Grooming (35 lbs or less) ($70.00)" at bounding box center [260, 76] width 4 height 4
click at [258, 151] on button "Done" at bounding box center [260, 152] width 12 height 6
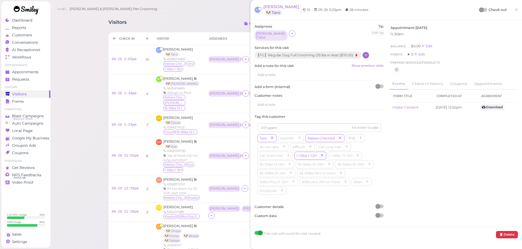
click at [479, 10] on div at bounding box center [481, 9] width 5 height 5
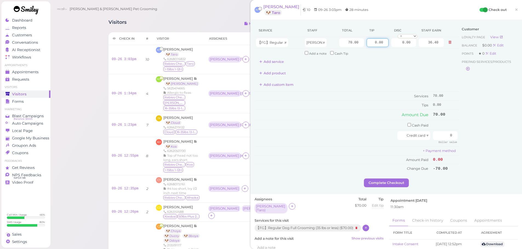
drag, startPoint x: 363, startPoint y: 44, endPoint x: 489, endPoint y: 56, distance: 126.5
click at [490, 55] on div "Service Staff Total Tip Disc Staff earn 【FG】Regular Dog Full Grooming (35 lbs o…" at bounding box center [385, 101] width 263 height 155
type input "7"
drag, startPoint x: 441, startPoint y: 135, endPoint x: 468, endPoint y: 141, distance: 27.8
click at [468, 132] on div "Service Staff Total Tip Disc Staff earn 【FG】Regular Dog Full Grooming (35 lbs o…" at bounding box center [385, 101] width 263 height 155
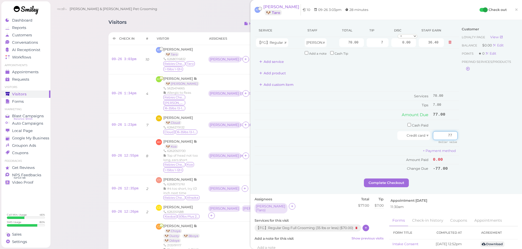
type input "77"
drag, startPoint x: 469, startPoint y: 151, endPoint x: 406, endPoint y: 198, distance: 79.1
click at [468, 152] on div "Customer Loyalty page View Balance $0.00 Edit Points ★ 0 Edit Prepaid services/…" at bounding box center [488, 101] width 59 height 155
click at [383, 178] on div "Service Staff Total Tip Disc Staff earn 【FG】Regular Dog Full Grooming (35 lbs o…" at bounding box center [356, 101] width 204 height 155
drag, startPoint x: 383, startPoint y: 179, endPoint x: 383, endPoint y: 182, distance: 3.0
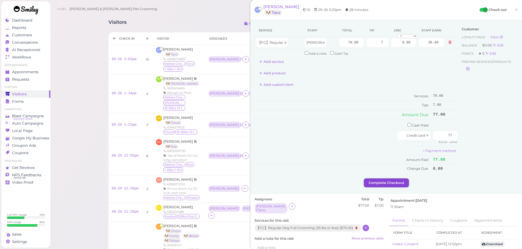
click at [383, 182] on button "Complete Checkout" at bounding box center [386, 183] width 45 height 9
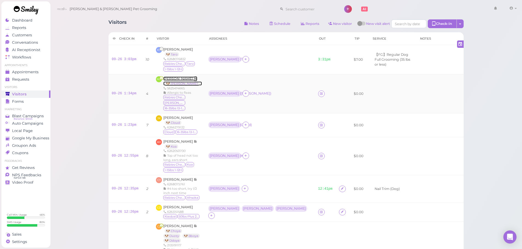
click at [179, 80] on span "Mariza Campos" at bounding box center [178, 79] width 30 height 4
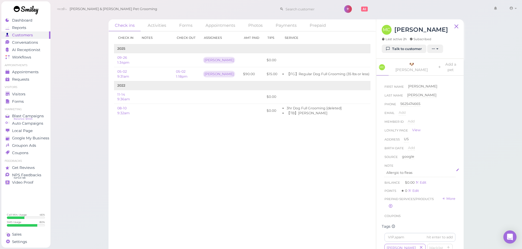
click at [425, 171] on div "Allergic to fleas" at bounding box center [419, 173] width 71 height 9
click at [384, 172] on div "Allergic to fleas" at bounding box center [419, 185] width 70 height 33
click at [390, 221] on button "Done" at bounding box center [390, 224] width 12 height 6
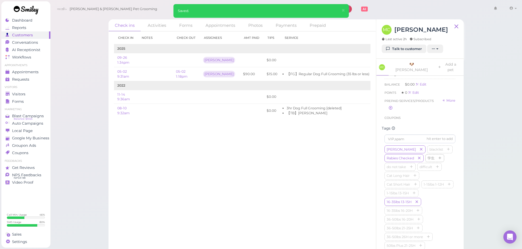
scroll to position [110, 0]
click at [417, 136] on input at bounding box center [419, 137] width 71 height 9
type input "bites"
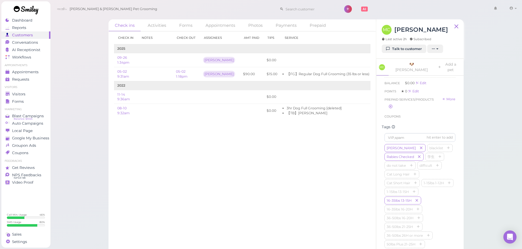
click at [260, 168] on div "Check in Notes Check out Assignees Amt Paid Tips Service 2025 09-26 1:34pm Rebe…" at bounding box center [241, 140] width 267 height 218
click at [49, 94] on link "Visitors" at bounding box center [25, 94] width 49 height 7
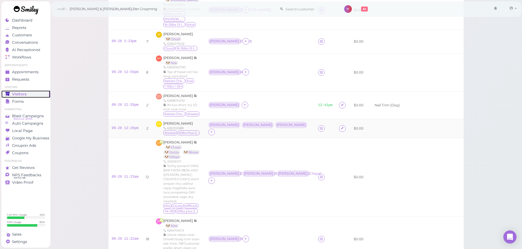
scroll to position [137, 0]
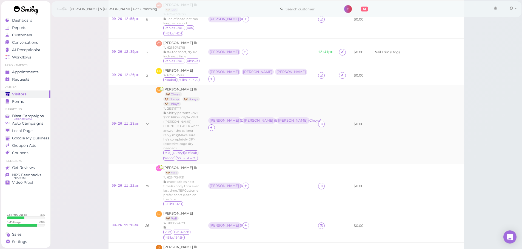
click at [287, 96] on td "Asa ( Duzzy, Ddoya ) Rebecca ( Bboya ) Helen ( Choya )" at bounding box center [260, 124] width 110 height 79
click at [121, 122] on link "09-26 11:23am" at bounding box center [125, 124] width 27 height 4
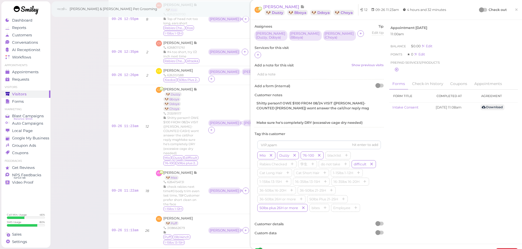
click at [260, 58] on div at bounding box center [318, 55] width 129 height 7
click at [259, 57] on icon at bounding box center [258, 55] width 4 height 4
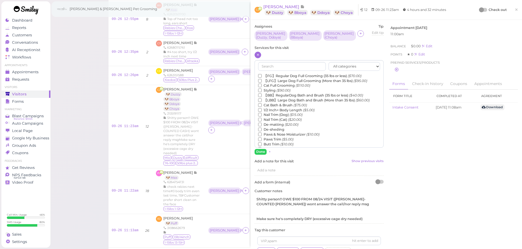
click at [274, 102] on label "【LBB】Large Dog Bath and Brush (More than 35 lbs) ($60.00)" at bounding box center [313, 100] width 111 height 5
click at [261, 102] on input "【LBB】Large Dog Bath and Brush (More than 35 lbs) ($60.00)" at bounding box center [260, 101] width 4 height 4
click at [258, 152] on button "Done" at bounding box center [260, 152] width 12 height 6
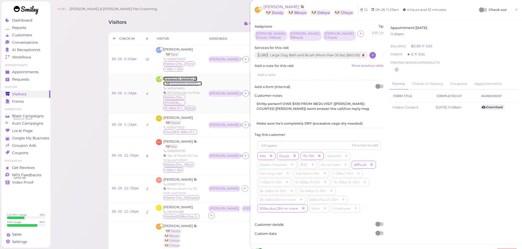
click at [179, 79] on span "Mariza Campos" at bounding box center [178, 79] width 30 height 4
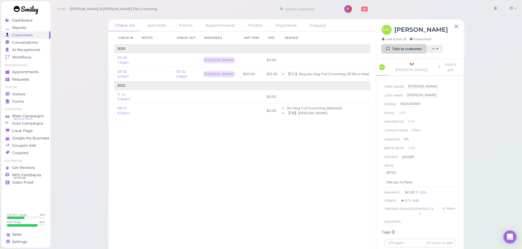
click at [420, 50] on link "Talk to customer" at bounding box center [403, 49] width 45 height 9
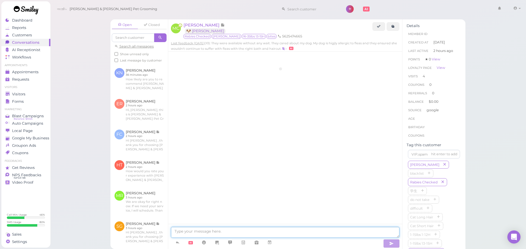
click at [261, 233] on textarea at bounding box center [285, 232] width 228 height 11
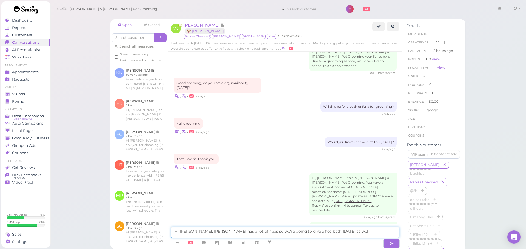
type textarea "Hi Mariza, Maggie has a lot of fleas so we're going to give a flea bath today a…"
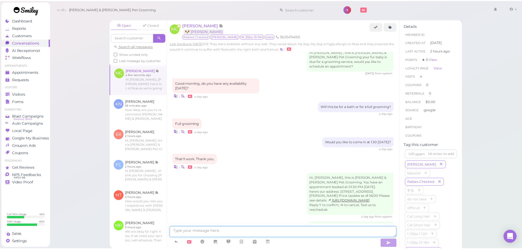
scroll to position [732, 0]
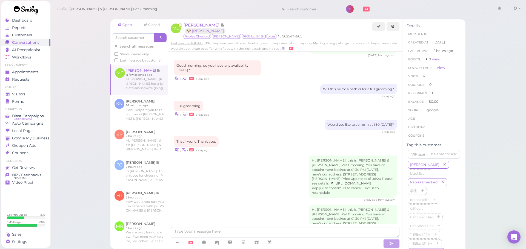
drag, startPoint x: 81, startPoint y: 105, endPoint x: 63, endPoint y: 104, distance: 18.1
click at [81, 105] on div "Open Closed Search all messages Show unread only Last message by customer MC Ma…" at bounding box center [288, 124] width 476 height 249
click at [30, 97] on link "Visitors" at bounding box center [25, 94] width 49 height 7
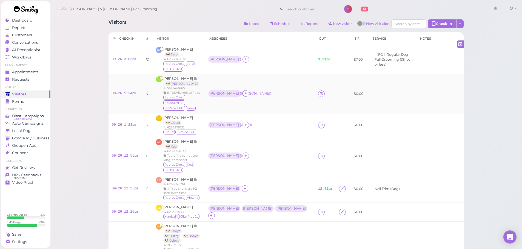
click at [301, 102] on td "Rebecca ( Maggie )" at bounding box center [260, 93] width 110 height 39
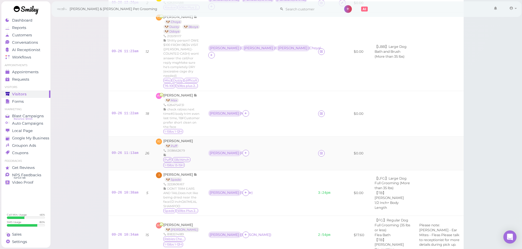
scroll to position [219, 0]
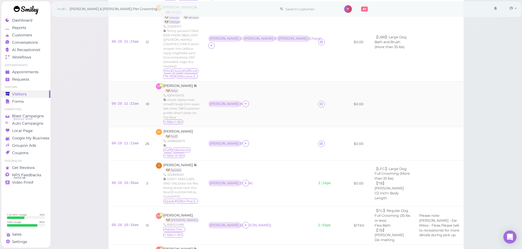
click at [279, 87] on td "Helen ( Max )" at bounding box center [260, 104] width 110 height 46
click at [172, 84] on span "Yadira Medina" at bounding box center [178, 86] width 30 height 4
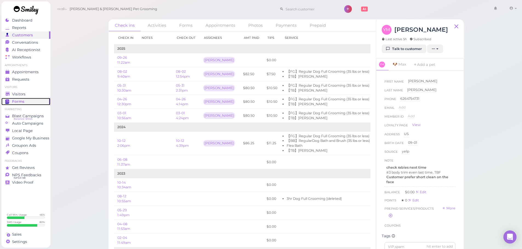
click at [13, 99] on span "Forms" at bounding box center [18, 101] width 12 height 5
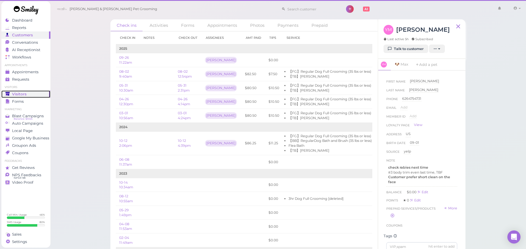
click at [13, 96] on span "Visitors" at bounding box center [19, 94] width 15 height 5
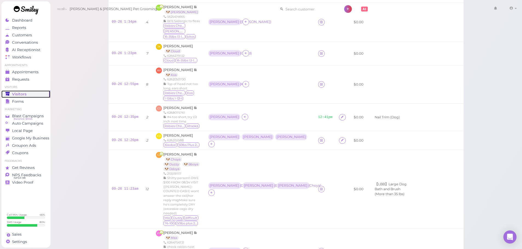
scroll to position [192, 0]
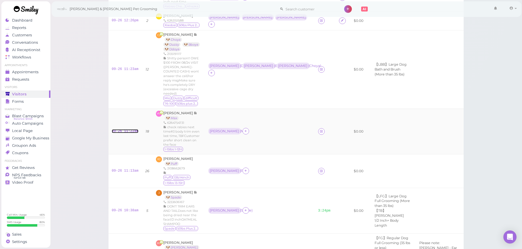
click at [114, 129] on link "09-26 11:22am" at bounding box center [125, 131] width 27 height 4
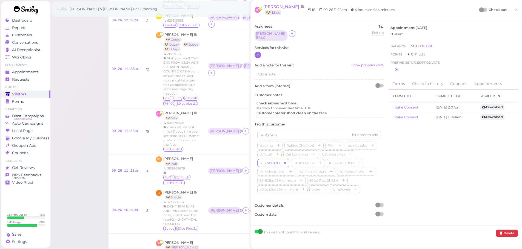
click at [259, 53] on icon at bounding box center [258, 55] width 4 height 4
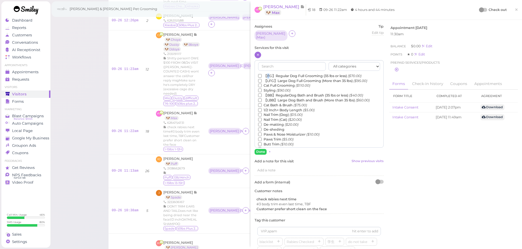
click at [268, 74] on label "【FG】Regular Dog Full Grooming (35 lbs or less) ($70.00)" at bounding box center [309, 76] width 103 height 5
click at [261, 75] on input "【FG】Regular Dog Full Grooming (35 lbs or less) ($70.00)" at bounding box center [260, 76] width 4 height 4
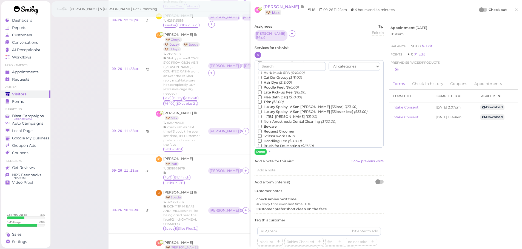
scroll to position [110, 0]
click at [275, 113] on label "【TB】Teeth Brushing ($5.00)" at bounding box center [287, 113] width 59 height 5
click at [261, 113] on input "【TB】Teeth Brushing ($5.00)" at bounding box center [260, 113] width 4 height 4
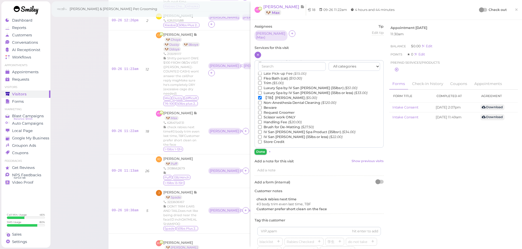
click at [261, 151] on button "Done" at bounding box center [260, 152] width 12 height 6
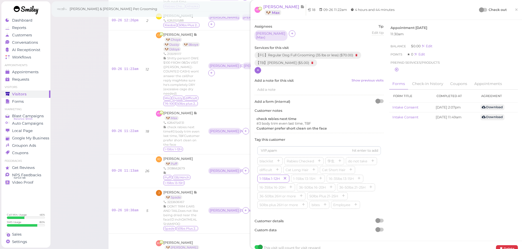
click at [480, 8] on div at bounding box center [483, 10] width 8 height 4
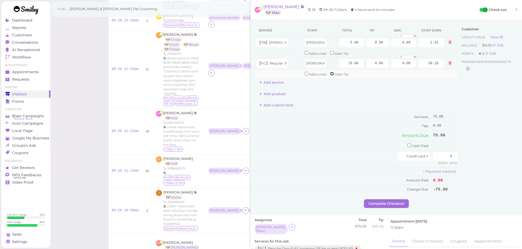
click at [330, 73] on input "checkbox" at bounding box center [332, 74] width 4 height 4
checkbox input "true"
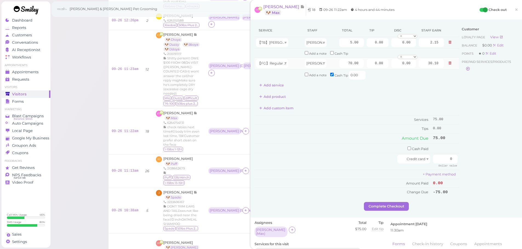
click at [365, 66] on td "0.00" at bounding box center [377, 63] width 25 height 12
click at [348, 76] on div "Cash Tip 0.00" at bounding box center [347, 75] width 35 height 9
click at [349, 76] on input "0.00" at bounding box center [357, 75] width 16 height 9
type input "15"
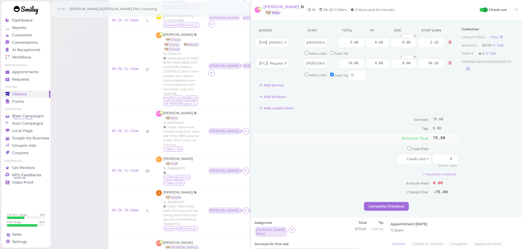
click at [360, 134] on td "Amount Due" at bounding box center [342, 139] width 177 height 10
drag, startPoint x: 436, startPoint y: 160, endPoint x: 521, endPoint y: 171, distance: 85.9
click at [521, 171] on div "YM Yadira Medina 🐶 Max 18 09-26 11:22am 4 hours and 44 minutes Check out × Serv…" at bounding box center [385, 124] width 271 height 249
type input "75"
click at [488, 168] on div "Customer Loyalty page View Balance $0.00 Edit Points ★ 0 Edit Prepaid services/…" at bounding box center [488, 113] width 59 height 178
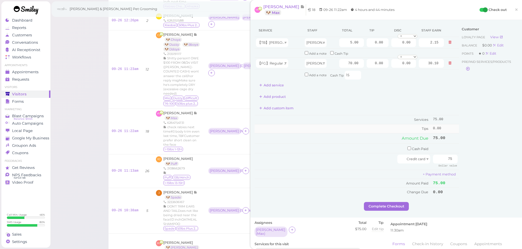
click at [356, 129] on td "Tips" at bounding box center [342, 129] width 177 height 9
drag, startPoint x: 349, startPoint y: 76, endPoint x: 317, endPoint y: 76, distance: 32.6
click at [318, 76] on td "Add a note Cash Tip 15" at bounding box center [374, 75] width 142 height 12
click at [324, 119] on td "Services" at bounding box center [342, 120] width 177 height 9
click at [330, 75] on input "checkbox" at bounding box center [332, 75] width 4 height 4
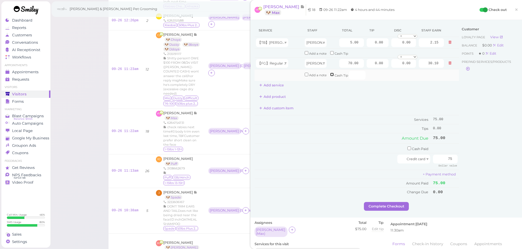
checkbox input "false"
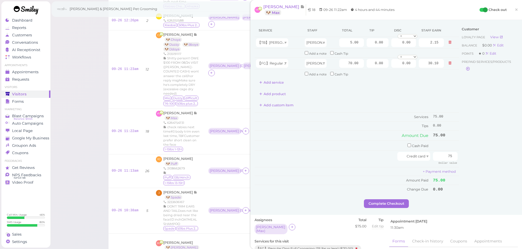
click at [337, 104] on div "Add custom item" at bounding box center [356, 105] width 204 height 9
drag, startPoint x: 367, startPoint y: 64, endPoint x: 455, endPoint y: 76, distance: 88.1
click at [452, 74] on tbody "【TB】Teeth Brushing Helen 5.00 0.00 0.00 0 10% off 15% off 20% off 25% off 30% o…" at bounding box center [356, 57] width 204 height 41
type input "1"
type input "0"
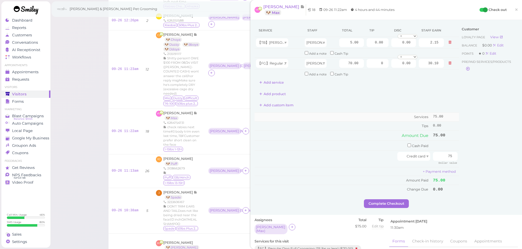
click at [369, 115] on td "Services" at bounding box center [342, 117] width 177 height 9
click at [330, 74] on input "checkbox" at bounding box center [332, 74] width 4 height 4
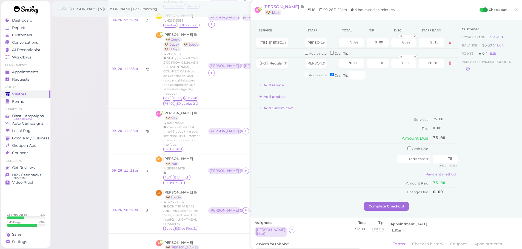
click at [338, 84] on div "Service Staff Total Tip Disc Staff earn 【TB】Teeth Brushing Helen 5.00 0.00 0.00…" at bounding box center [356, 57] width 204 height 66
click at [330, 74] on input "checkbox" at bounding box center [332, 75] width 4 height 4
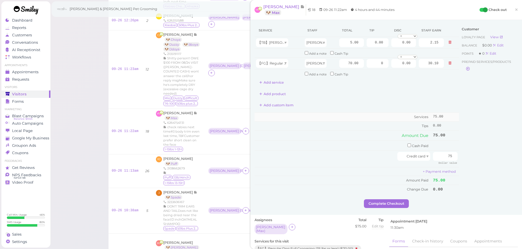
click at [341, 113] on td "Services" at bounding box center [342, 117] width 177 height 9
drag, startPoint x: 308, startPoint y: 106, endPoint x: 255, endPoint y: 107, distance: 52.3
click at [255, 107] on div "Add custom item" at bounding box center [356, 105] width 204 height 9
click at [281, 152] on td "Credit card" at bounding box center [342, 159] width 177 height 16
click at [330, 74] on input "checkbox" at bounding box center [332, 74] width 4 height 4
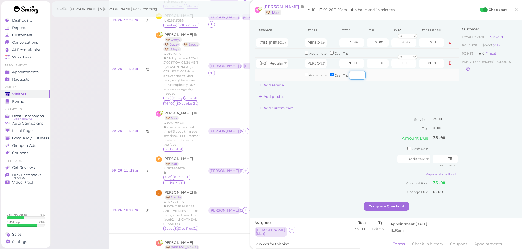
click at [350, 77] on input "number" at bounding box center [357, 75] width 16 height 9
click at [351, 107] on div "Add custom item" at bounding box center [356, 108] width 204 height 9
click at [356, 87] on div "Service Staff Total Tip Disc Staff earn 【TB】Teeth Brushing Helen 5.00 0.00 0.00…" at bounding box center [356, 57] width 204 height 66
click at [350, 76] on input "number" at bounding box center [357, 75] width 16 height 9
click at [351, 93] on div "Add product" at bounding box center [356, 97] width 204 height 9
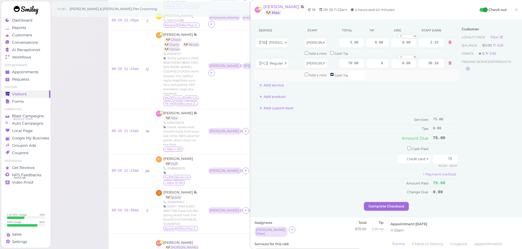
click at [330, 75] on input "checkbox" at bounding box center [332, 75] width 4 height 4
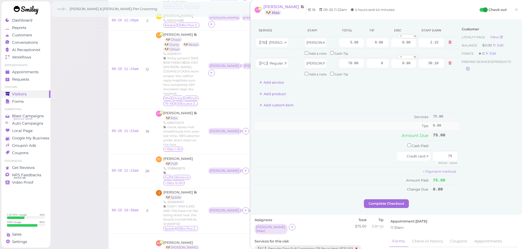
click at [386, 129] on td "Tips" at bounding box center [342, 126] width 177 height 9
drag, startPoint x: 329, startPoint y: 74, endPoint x: 329, endPoint y: 82, distance: 7.1
click at [330, 74] on input "checkbox" at bounding box center [332, 74] width 4 height 4
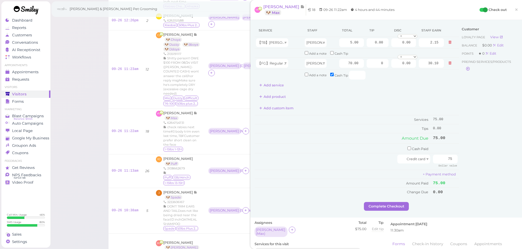
click at [333, 100] on div "Add product" at bounding box center [356, 97] width 204 height 9
click at [330, 76] on input "checkbox" at bounding box center [332, 75] width 4 height 4
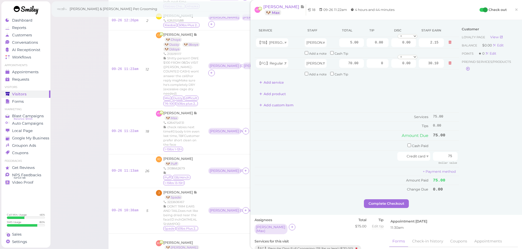
click at [335, 99] on div "Service Staff Total Tip Disc Staff earn 【TB】Teeth Brushing Helen 5.00 0.00 0.00…" at bounding box center [356, 109] width 204 height 170
click at [330, 74] on input "checkbox" at bounding box center [332, 74] width 4 height 4
checkbox input "true"
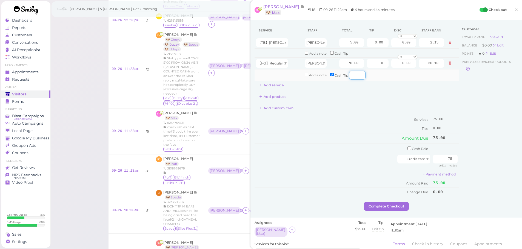
click at [350, 78] on input "number" at bounding box center [357, 75] width 16 height 9
drag, startPoint x: 318, startPoint y: 156, endPoint x: 432, endPoint y: 164, distance: 114.5
click at [318, 157] on div at bounding box center [326, 159] width 141 height 9
drag, startPoint x: 348, startPoint y: 77, endPoint x: 335, endPoint y: 77, distance: 13.1
click at [335, 77] on div "Cash Tip 15" at bounding box center [345, 75] width 31 height 9
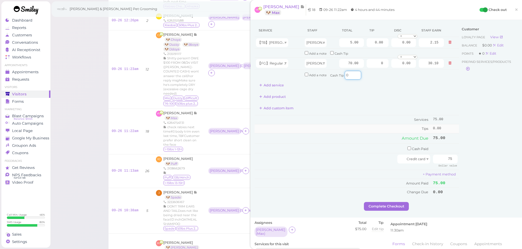
type input "0"
click at [333, 132] on td "Tips" at bounding box center [342, 129] width 177 height 9
click at [330, 74] on input "checkbox" at bounding box center [332, 75] width 4 height 4
checkbox input "false"
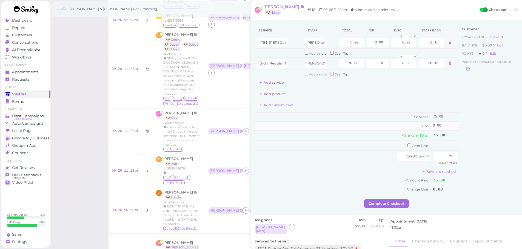
click at [330, 123] on td "Tips" at bounding box center [342, 126] width 177 height 9
drag, startPoint x: 386, startPoint y: 65, endPoint x: 525, endPoint y: 71, distance: 139.5
click at [504, 65] on div "Service Staff Total Tip Disc Staff earn 【TB】Teeth Brushing Helen 5.00 0.00 0.00…" at bounding box center [385, 111] width 263 height 175
type input "15"
click at [334, 118] on td "Services" at bounding box center [342, 117] width 177 height 9
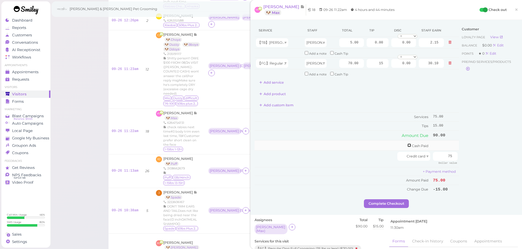
click at [407, 146] on input "checkbox" at bounding box center [409, 146] width 4 height 4
checkbox input "true"
drag, startPoint x: 440, startPoint y: 145, endPoint x: 510, endPoint y: 144, distance: 69.8
click at [508, 145] on div "Service Staff Total Tip Disc Staff earn 【TB】Teeth Brushing Helen 5.00 0.00 0.00…" at bounding box center [385, 112] width 263 height 177
type input "15"
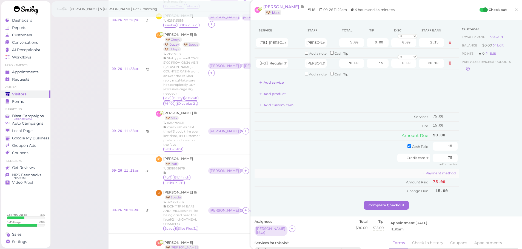
drag, startPoint x: 308, startPoint y: 169, endPoint x: 314, endPoint y: 170, distance: 6.0
click at [308, 169] on tbody "Cash Paid 15 Credit card 75 Dollar value + Payment method Amount Paid 75.00 Cha…" at bounding box center [356, 168] width 204 height 55
click at [391, 207] on button "Complete Checkout" at bounding box center [386, 205] width 45 height 9
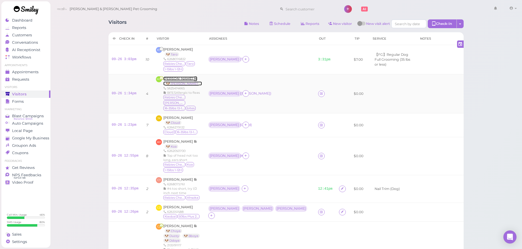
click at [168, 79] on span "Mariza Campos" at bounding box center [178, 79] width 30 height 4
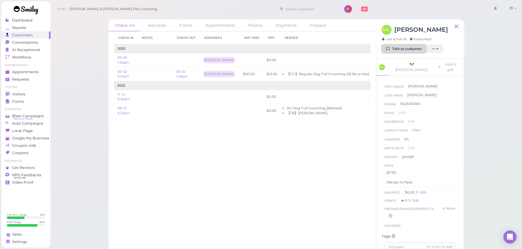
click at [382, 46] on link "Talk to customer" at bounding box center [403, 49] width 45 height 9
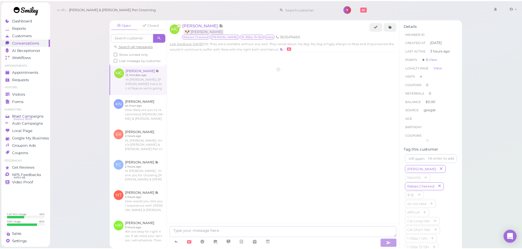
scroll to position [710, 0]
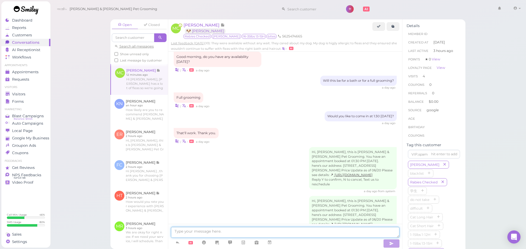
click at [265, 233] on textarea at bounding box center [285, 232] width 228 height 11
click at [17, 95] on span "Visitors" at bounding box center [19, 94] width 15 height 5
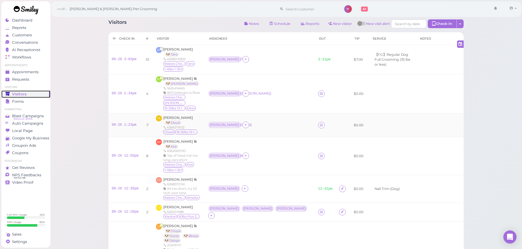
scroll to position [27, 0]
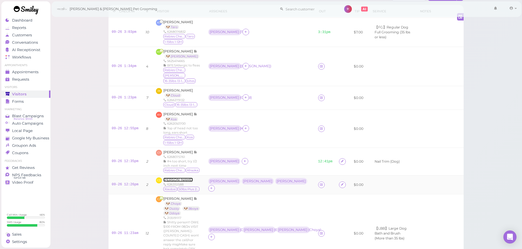
click at [170, 178] on span "Candy Ding" at bounding box center [178, 180] width 30 height 4
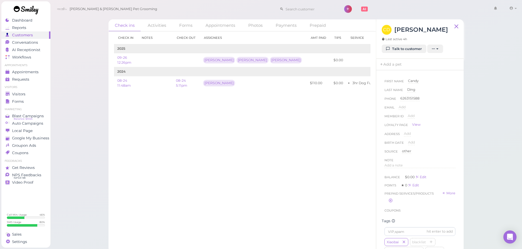
click at [403, 44] on div "CD Candy Ding Last active 4h" at bounding box center [414, 35] width 66 height 20
drag, startPoint x: 400, startPoint y: 54, endPoint x: 400, endPoint y: 60, distance: 6.6
click at [400, 54] on div "CD Candy Ding Last active 4h Talk to customer New appointment Add stamps Add/Re…" at bounding box center [419, 38] width 87 height 39
click at [395, 46] on link "Talk to customer" at bounding box center [403, 49] width 45 height 9
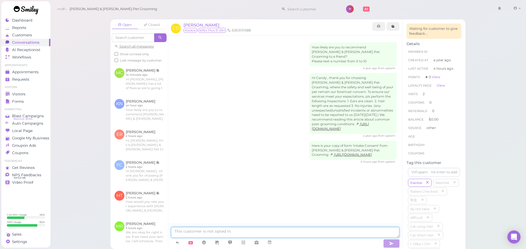
click at [260, 231] on textarea at bounding box center [285, 232] width 228 height 11
drag, startPoint x: 240, startPoint y: 233, endPoint x: 246, endPoint y: 218, distance: 16.0
click at [240, 233] on textarea at bounding box center [285, 232] width 228 height 11
type textarea "你好，他们三只今天六点会好"
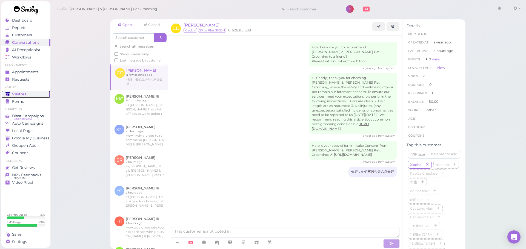
click at [31, 96] on div "Visitors" at bounding box center [24, 94] width 39 height 5
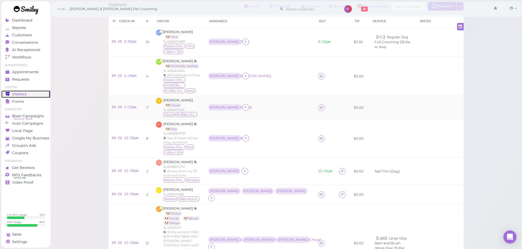
scroll to position [27, 0]
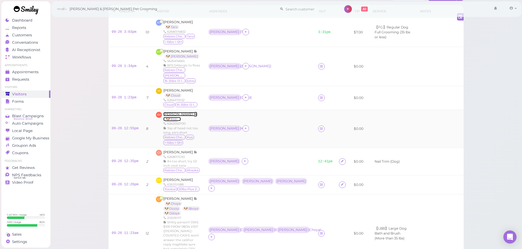
click at [163, 112] on span "Angela Hashizume" at bounding box center [178, 114] width 30 height 4
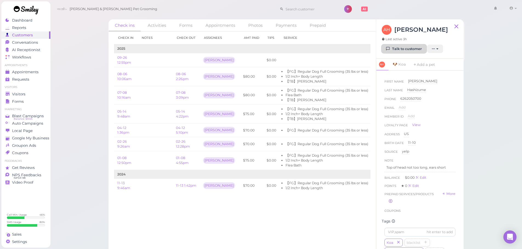
click at [411, 51] on link "Talk to customer" at bounding box center [403, 49] width 45 height 9
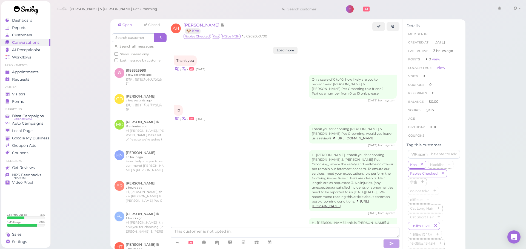
scroll to position [980, 0]
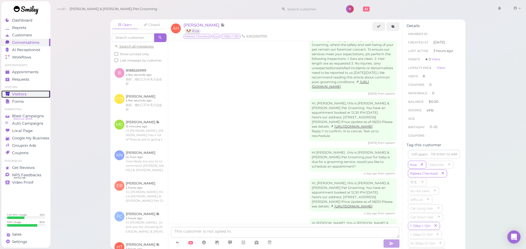
click at [26, 94] on div "Visitors" at bounding box center [24, 94] width 39 height 5
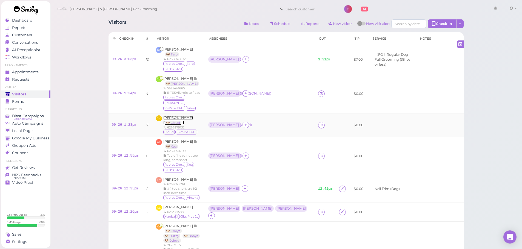
click at [170, 116] on span "Jay Kong" at bounding box center [178, 118] width 30 height 4
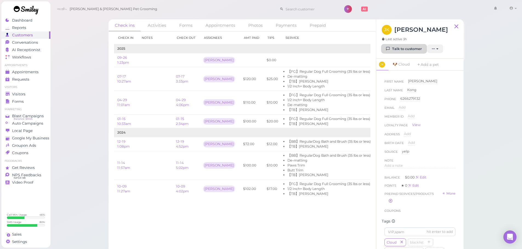
click at [398, 50] on link "Talk to customer" at bounding box center [403, 49] width 45 height 9
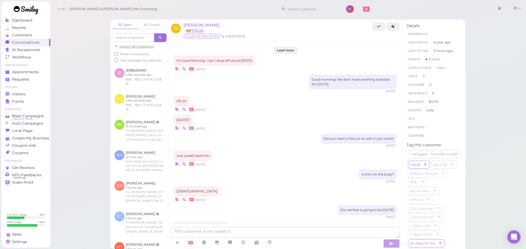
scroll to position [630, 0]
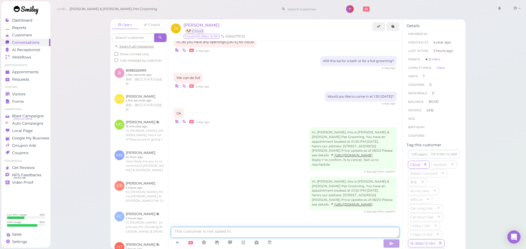
click at [316, 230] on textarea at bounding box center [285, 232] width 228 height 11
type textarea "Hi Jay, Cloud will be ready for pickup at 5 PM today"
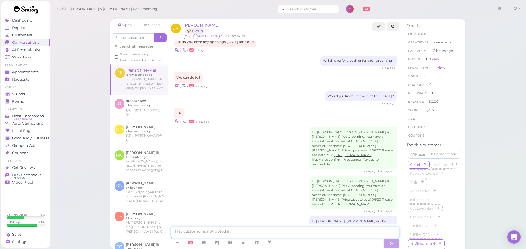
scroll to position [647, 0]
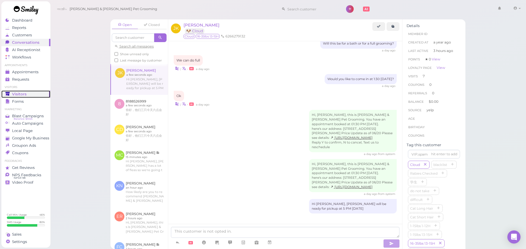
click at [25, 92] on span "Visitors" at bounding box center [19, 94] width 15 height 5
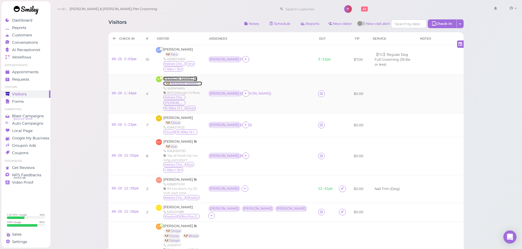
click at [186, 78] on span "Mariza Campos" at bounding box center [178, 79] width 30 height 4
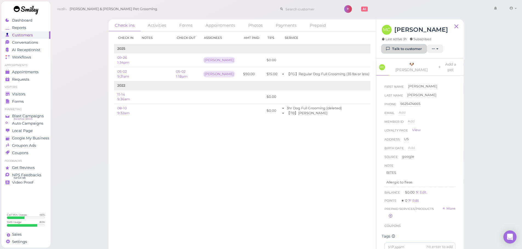
click at [405, 49] on link "Talk to customer" at bounding box center [403, 49] width 45 height 9
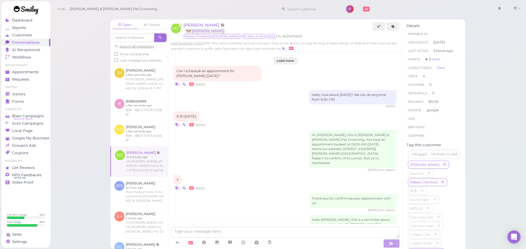
scroll to position [710, 0]
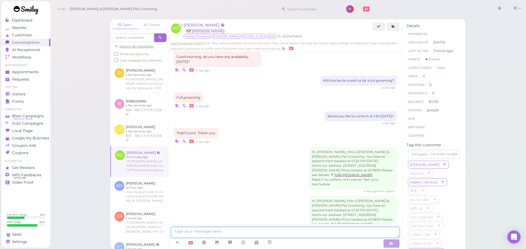
click at [277, 234] on textarea at bounding box center [285, 232] width 228 height 11
type textarea "Hi Mariza, Maggie will be ready for pickup at 5 PM today!"
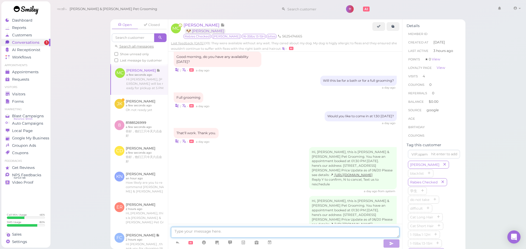
scroll to position [727, 0]
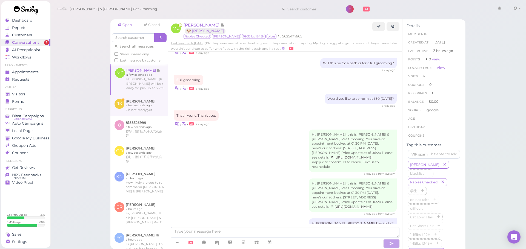
click at [134, 109] on link at bounding box center [138, 105] width 57 height 21
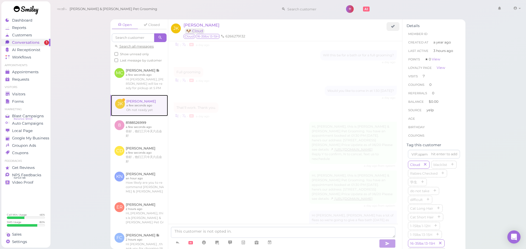
scroll to position [630, 0]
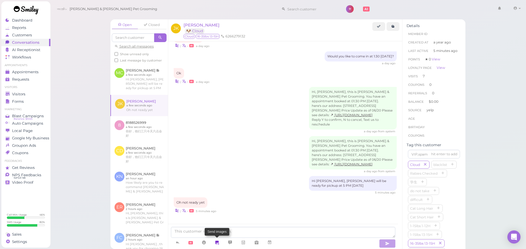
click at [217, 240] on link at bounding box center [216, 243] width 13 height 10
click at [0, 0] on input "file" at bounding box center [0, 0] width 0 height 0
click at [294, 231] on textarea at bounding box center [283, 232] width 224 height 11
type textarea "Not yet, you can come in at 5 PM!"
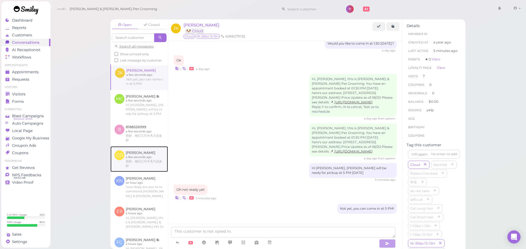
click at [144, 168] on link at bounding box center [138, 159] width 57 height 26
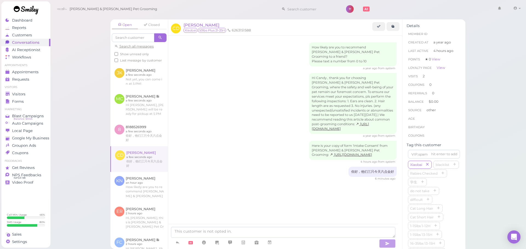
click at [507, 177] on div "Open Closed Search all messages Show unread only Last message by customer JK Ja…" at bounding box center [288, 124] width 476 height 249
click at [512, 201] on div "Open Closed Search all messages Show unread only Last message by customer JK Ja…" at bounding box center [288, 124] width 476 height 249
click at [381, 218] on div "How likely are you to recommend Cody & Miley Pet Grooming to a friend? Please t…" at bounding box center [285, 138] width 234 height 204
click at [511, 204] on div "Open Closed Search all messages Show unread only Last message by customer JK Ja…" at bounding box center [288, 124] width 476 height 249
click at [385, 214] on div "How likely are you to recommend Cody & Miley Pet Grooming to a friend? Please t…" at bounding box center [285, 138] width 234 height 204
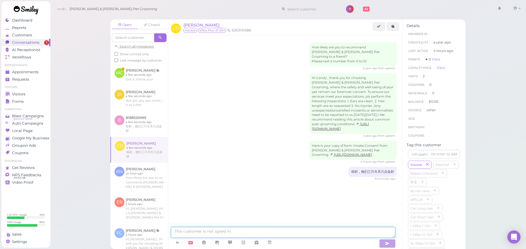
click at [270, 231] on textarea at bounding box center [283, 232] width 224 height 11
click at [289, 205] on div "How likely are you to recommend Cody & Miley Pet Grooming to a friend? Please t…" at bounding box center [285, 123] width 234 height 174
click at [295, 234] on textarea at bounding box center [283, 232] width 224 height 11
click at [300, 213] on div "How likely are you to recommend Cody & Miley Pet Grooming to a friend? Please t…" at bounding box center [285, 138] width 234 height 204
click at [304, 233] on textarea at bounding box center [283, 232] width 224 height 11
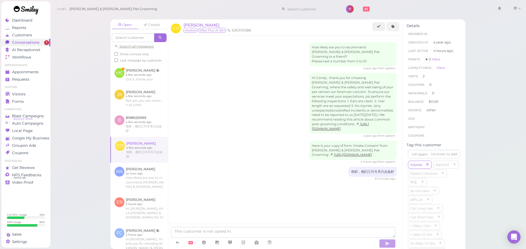
click at [307, 209] on div "How likely are you to recommend Cody & Miley Pet Grooming to a friend? Please t…" at bounding box center [285, 138] width 234 height 204
click at [310, 233] on textarea at bounding box center [283, 232] width 224 height 11
click at [308, 209] on div "How likely are you to recommend Cody & Miley Pet Grooming to a friend? Please t…" at bounding box center [285, 138] width 234 height 204
click at [306, 232] on textarea at bounding box center [283, 232] width 224 height 11
click at [305, 210] on div "How likely are you to recommend Cody & Miley Pet Grooming to a friend? Please t…" at bounding box center [285, 138] width 234 height 204
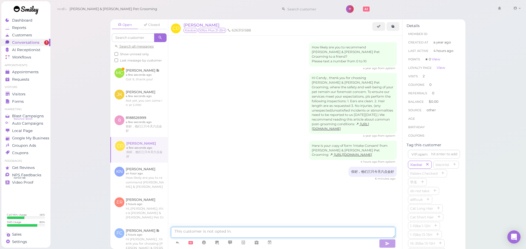
click at [297, 232] on textarea at bounding box center [283, 232] width 224 height 11
click at [301, 215] on div "How likely are you to recommend Cody & Miley Pet Grooming to a friend? Please t…" at bounding box center [285, 138] width 234 height 204
click at [328, 233] on textarea at bounding box center [283, 232] width 224 height 11
click at [334, 205] on div "How likely are you to recommend Cody & Miley Pet Grooming to a friend? Please t…" at bounding box center [285, 124] width 234 height 177
click at [326, 234] on textarea at bounding box center [283, 232] width 224 height 11
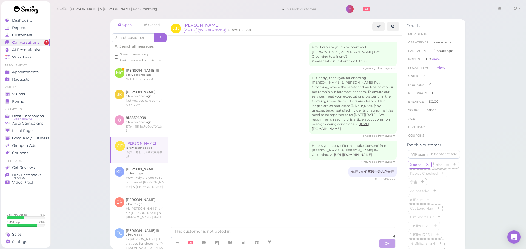
click at [339, 206] on div "How likely are you to recommend Cody & Miley Pet Grooming to a friend? Please t…" at bounding box center [285, 124] width 234 height 177
click at [332, 234] on textarea at bounding box center [283, 232] width 224 height 11
click at [339, 205] on div "How likely are you to recommend Cody & Miley Pet Grooming to a friend? Please t…" at bounding box center [285, 123] width 234 height 174
click at [335, 234] on textarea at bounding box center [283, 232] width 224 height 11
click at [339, 201] on div "How likely are you to recommend Cody & Miley Pet Grooming to a friend? Please t…" at bounding box center [285, 123] width 234 height 174
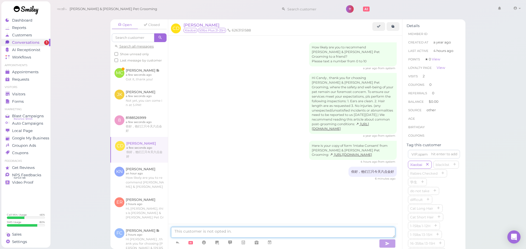
click at [328, 237] on textarea at bounding box center [283, 232] width 224 height 11
click at [334, 207] on div "How likely are you to recommend Cody & Miley Pet Grooming to a friend? Please t…" at bounding box center [285, 124] width 234 height 177
click at [322, 231] on textarea at bounding box center [283, 232] width 224 height 11
click at [328, 208] on div "How likely are you to recommend Cody & Miley Pet Grooming to a friend? Please t…" at bounding box center [285, 138] width 234 height 204
click at [324, 232] on textarea at bounding box center [283, 232] width 224 height 11
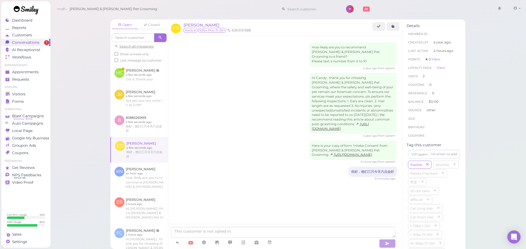
click at [329, 207] on div "How likely are you to recommend Cody & Miley Pet Grooming to a friend? Please t…" at bounding box center [285, 124] width 234 height 177
click at [7, 93] on polygon at bounding box center [7, 94] width 4 height 4
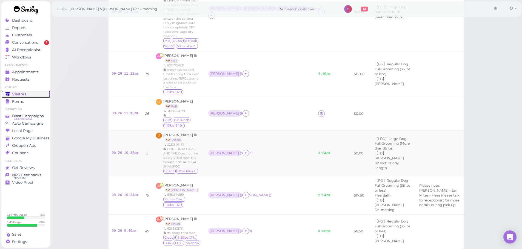
scroll to position [240, 0]
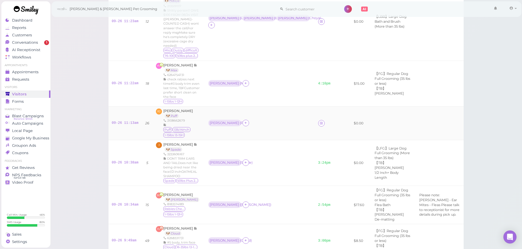
click at [279, 120] on div "Rebecca ( Puff )" at bounding box center [259, 123] width 103 height 7
click at [289, 144] on td "Rebecca ( Spade )" at bounding box center [260, 163] width 110 height 46
drag, startPoint x: 126, startPoint y: 97, endPoint x: 138, endPoint y: 97, distance: 12.3
click at [126, 121] on link "09-26 11:13am" at bounding box center [125, 123] width 27 height 4
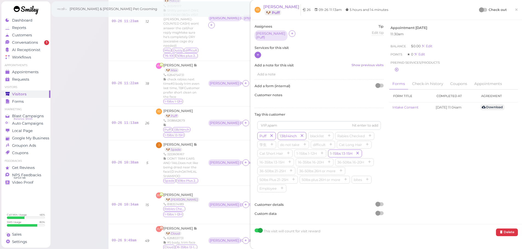
click at [259, 53] on icon at bounding box center [258, 55] width 4 height 4
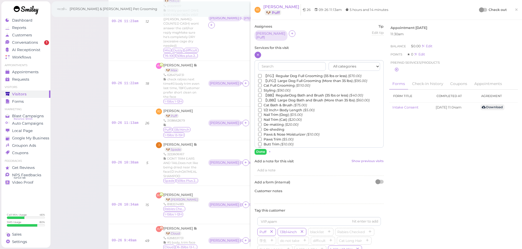
click at [270, 74] on label "【FG】Regular Dog Full Grooming (35 lbs or less) ($70.00)" at bounding box center [309, 76] width 103 height 5
click at [261, 74] on input "【FG】Regular Dog Full Grooming (35 lbs or less) ($70.00)" at bounding box center [260, 76] width 4 height 4
click at [271, 108] on label "1/2 Inch+ Body Length ($5.00)" at bounding box center [286, 110] width 56 height 5
click at [261, 108] on input "1/2 Inch+ Body Length ($5.00)" at bounding box center [260, 110] width 4 height 4
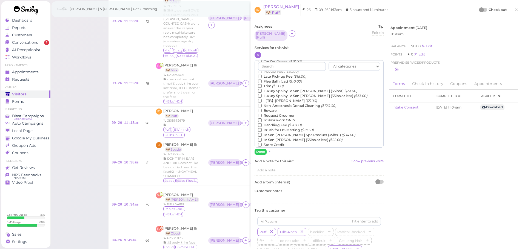
scroll to position [124, 0]
click at [259, 149] on button "Done" at bounding box center [260, 152] width 12 height 6
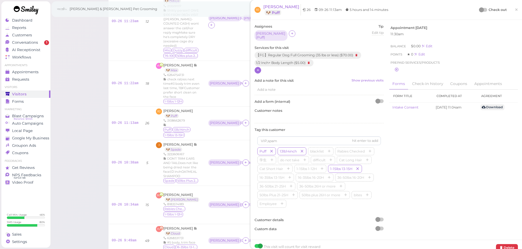
click at [479, 9] on div at bounding box center [481, 9] width 5 height 5
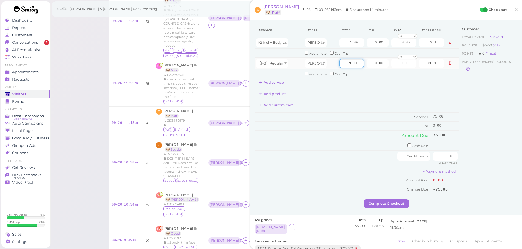
click at [340, 65] on input "70.00" at bounding box center [351, 63] width 25 height 9
type input "80.00"
type input "34.40"
click at [349, 106] on div "Add custom item" at bounding box center [356, 105] width 204 height 9
drag, startPoint x: 450, startPoint y: 158, endPoint x: 481, endPoint y: 165, distance: 32.2
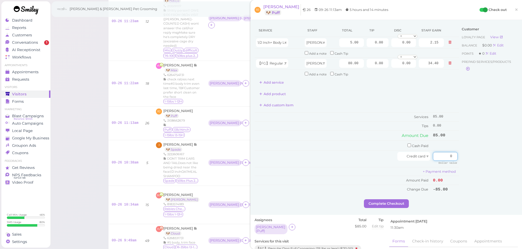
click at [481, 160] on div "Service Staff Total Tip Disc Staff earn 1/2 Inch+ Body Length Rebecca 5.00 0.00…" at bounding box center [385, 111] width 263 height 175
type input "93.5"
click at [480, 165] on div "Customer Loyalty page View Balance $0.00 Edit Points ★ 0 Edit Prepaid services/…" at bounding box center [488, 111] width 59 height 175
drag, startPoint x: 367, startPoint y: 64, endPoint x: 465, endPoint y: 66, distance: 97.5
click at [465, 66] on div "Service Staff Total Tip Disc Staff earn 1/2 Inch+ Body Length Rebecca 5.00 0.00…" at bounding box center [385, 111] width 263 height 175
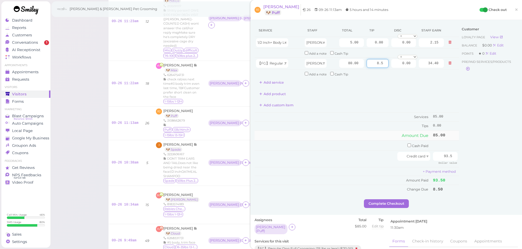
type input "8.5"
click at [396, 140] on td "Amount Due" at bounding box center [342, 136] width 177 height 10
click at [404, 204] on button "Complete Checkout" at bounding box center [386, 204] width 45 height 9
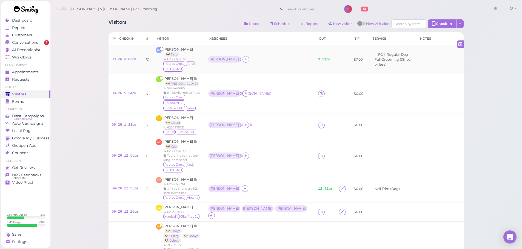
click at [281, 62] on div "Asa ( Taro )" at bounding box center [259, 59] width 103 height 7
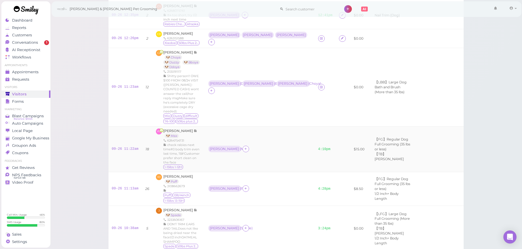
scroll to position [164, 0]
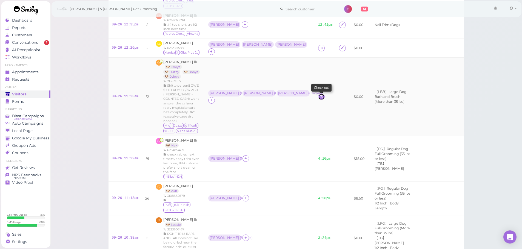
click at [320, 95] on icon at bounding box center [321, 97] width 4 height 4
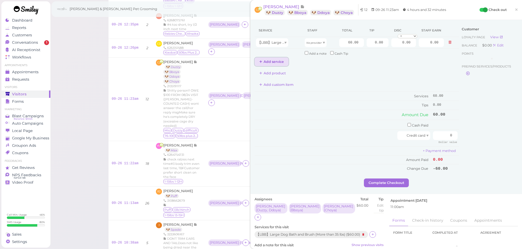
click at [271, 64] on button "Add service" at bounding box center [271, 61] width 34 height 9
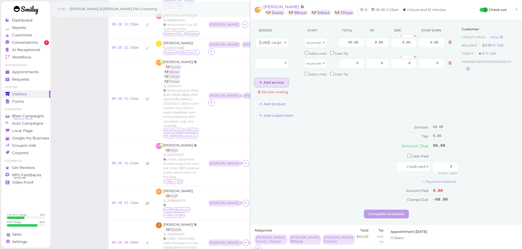
click at [272, 85] on button "Add service" at bounding box center [271, 82] width 34 height 9
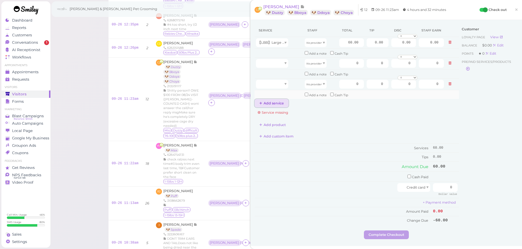
click at [273, 103] on button "Add service" at bounding box center [271, 103] width 34 height 9
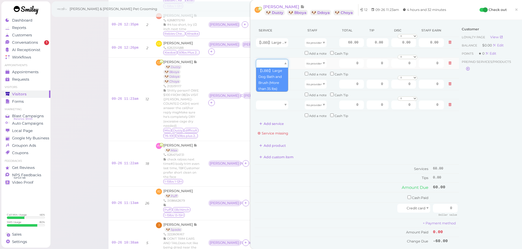
drag, startPoint x: 269, startPoint y: 63, endPoint x: 268, endPoint y: 67, distance: 4.1
type input "60.00"
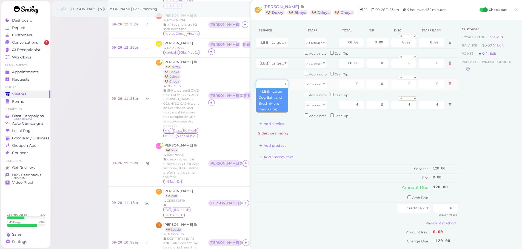
type input "60.00"
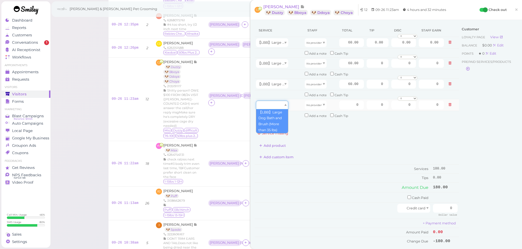
type input "60.00"
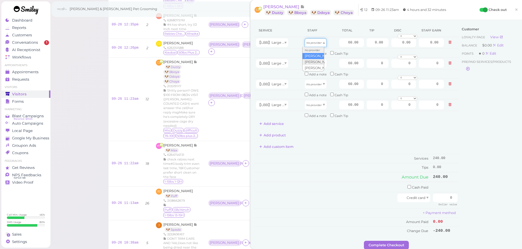
drag, startPoint x: 312, startPoint y: 44, endPoint x: 313, endPoint y: 59, distance: 14.6
type input "31.20"
drag, startPoint x: 314, startPoint y: 64, endPoint x: 314, endPoint y: 77, distance: 13.1
type input "31.20"
drag, startPoint x: 314, startPoint y: 79, endPoint x: 313, endPoint y: 86, distance: 7.5
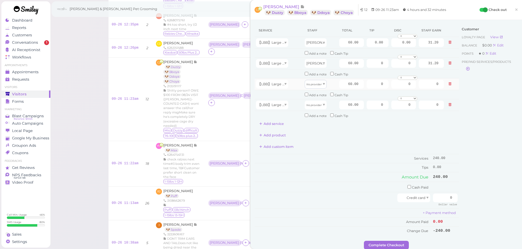
click at [313, 88] on td "No provider" at bounding box center [320, 84] width 34 height 12
drag, startPoint x: 313, startPoint y: 86, endPoint x: 314, endPoint y: 103, distance: 17.0
type input "25.80"
drag, startPoint x: 313, startPoint y: 105, endPoint x: 312, endPoint y: 128, distance: 23.6
type input "25.80"
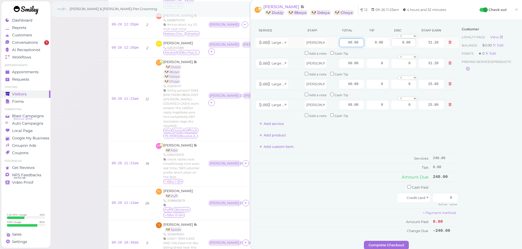
drag, startPoint x: 351, startPoint y: 42, endPoint x: 407, endPoint y: 46, distance: 56.0
click at [408, 46] on tr "【LBB】Large Dog Bath and Brush (More than 35 lbs) Asa 60.00 0.00 0.00 0 10% off …" at bounding box center [356, 43] width 204 height 12
type input "115"
type input "59.80"
drag, startPoint x: 336, startPoint y: 62, endPoint x: 374, endPoint y: 70, distance: 38.5
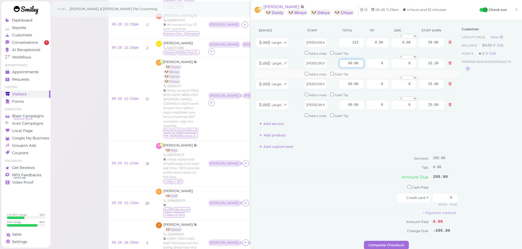
click at [379, 68] on tr "【LBB】Large Dog Bath and Brush (More than 35 lbs) Asa 60.00 0 0 0 10% off 15% of…" at bounding box center [356, 63] width 204 height 12
type input "115"
type input "59.80"
drag, startPoint x: 342, startPoint y: 82, endPoint x: 411, endPoint y: 86, distance: 68.8
click at [411, 86] on tr "【LBB】Large Dog Bath and Brush (More than 35 lbs) Rebecca 60.00 0 0 0 10% off 15…" at bounding box center [356, 84] width 204 height 12
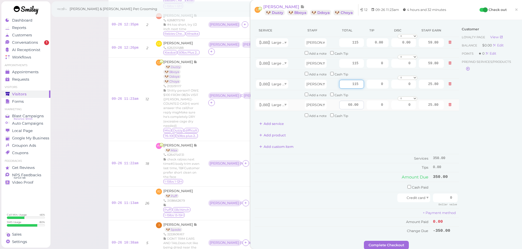
type input "115"
type input "49.45"
drag, startPoint x: 341, startPoint y: 106, endPoint x: 434, endPoint y: 115, distance: 93.8
click at [434, 115] on tbody "【LBB】Large Dog Bath and Brush (More than 35 lbs) Asa 115 0.00 0.00 0 10% off 15…" at bounding box center [356, 78] width 204 height 83
type input "115"
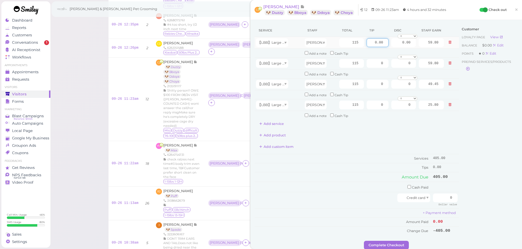
type input "49.45"
drag, startPoint x: 366, startPoint y: 45, endPoint x: 396, endPoint y: 48, distance: 30.2
click at [396, 48] on tr "【LBB】Large Dog Bath and Brush (More than 35 lbs) Asa 115 0.00 0.00 0 10% off 15…" at bounding box center [356, 43] width 204 height 12
type input "23"
drag, startPoint x: 373, startPoint y: 64, endPoint x: 439, endPoint y: 82, distance: 68.4
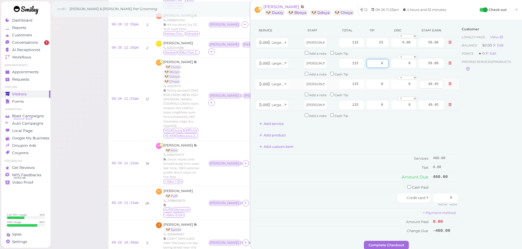
click at [456, 76] on div "Service Staff Total Tip Disc Staff earn 【LBB】Large Dog Bath and Brush (More tha…" at bounding box center [385, 132] width 263 height 217
type input "23"
drag, startPoint x: 370, startPoint y: 87, endPoint x: 464, endPoint y: 93, distance: 94.1
click at [470, 91] on div "Service Staff Total Tip Disc Staff earn 【LBB】Large Dog Bath and Brush (More tha…" at bounding box center [385, 132] width 263 height 217
type input "23"
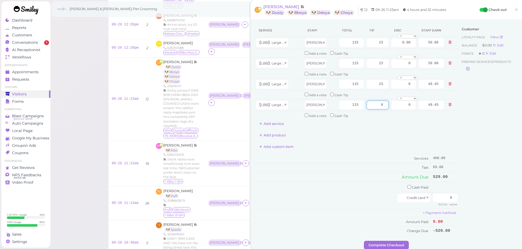
drag, startPoint x: 373, startPoint y: 106, endPoint x: 495, endPoint y: 123, distance: 123.6
click at [475, 114] on div "Service Staff Total Tip Disc Staff earn 【LBB】Large Dog Bath and Brush (More tha…" at bounding box center [385, 132] width 263 height 217
type input "23"
click at [502, 141] on div "Customer Loyalty page View Balance $0.00 Edit Points ★ 0 Edit Prepaid services/…" at bounding box center [488, 132] width 59 height 217
drag, startPoint x: 437, startPoint y: 198, endPoint x: 525, endPoint y: 190, distance: 87.5
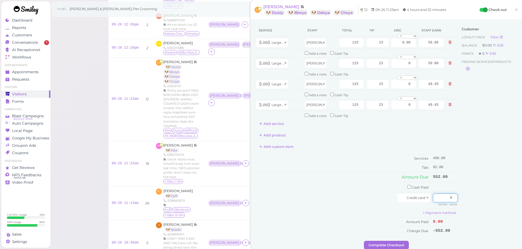
type input "552"
click at [517, 186] on div "Service Staff Total Tip Disc Staff earn 【LBB】Large Dog Bath and Brush (More tha…" at bounding box center [385, 138] width 271 height 237
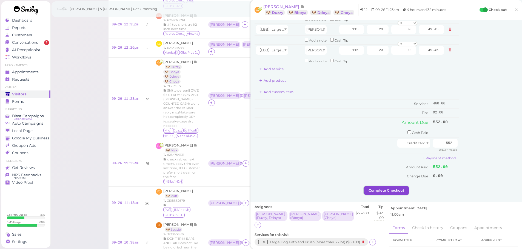
click at [377, 191] on button "Complete Checkout" at bounding box center [386, 190] width 45 height 9
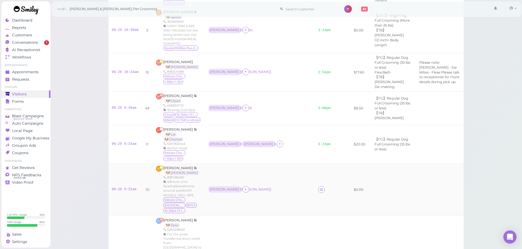
scroll to position [376, 0]
click at [123, 189] on link "09-26 9:31am" at bounding box center [124, 191] width 25 height 4
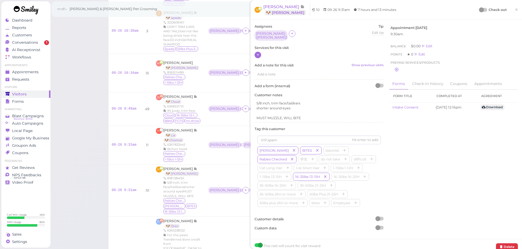
click at [258, 55] on icon at bounding box center [258, 55] width 4 height 4
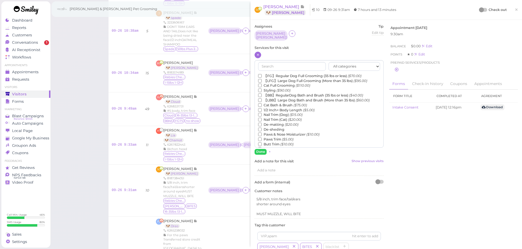
click at [275, 74] on label "【FG】Regular Dog Full Grooming (35 lbs or less) ($70.00)" at bounding box center [309, 76] width 103 height 5
click at [261, 74] on input "【FG】Regular Dog Full Grooming (35 lbs or less) ($70.00)" at bounding box center [260, 76] width 4 height 4
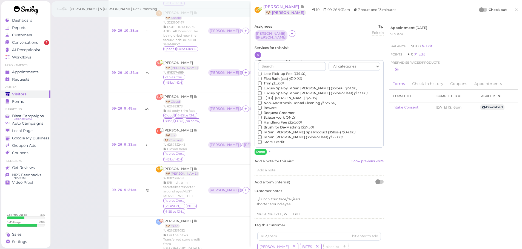
click at [283, 97] on label "【TB】Teeth Brushing ($5.00)" at bounding box center [287, 98] width 59 height 5
click at [261, 97] on input "【TB】Teeth Brushing ($5.00)" at bounding box center [260, 98] width 4 height 4
click at [260, 151] on button "Done" at bounding box center [260, 152] width 12 height 6
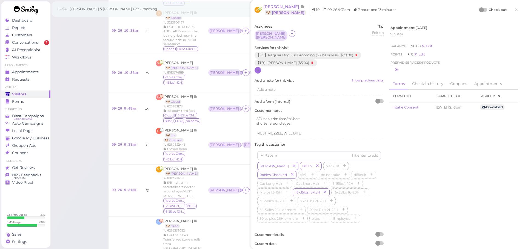
click at [479, 10] on div at bounding box center [481, 9] width 5 height 5
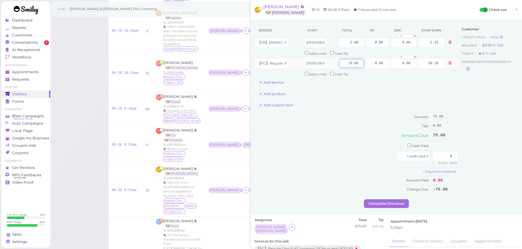
click at [344, 63] on input "70.00" at bounding box center [351, 63] width 25 height 9
type input "80.00"
type input "34.40"
drag, startPoint x: 369, startPoint y: 64, endPoint x: 455, endPoint y: 81, distance: 88.3
click at [435, 70] on tbody "【TB】Teeth Brushing Rebecca 5.00 0.00 0.00 0 10% off 15% off 20% off 25% off 30%…" at bounding box center [356, 57] width 204 height 41
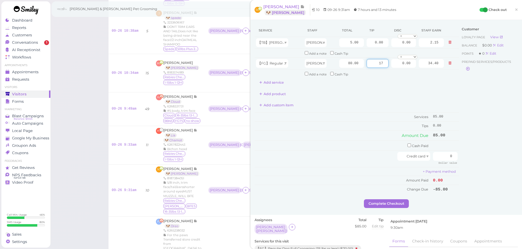
type input "17"
drag, startPoint x: 469, startPoint y: 129, endPoint x: 446, endPoint y: 149, distance: 30.0
click at [469, 129] on div "Customer Loyalty page View Balance $0.00 Edit Points ★ 0 Edit Prepaid services/…" at bounding box center [488, 111] width 59 height 175
drag, startPoint x: 437, startPoint y: 157, endPoint x: 463, endPoint y: 158, distance: 26.6
click at [463, 158] on div "Service Staff Total Tip Disc Staff earn 【TB】Teeth Brushing Rebecca 5.00 0.00 0.…" at bounding box center [385, 111] width 263 height 175
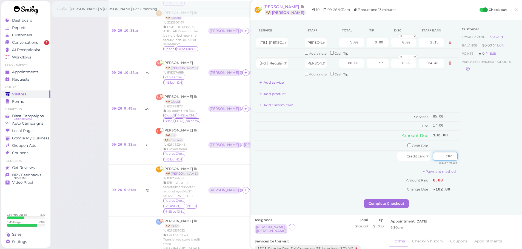
type input "102"
click at [461, 157] on div "Customer Loyalty page View Balance $0.00 Edit Points ★ 0 Edit Prepaid services/…" at bounding box center [488, 111] width 59 height 175
click at [391, 208] on div "Service Staff Total Tip Disc Staff earn 【TB】Teeth Brushing Rebecca 5.00 0.00 0.…" at bounding box center [385, 117] width 271 height 195
click at [391, 202] on button "Complete Checkout" at bounding box center [386, 204] width 45 height 9
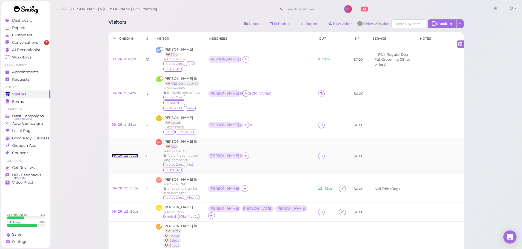
click at [124, 154] on link "09-26 12:55pm" at bounding box center [125, 156] width 27 height 4
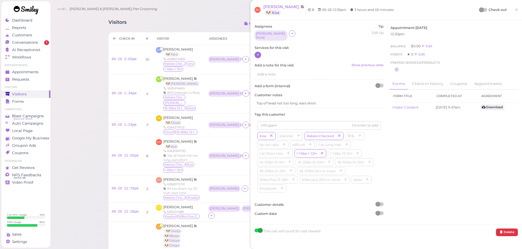
drag, startPoint x: 255, startPoint y: 57, endPoint x: 255, endPoint y: 51, distance: 6.3
click at [255, 56] on div "Assignees Helen ( Koa ) Tip Edit tip 0 Services for this visit Add a note for t…" at bounding box center [319, 122] width 134 height 196
click at [255, 52] on div at bounding box center [257, 55] width 7 height 7
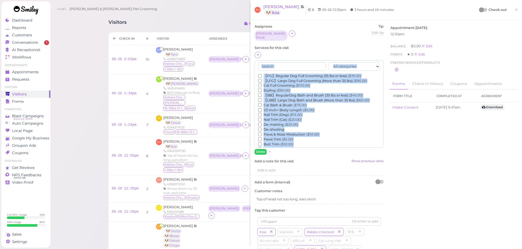
click at [267, 70] on div "All categories Full Grooming Bath & Brush Add-ons Dental Work Special Request I…" at bounding box center [318, 104] width 129 height 88
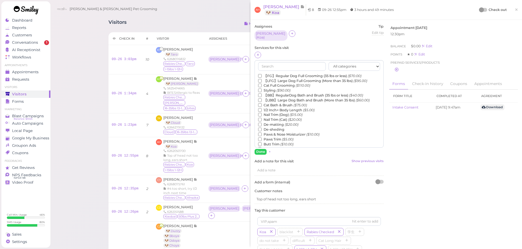
click at [266, 74] on label "【FG】Regular Dog Full Grooming (35 lbs or less) ($70.00)" at bounding box center [309, 76] width 103 height 5
click at [261, 74] on input "【FG】Regular Dog Full Grooming (35 lbs or less) ($70.00)" at bounding box center [260, 76] width 4 height 4
click at [260, 149] on button "Done" at bounding box center [260, 152] width 12 height 6
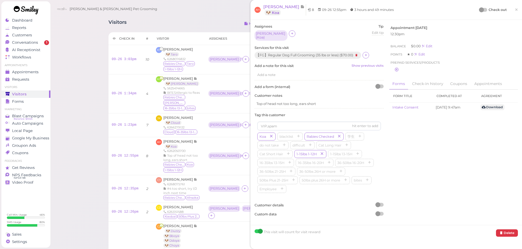
click at [479, 12] on div at bounding box center [481, 9] width 5 height 5
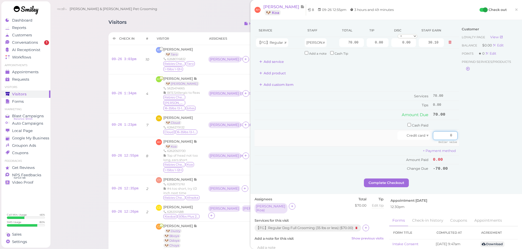
click at [443, 132] on input "0" at bounding box center [445, 135] width 25 height 9
type input "70"
click at [472, 180] on div "Complete Checkout" at bounding box center [385, 183] width 263 height 9
click at [388, 183] on button "Complete Checkout" at bounding box center [386, 183] width 45 height 9
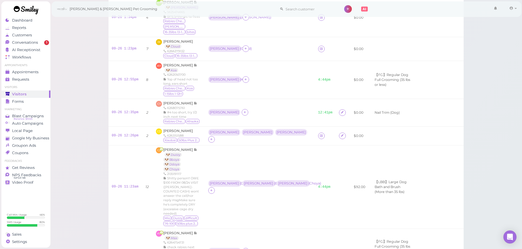
scroll to position [27, 0]
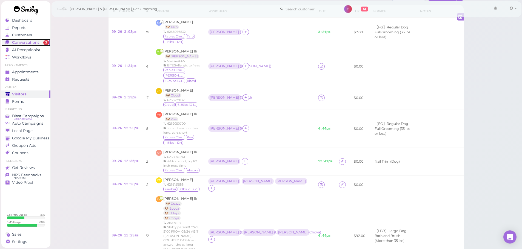
click at [41, 45] on link "Conversations 2" at bounding box center [25, 42] width 49 height 7
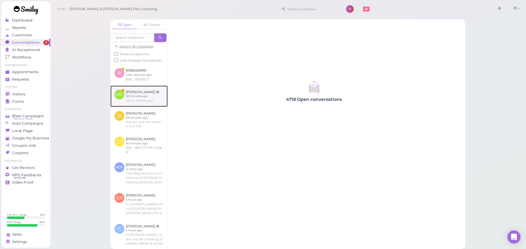
click at [139, 105] on link at bounding box center [138, 96] width 57 height 21
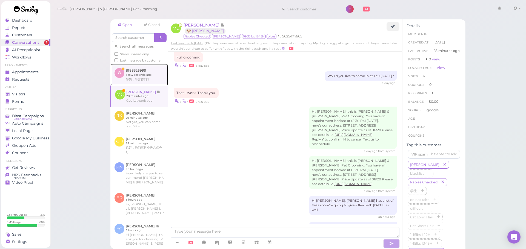
click at [148, 85] on link at bounding box center [138, 74] width 57 height 21
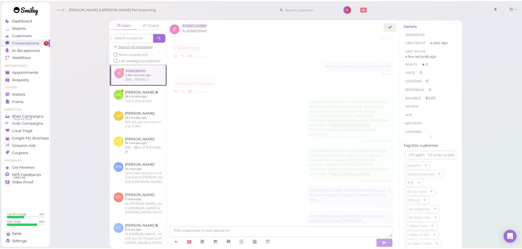
scroll to position [6, 0]
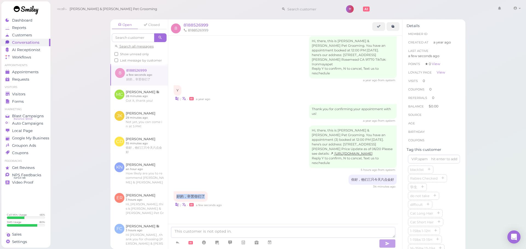
drag, startPoint x: 207, startPoint y: 194, endPoint x: 169, endPoint y: 198, distance: 38.6
click at [169, 198] on div "Hi, there, this is Cody & Miley Pet Grooming. You have an appointment booked at…" at bounding box center [285, 133] width 234 height 208
copy div "好的，辛苦你们了"
click at [234, 152] on div "Hi, there, this is Cody & Miley Pet Grooming. You have an appointment (3) booke…" at bounding box center [285, 149] width 223 height 47
click at [29, 90] on ul "Visitors Visitors Forms" at bounding box center [25, 95] width 49 height 20
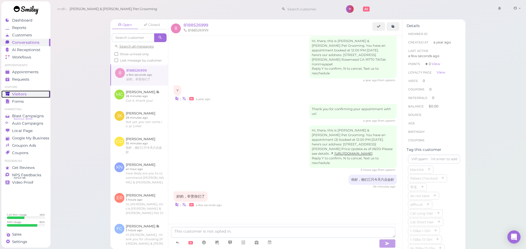
click at [28, 94] on div "Visitors" at bounding box center [24, 94] width 39 height 5
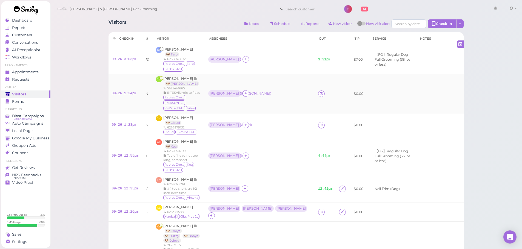
click at [264, 107] on td "Rebecca ( Maggie )" at bounding box center [260, 93] width 110 height 39
click at [283, 122] on div "Asa ( Cloud )" at bounding box center [259, 125] width 103 height 7
click at [131, 123] on link "09-26 1:23pm" at bounding box center [124, 125] width 25 height 4
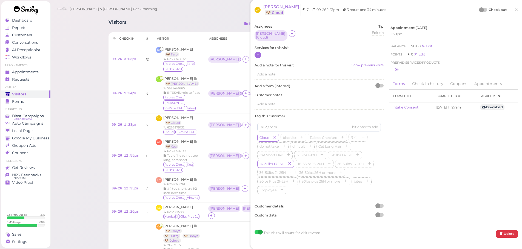
click at [260, 55] on div at bounding box center [318, 55] width 129 height 7
click at [259, 55] on icon at bounding box center [258, 55] width 4 height 4
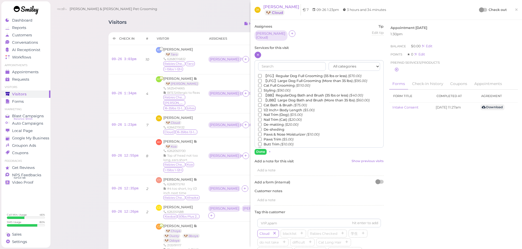
click at [269, 74] on label "【FG】Regular Dog Full Grooming (35 lbs or less) ($70.00)" at bounding box center [309, 76] width 103 height 5
click at [261, 74] on input "【FG】Regular Dog Full Grooming (35 lbs or less) ($70.00)" at bounding box center [260, 76] width 4 height 4
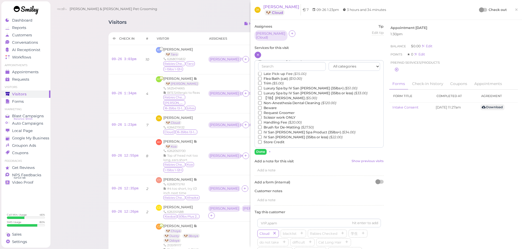
click at [280, 96] on label "【TB】Teeth Brushing ($5.00)" at bounding box center [287, 98] width 59 height 5
click at [261, 96] on input "【TB】Teeth Brushing ($5.00)" at bounding box center [260, 98] width 4 height 4
click at [260, 150] on button "Done" at bounding box center [260, 152] width 12 height 6
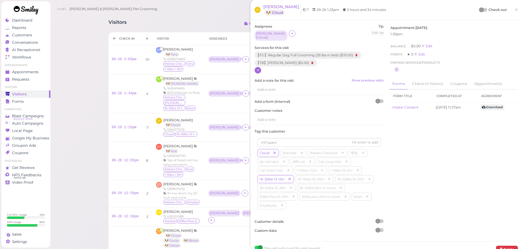
click at [474, 9] on div "JK Jay Kong 🐶 Cloud 7 09-26 1:23pm 3 hours and 34 minutes Check out ×" at bounding box center [385, 9] width 263 height 11
click at [479, 9] on div at bounding box center [481, 9] width 5 height 5
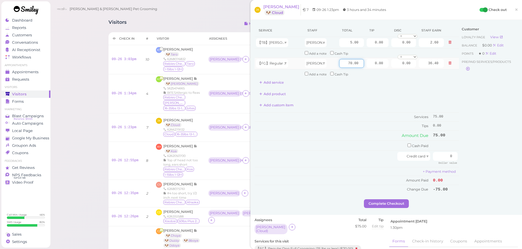
click at [341, 63] on input "70.00" at bounding box center [351, 63] width 25 height 9
type input "80.00"
type input "41.60"
drag, startPoint x: 420, startPoint y: 67, endPoint x: 506, endPoint y: 74, distance: 86.2
click at [499, 72] on div "Service Staff Total Tip Disc Staff earn 【TB】Teeth Brushing Asa 5.00 0.00 0.00 0…" at bounding box center [385, 111] width 263 height 175
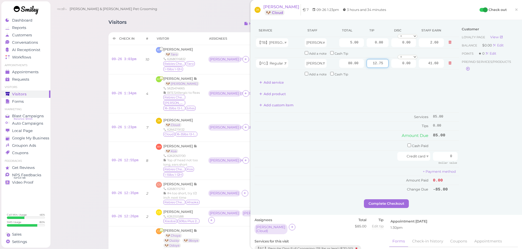
type input "12.75"
click at [472, 129] on div "Customer Loyalty page View Balance $0.00 Edit Points ★ 0 Edit Prepaid services/…" at bounding box center [488, 111] width 59 height 175
click at [433, 156] on input "0" at bounding box center [445, 156] width 25 height 9
type input "97.750"
click at [471, 148] on div "Customer Loyalty page View Balance $0.00 Edit Points ★ 0 Edit Prepaid services/…" at bounding box center [488, 111] width 59 height 175
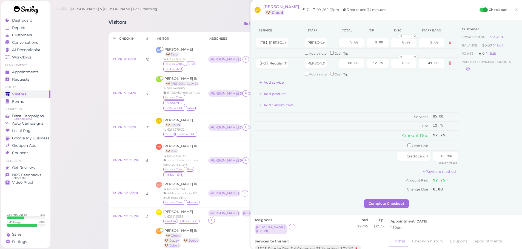
click at [388, 215] on div "Service Staff Total Tip Disc Staff earn 【TB】Teeth Brushing Asa 5.00 0.00 0.00 0…" at bounding box center [385, 117] width 271 height 195
click at [388, 201] on button "Complete Checkout" at bounding box center [386, 204] width 45 height 9
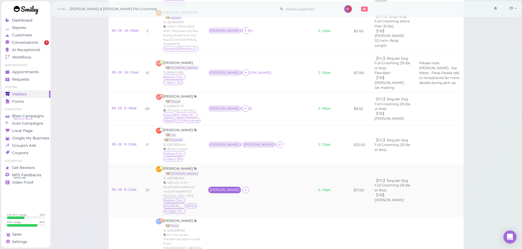
scroll to position [322, 0]
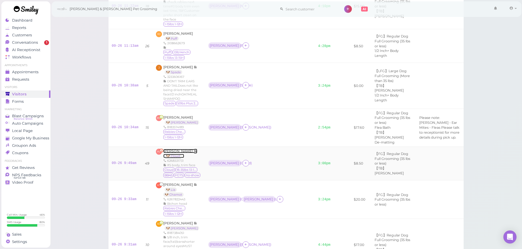
click at [184, 149] on span "[PERSON_NAME]" at bounding box center [178, 151] width 30 height 4
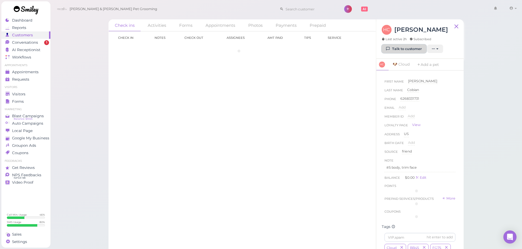
click at [405, 50] on link "Talk to customer" at bounding box center [403, 49] width 45 height 9
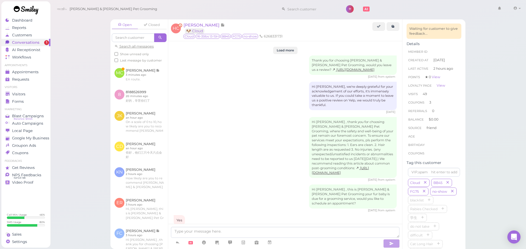
scroll to position [779, 0]
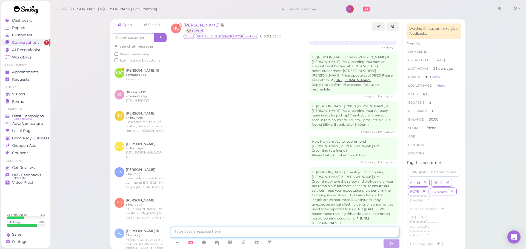
click at [226, 235] on textarea at bounding box center [285, 232] width 228 height 11
type textarea "Hi Humberto, I believe we may have forgotten to return you Cloud's leash if you…"
click at [132, 78] on link at bounding box center [138, 74] width 57 height 21
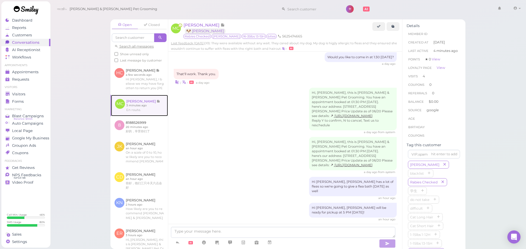
scroll to position [736, 0]
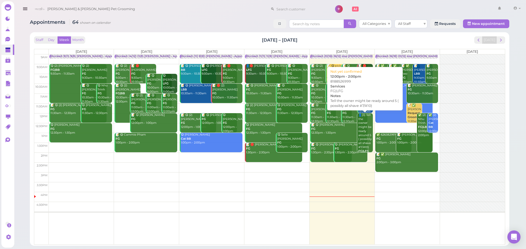
click at [368, 126] on div "👤(3) Tell the owner might be ready around 5 ( possibly all shave #7/#10) FG|LFG…" at bounding box center [365, 137] width 15 height 48
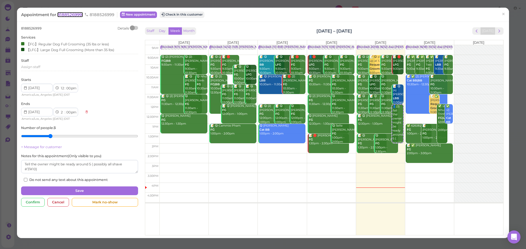
click at [72, 15] on span "8188526999" at bounding box center [70, 14] width 26 height 5
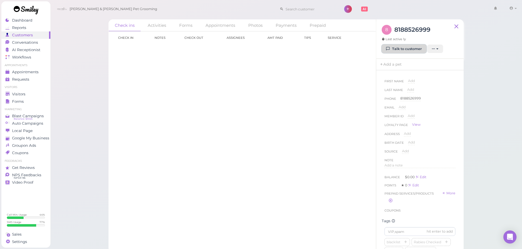
click at [395, 50] on link "Talk to customer" at bounding box center [403, 49] width 45 height 9
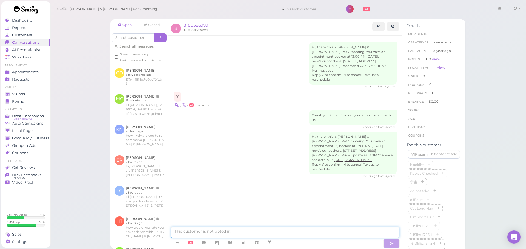
click at [222, 228] on textarea at bounding box center [285, 232] width 228 height 11
paste textarea "你好，他们三只今天六点会好"
type textarea "你好，他们三只今天六点会好"
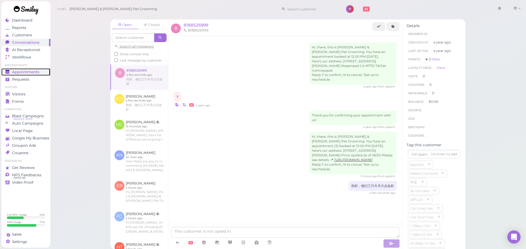
click at [27, 74] on span "Appointments" at bounding box center [25, 72] width 27 height 5
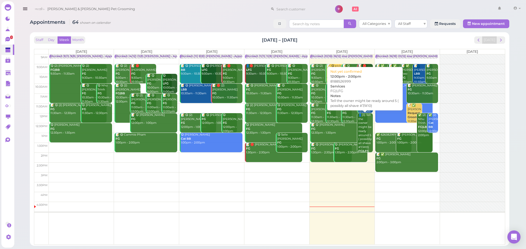
click at [364, 131] on div "👤(3) Tell the owner might be ready around 5 ( possibly all shave #7/#10) FG|LFG…" at bounding box center [365, 137] width 15 height 48
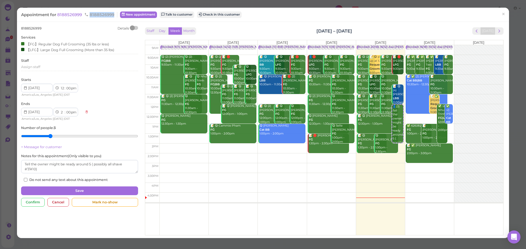
drag, startPoint x: 90, startPoint y: 16, endPoint x: 114, endPoint y: 16, distance: 23.8
click at [114, 16] on span "8188526999" at bounding box center [99, 14] width 30 height 5
copy span "8188526999"
click at [114, 14] on span "8188526999" at bounding box center [99, 14] width 30 height 5
click at [501, 13] on span "×" at bounding box center [503, 14] width 4 height 8
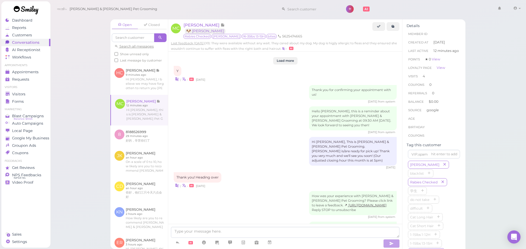
scroll to position [691, 0]
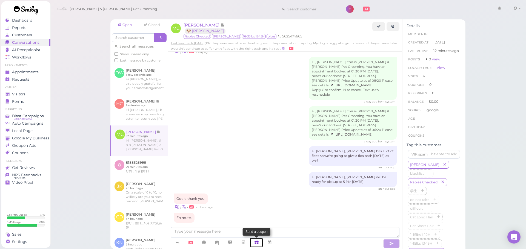
click at [250, 241] on link at bounding box center [256, 243] width 13 height 10
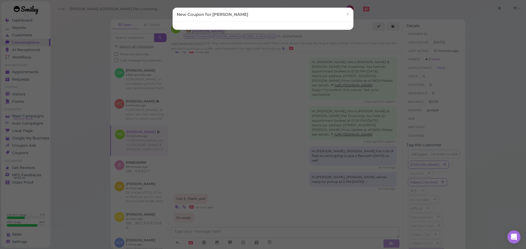
click at [252, 236] on div "New Coupon for [PERSON_NAME] ×" at bounding box center [263, 124] width 526 height 249
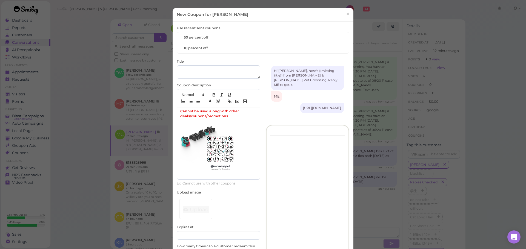
click at [373, 230] on div "New Coupon for [PERSON_NAME] × Use recent sent coupons 50 percent off 10 percen…" at bounding box center [263, 124] width 526 height 249
click at [343, 20] on link "×" at bounding box center [347, 14] width 10 height 13
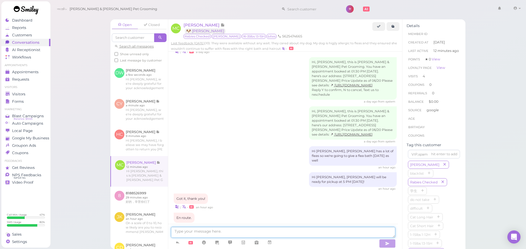
click at [227, 229] on textarea at bounding box center [283, 232] width 224 height 11
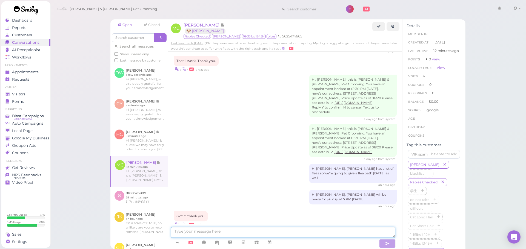
scroll to position [691, 0]
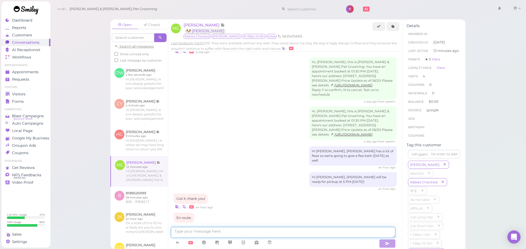
type textarea "W"
type textarea "Hello! What time will you arrive? We close at 5"
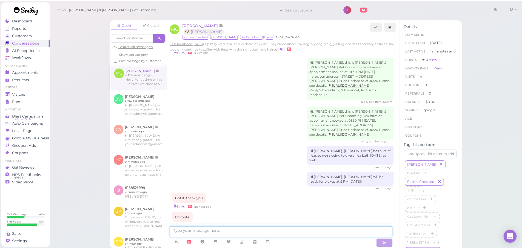
scroll to position [704, 0]
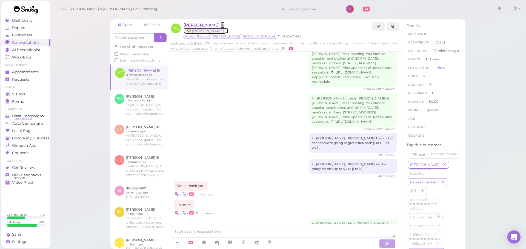
click at [194, 26] on span "[PERSON_NAME]" at bounding box center [201, 24] width 37 height 5
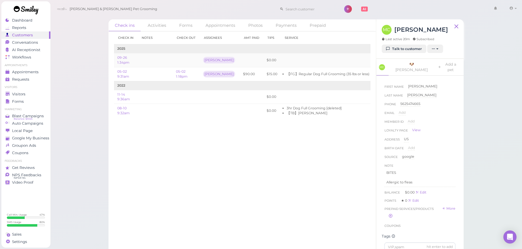
click at [376, 61] on link "Edit" at bounding box center [379, 60] width 7 height 4
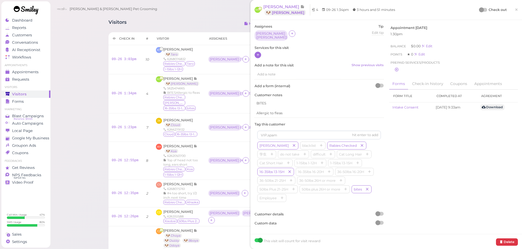
click at [260, 55] on div at bounding box center [257, 55] width 7 height 7
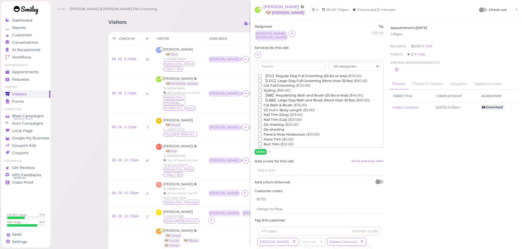
click at [264, 76] on label "【FG】Regular Dog Full Grooming (35 lbs or less) ($70.00)" at bounding box center [309, 76] width 103 height 5
click at [261, 76] on input "【FG】Regular Dog Full Grooming (35 lbs or less) ($70.00)" at bounding box center [260, 76] width 4 height 4
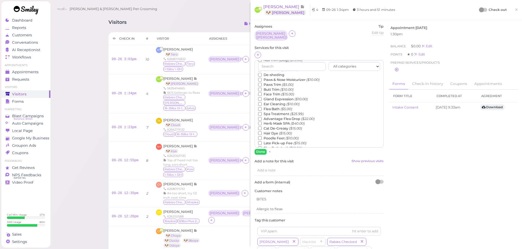
click at [277, 110] on label "Flea Bath ($5.00)" at bounding box center [275, 109] width 34 height 5
click at [261, 110] on input "Flea Bath ($5.00)" at bounding box center [260, 109] width 4 height 4
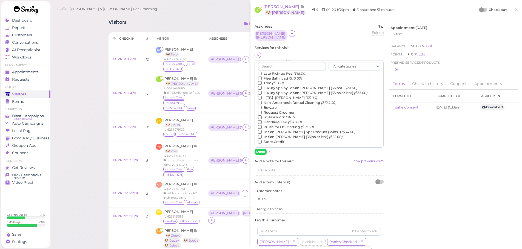
click at [281, 4] on div "MC [PERSON_NAME] 🐶 [PERSON_NAME] 4 09-26 1:34pm 3 hours and 51 minutes Check ou…" at bounding box center [385, 10] width 271 height 20
click at [281, 5] on span "[PERSON_NAME]" at bounding box center [281, 6] width 37 height 5
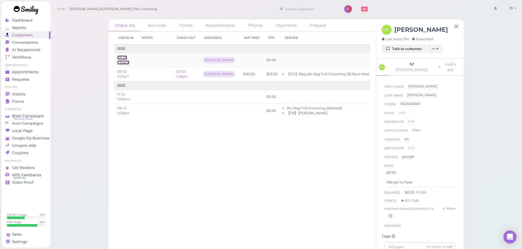
click at [123, 57] on link "09-26 1:34pm" at bounding box center [123, 60] width 12 height 9
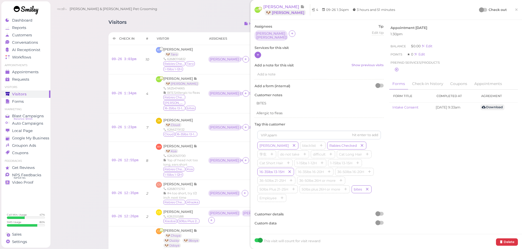
click at [260, 54] on div at bounding box center [257, 55] width 7 height 7
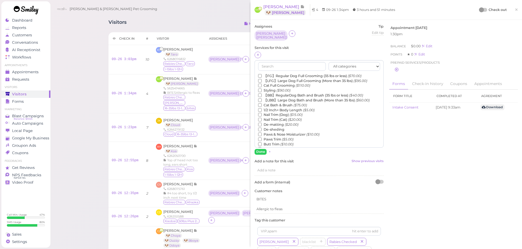
click at [277, 76] on label "【FG】Regular Dog Full Grooming (35 lbs or less) ($70.00)" at bounding box center [309, 76] width 103 height 5
click at [261, 76] on input "【FG】Regular Dog Full Grooming (35 lbs or less) ($70.00)" at bounding box center [260, 76] width 4 height 4
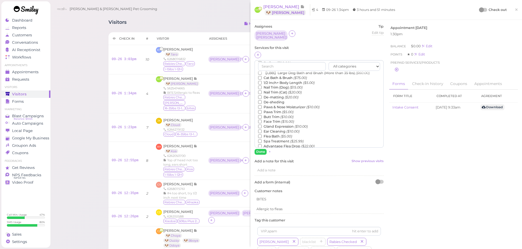
click at [273, 135] on label "Flea Bath ($5.00)" at bounding box center [275, 136] width 34 height 5
click at [261, 135] on input "Flea Bath ($5.00)" at bounding box center [260, 137] width 4 height 4
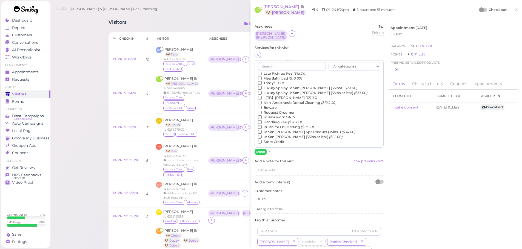
click at [278, 98] on label "【TB】Teeth Brushing ($5.00)" at bounding box center [287, 98] width 59 height 5
click at [261, 98] on input "【TB】Teeth Brushing ($5.00)" at bounding box center [260, 98] width 4 height 4
click at [261, 151] on button "Done" at bounding box center [260, 152] width 12 height 6
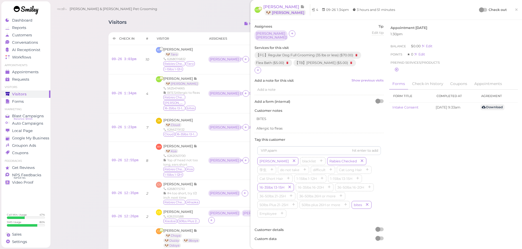
click at [479, 9] on div at bounding box center [481, 9] width 5 height 5
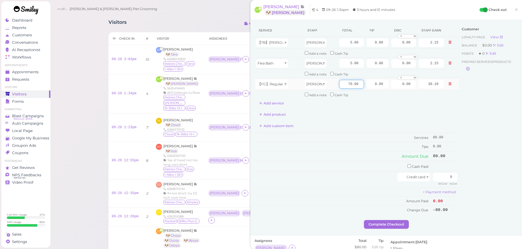
click at [339, 82] on input "70.00" at bounding box center [351, 84] width 25 height 9
type input "80.00"
type input "34.40"
click at [344, 141] on td "Services" at bounding box center [342, 138] width 177 height 9
drag, startPoint x: 413, startPoint y: 92, endPoint x: 440, endPoint y: 96, distance: 27.1
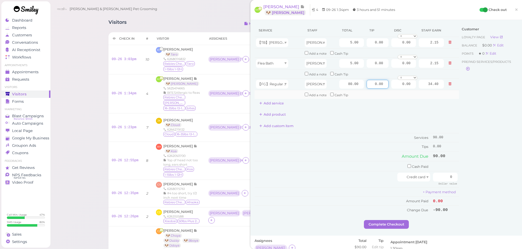
click at [440, 96] on tbody "【TB】[PERSON_NAME] [PERSON_NAME] 5.00 0.00 0.00 0 10% off 15% off 20% off 25% of…" at bounding box center [356, 68] width 204 height 62
type input "13.5"
click at [473, 143] on div "Customer Loyalty page View Balance $0.00 Edit Points ★ 0 Edit Prepaid services/…" at bounding box center [488, 122] width 59 height 196
drag, startPoint x: 431, startPoint y: 175, endPoint x: 476, endPoint y: 177, distance: 45.2
click at [471, 177] on div "Service Staff Total Tip Disc Staff earn 【TB】Teeth Brushing [PERSON_NAME] 5.00 0…" at bounding box center [385, 122] width 263 height 196
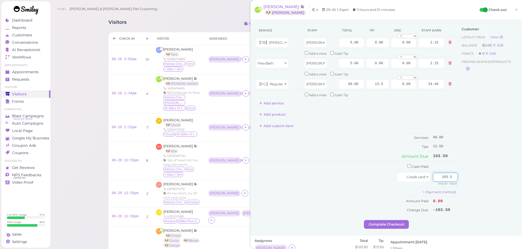
type input "103.5"
click at [481, 176] on div "Customer Loyalty page View Balance $0.00 Edit Points ★ 0 Edit Prepaid services/…" at bounding box center [488, 122] width 59 height 196
click at [378, 225] on button "Complete Checkout" at bounding box center [386, 224] width 45 height 9
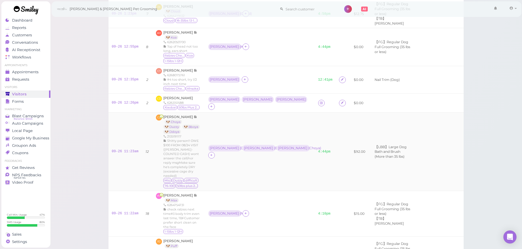
scroll to position [82, 0]
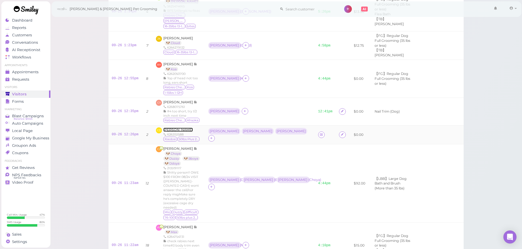
click at [174, 128] on span "[PERSON_NAME]" at bounding box center [178, 130] width 30 height 4
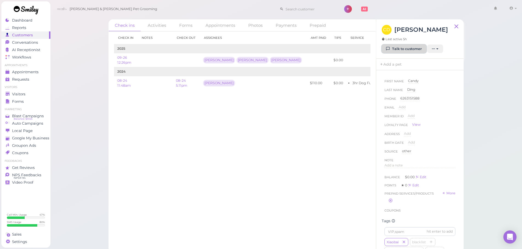
click at [410, 50] on link "Talk to customer" at bounding box center [403, 49] width 45 height 9
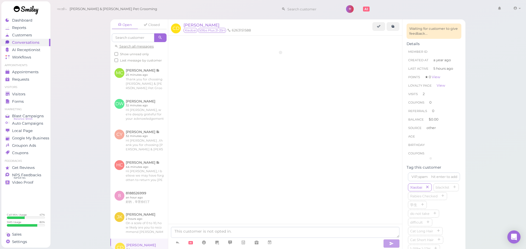
scroll to position [62, 0]
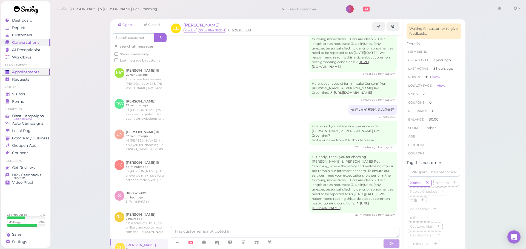
click at [34, 72] on span "Appointments" at bounding box center [25, 72] width 27 height 5
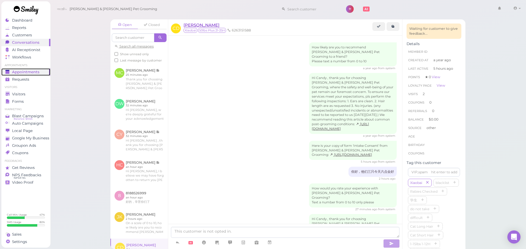
scroll to position [62, 0]
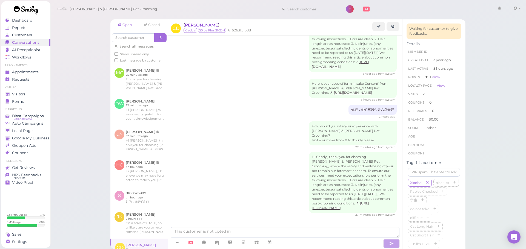
click at [201, 25] on span "Candy Ding" at bounding box center [201, 24] width 36 height 5
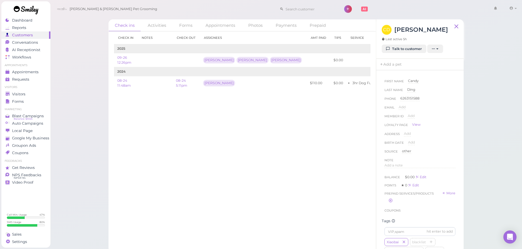
click at [38, 68] on ul "Appointments Appointments Requests 0" at bounding box center [25, 74] width 49 height 20
click at [40, 75] on link "Appointments" at bounding box center [25, 71] width 49 height 7
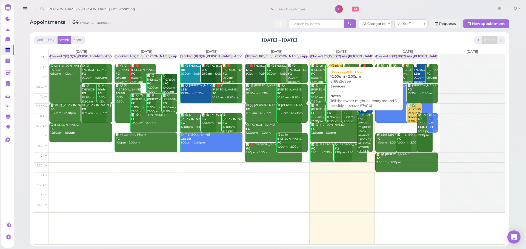
click at [363, 136] on div "👤(3) Tell the owner might be ready around 5 ( possibly all shave #7/#10) FG|LFG…" at bounding box center [365, 137] width 15 height 48
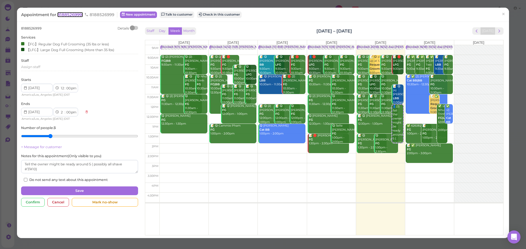
click at [77, 15] on span "8188526999" at bounding box center [70, 14] width 26 height 5
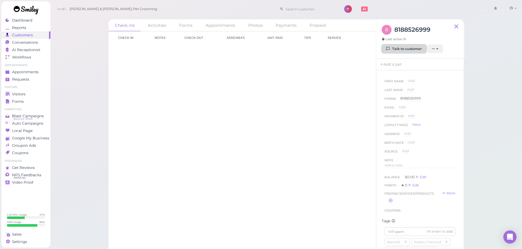
click at [417, 45] on link "Talk to customer" at bounding box center [403, 49] width 45 height 9
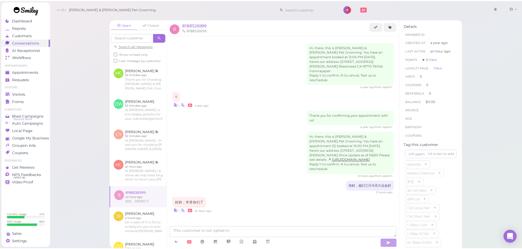
scroll to position [6, 0]
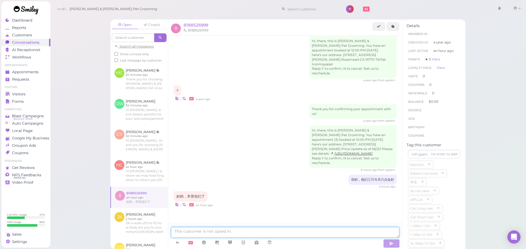
click at [266, 234] on textarea at bounding box center [285, 232] width 228 height 11
type textarea "不好意思，他们差不多6：15会好。他们今天有跳蚤"
click at [21, 93] on span "Visitors" at bounding box center [19, 94] width 15 height 5
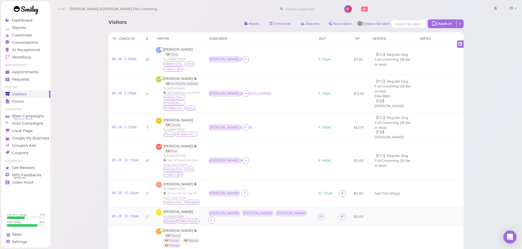
click at [293, 210] on div "Asa Helen Rebecca" at bounding box center [259, 217] width 103 height 14
click at [292, 124] on div "Asa ( Cloud )" at bounding box center [259, 127] width 103 height 7
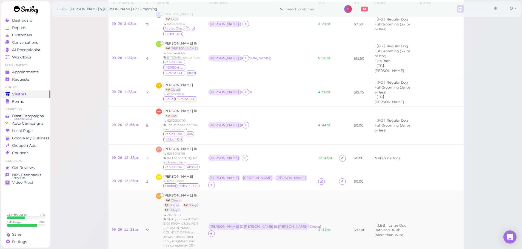
scroll to position [137, 0]
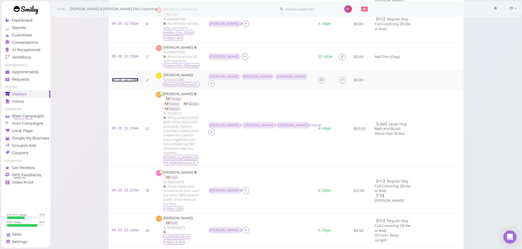
click at [133, 78] on link "09-26 12:26pm" at bounding box center [125, 80] width 27 height 4
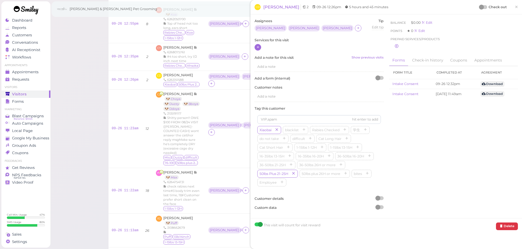
click at [255, 48] on div at bounding box center [257, 47] width 7 height 7
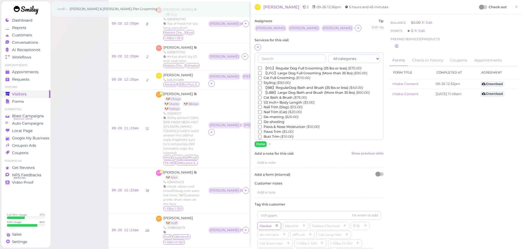
click at [280, 74] on label "【LFG】Large Dog Full Grooming (More than 35 lbs) ($95.00)" at bounding box center [312, 73] width 109 height 5
click at [261, 74] on input "【LFG】Large Dog Full Grooming (More than 35 lbs) ($95.00)" at bounding box center [260, 73] width 4 height 4
click at [281, 67] on label "【FG】Regular Dog Full Grooming (35 lbs or less) ($70.00)" at bounding box center [309, 68] width 103 height 5
click at [261, 67] on input "【FG】Regular Dog Full Grooming (35 lbs or less) ($70.00)" at bounding box center [260, 69] width 4 height 4
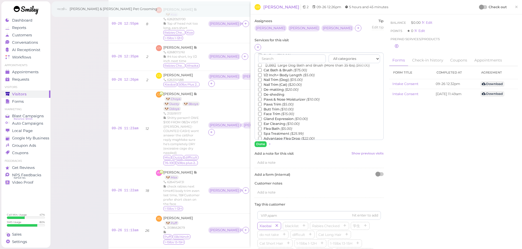
scroll to position [55, 0]
click at [278, 100] on label "Flea Bath ($5.00)" at bounding box center [275, 101] width 34 height 5
click at [261, 100] on input "Flea Bath ($5.00)" at bounding box center [260, 102] width 4 height 4
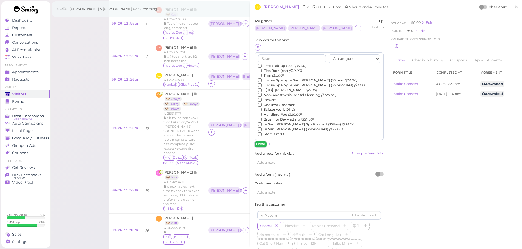
click at [263, 142] on button "Done" at bounding box center [260, 145] width 12 height 6
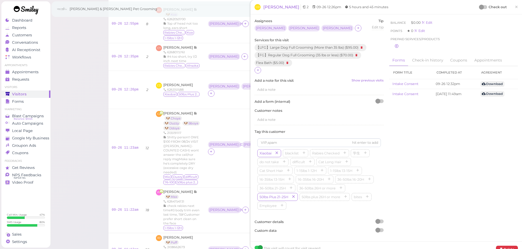
click at [480, 7] on div at bounding box center [483, 7] width 8 height 4
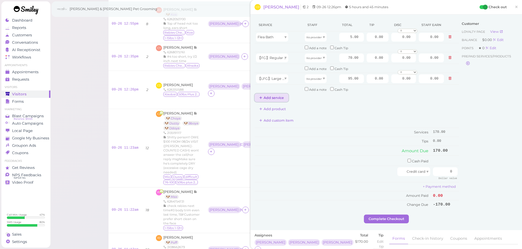
click at [265, 98] on button "Add service" at bounding box center [271, 98] width 34 height 9
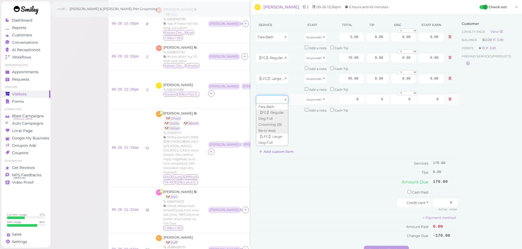
click at [268, 103] on div at bounding box center [272, 99] width 32 height 9
type input "5.00"
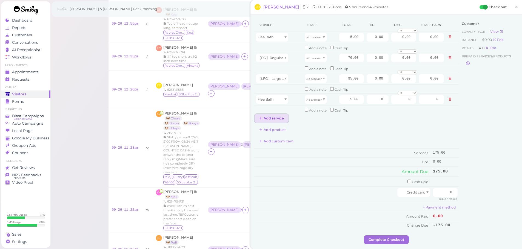
click at [273, 117] on button "Add service" at bounding box center [271, 118] width 34 height 9
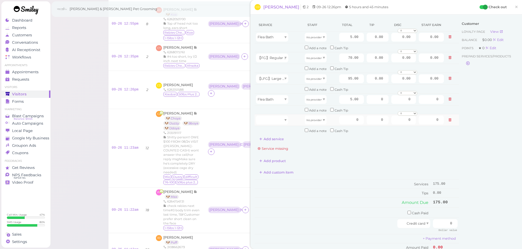
click at [273, 125] on td at bounding box center [278, 120] width 49 height 12
click at [276, 121] on div at bounding box center [272, 120] width 32 height 9
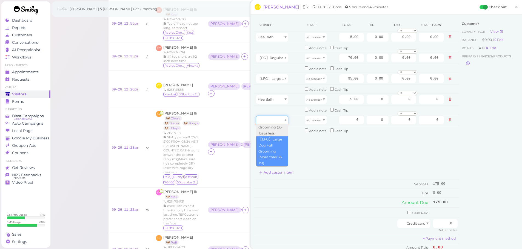
type input "95.00"
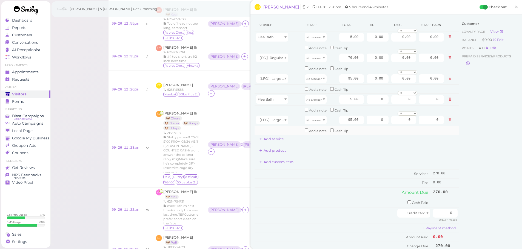
click at [280, 133] on td at bounding box center [278, 130] width 49 height 9
click at [276, 138] on button "Add service" at bounding box center [271, 139] width 34 height 9
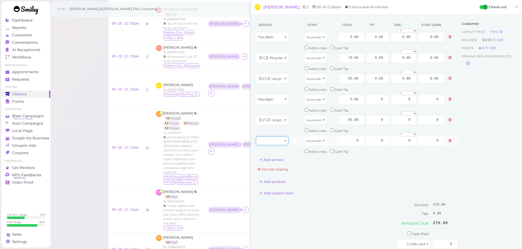
click at [275, 143] on div at bounding box center [272, 141] width 32 height 9
type input "5.00"
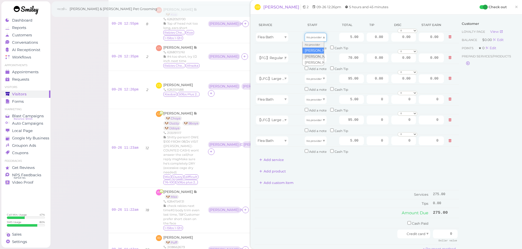
drag, startPoint x: 307, startPoint y: 37, endPoint x: 310, endPoint y: 50, distance: 13.5
drag, startPoint x: 308, startPoint y: 40, endPoint x: 307, endPoint y: 64, distance: 23.5
type input "2.15"
drag, startPoint x: 309, startPoint y: 58, endPoint x: 311, endPoint y: 84, distance: 25.8
type input "30.10"
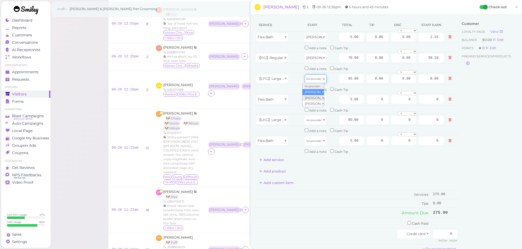
drag, startPoint x: 311, startPoint y: 82, endPoint x: 311, endPoint y: 92, distance: 10.1
type input "49.40"
drag, startPoint x: 312, startPoint y: 101, endPoint x: 314, endPoint y: 114, distance: 13.3
type input "2.60"
drag, startPoint x: 312, startPoint y: 124, endPoint x: 313, endPoint y: 140, distance: 15.9
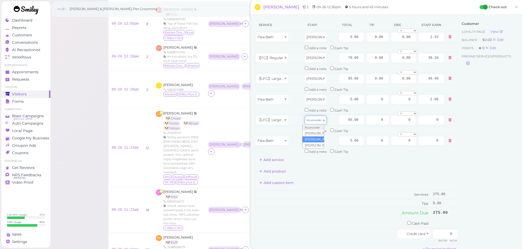
type input "40.85"
drag, startPoint x: 311, startPoint y: 145, endPoint x: 310, endPoint y: 160, distance: 15.7
type input "2.15"
click at [341, 142] on input "5.00" at bounding box center [351, 141] width 25 height 9
type input "10.00"
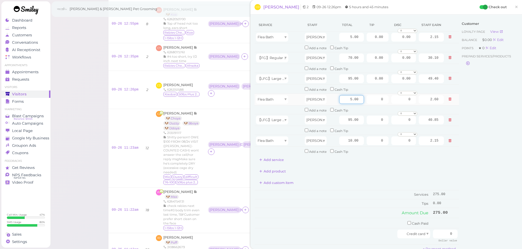
type input "4.30"
click at [341, 100] on input "5.00" at bounding box center [351, 99] width 25 height 9
type input "10.00"
type input "5.20"
click at [352, 195] on td "Services" at bounding box center [342, 194] width 177 height 9
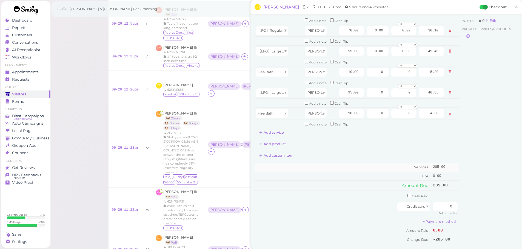
scroll to position [0, 0]
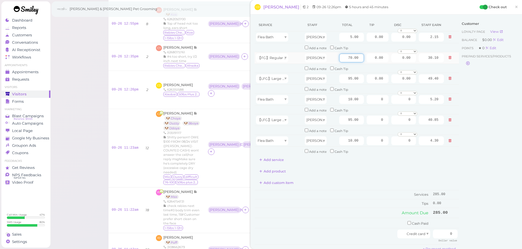
click at [339, 55] on input "70.00" at bounding box center [351, 58] width 25 height 9
type input "120.00"
type input "51.60"
click at [339, 120] on input "95.00" at bounding box center [351, 120] width 25 height 9
type input "120.00"
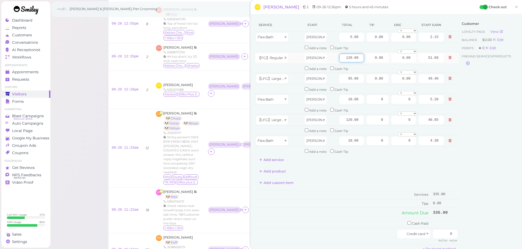
type input "51.60"
click at [339, 57] on input "120.00" at bounding box center [351, 58] width 25 height 9
type input "70.00"
type input "30.10"
click at [350, 172] on div "Add product" at bounding box center [356, 171] width 204 height 9
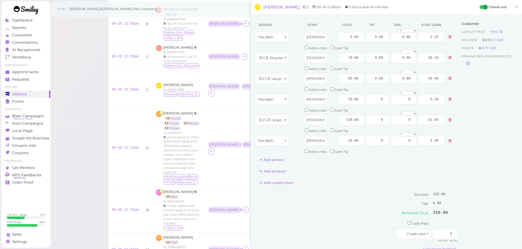
click at [479, 187] on div "Customer Loyalty page View Balance $0.00 Edit Points ★ 0 Edit Prepaid services/…" at bounding box center [488, 148] width 59 height 259
click at [340, 79] on input "95.00" at bounding box center [351, 78] width 25 height 9
type input "120.00"
type input "62.40"
click at [355, 178] on div "Service Staff Total Tip Disc Staff earn Flea Bath Rebecca 5.00 0.00 0.00 0 10% …" at bounding box center [356, 145] width 204 height 253
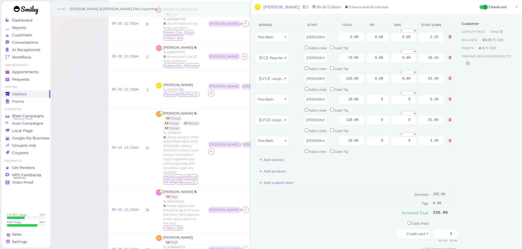
scroll to position [27, 0]
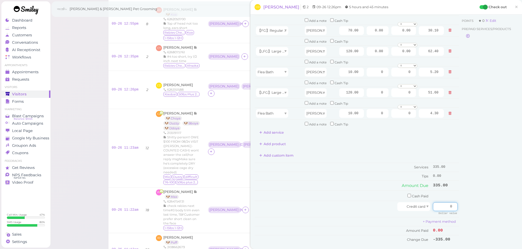
drag, startPoint x: 440, startPoint y: 210, endPoint x: 470, endPoint y: 211, distance: 30.7
click at [470, 211] on div "Service Staff Total Tip Disc Staff earn Flea Bath Rebecca 5.00 0.00 0.00 0 10% …" at bounding box center [385, 120] width 263 height 259
type input "335"
click at [474, 187] on div "Customer Loyalty page View Balance $0.00 Edit Points ★ 0 Edit Prepaid services/…" at bounding box center [488, 120] width 59 height 259
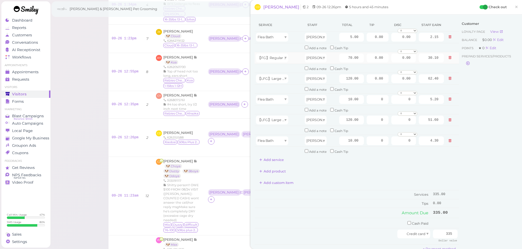
scroll to position [0, 0]
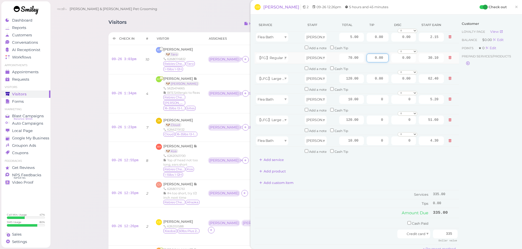
drag, startPoint x: 365, startPoint y: 61, endPoint x: 385, endPoint y: 61, distance: 20.0
click at [385, 61] on td "0.00" at bounding box center [377, 58] width 25 height 12
type input "33.34"
drag, startPoint x: 365, startPoint y: 77, endPoint x: 404, endPoint y: 85, distance: 39.8
click at [398, 83] on tr "【LFG】Large Dog Full Grooming (More than 35 lbs) Asa 120.00 0.00 0.00 0 10% off …" at bounding box center [356, 79] width 204 height 12
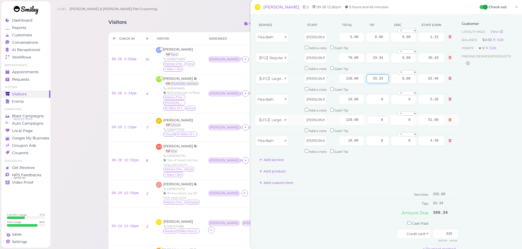
type input "33.33"
drag, startPoint x: 370, startPoint y: 118, endPoint x: 440, endPoint y: 134, distance: 71.3
click at [438, 133] on tbody "Flea Bath Rebecca 5.00 0.00 0.00 0 10% off 15% off 20% off 25% off 30% off 50% …" at bounding box center [356, 93] width 204 height 125
type input "33.33"
click at [483, 153] on div "Customer Loyalty page View Balance $0.00 Edit Points ★ 0 Edit Prepaid services/…" at bounding box center [488, 148] width 59 height 259
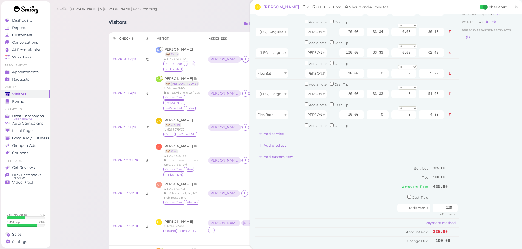
scroll to position [55, 0]
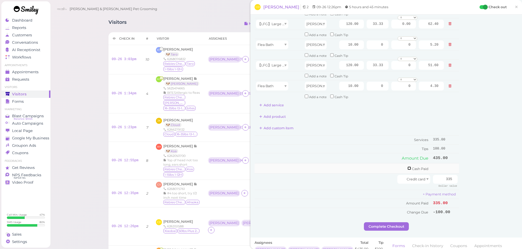
click at [407, 169] on input "checkbox" at bounding box center [409, 169] width 4 height 4
checkbox input "true"
click at [437, 171] on input "0" at bounding box center [445, 169] width 25 height 9
type input "100"
click at [469, 180] on div "Customer Loyalty page View Balance $0.00 Edit Points ★ 0 Edit Prepaid services/…" at bounding box center [488, 94] width 59 height 260
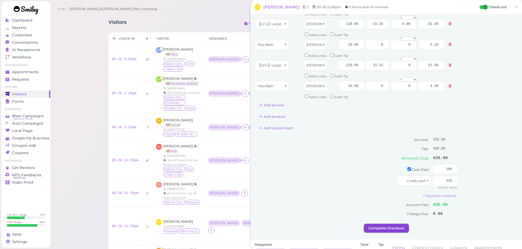
click at [396, 225] on button "Complete Checkout" at bounding box center [386, 228] width 45 height 9
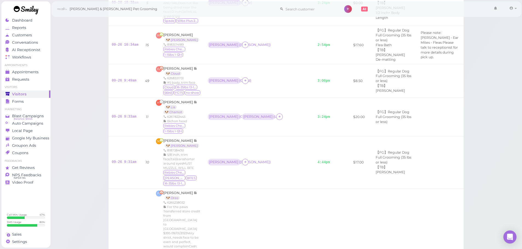
scroll to position [493, 0]
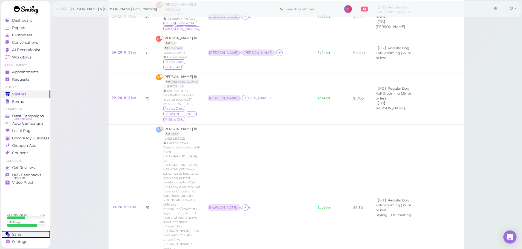
drag, startPoint x: 22, startPoint y: 231, endPoint x: 64, endPoint y: 229, distance: 42.2
click at [22, 231] on link "Sales" at bounding box center [25, 234] width 49 height 7
